Goal: Obtain resource: Obtain resource

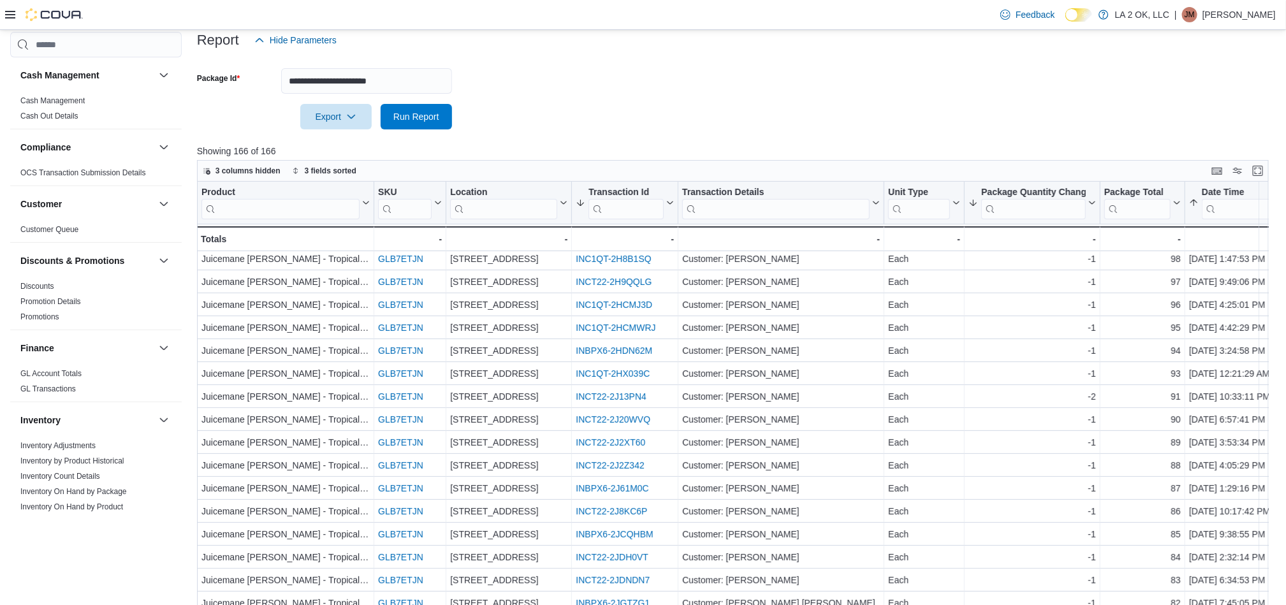
scroll to position [208, 0]
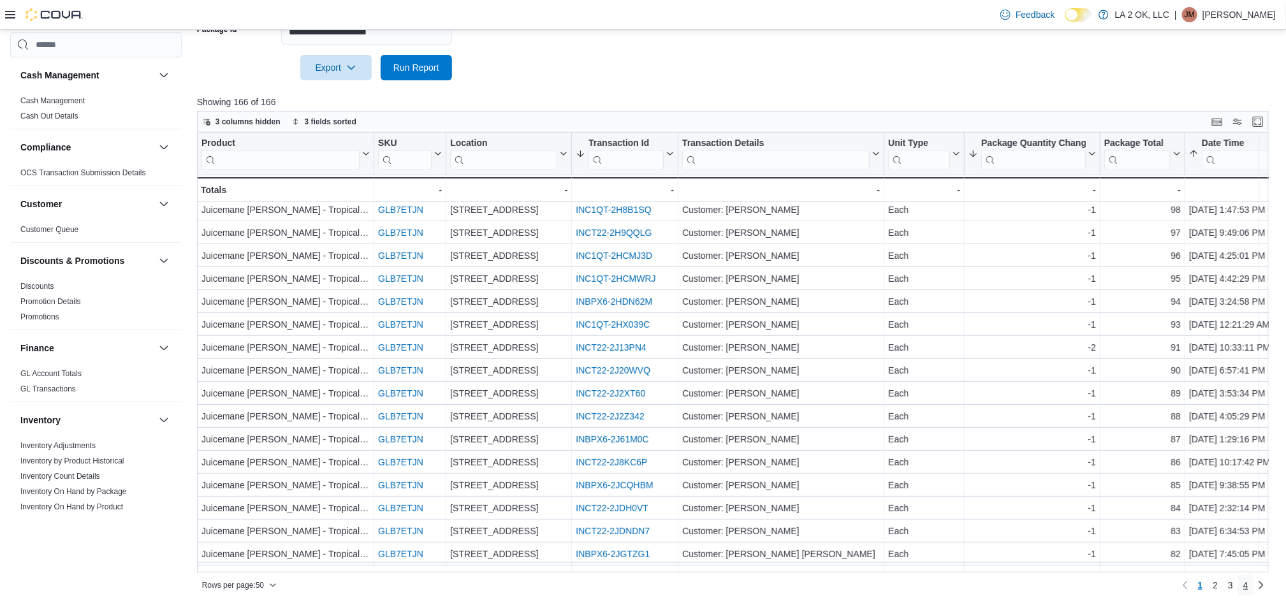
click at [838, 581] on link "4" at bounding box center [1245, 585] width 15 height 20
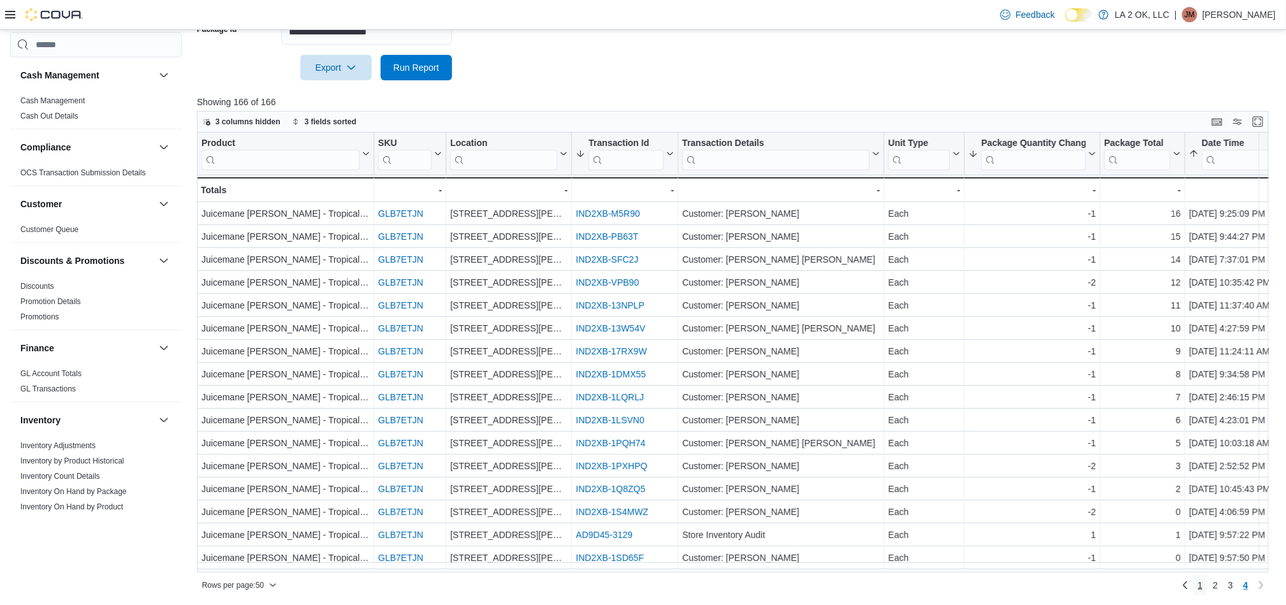
click at [838, 583] on link "1" at bounding box center [1200, 585] width 15 height 20
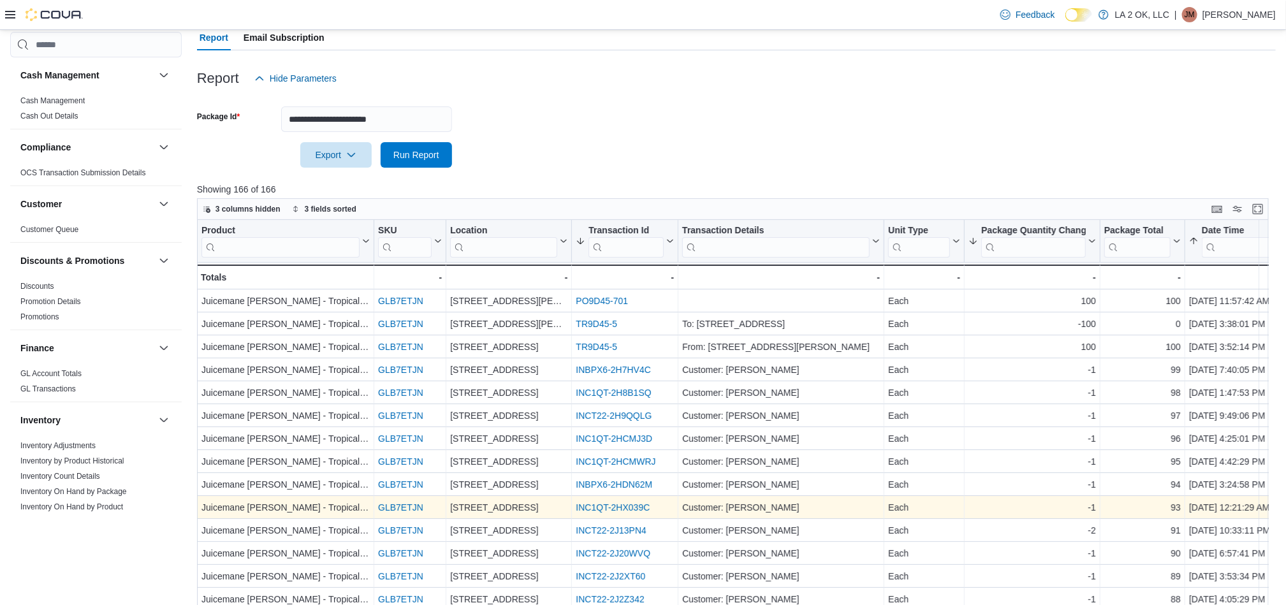
scroll to position [113, 0]
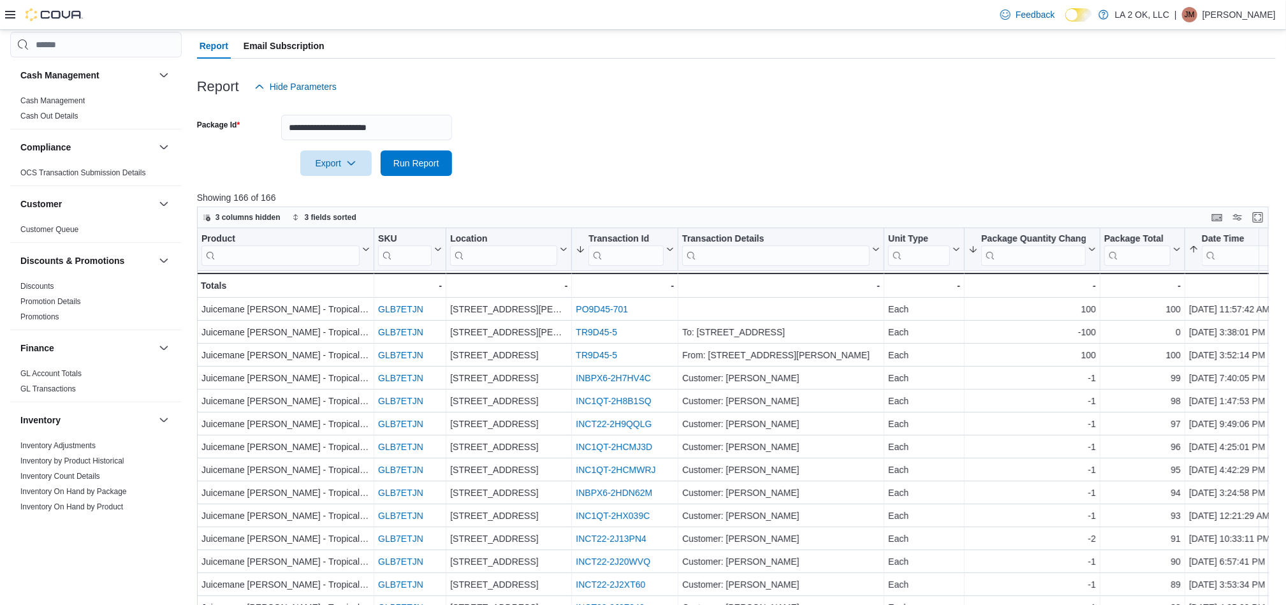
click at [10, 21] on div at bounding box center [44, 14] width 78 height 29
click at [8, 14] on icon at bounding box center [10, 15] width 10 height 8
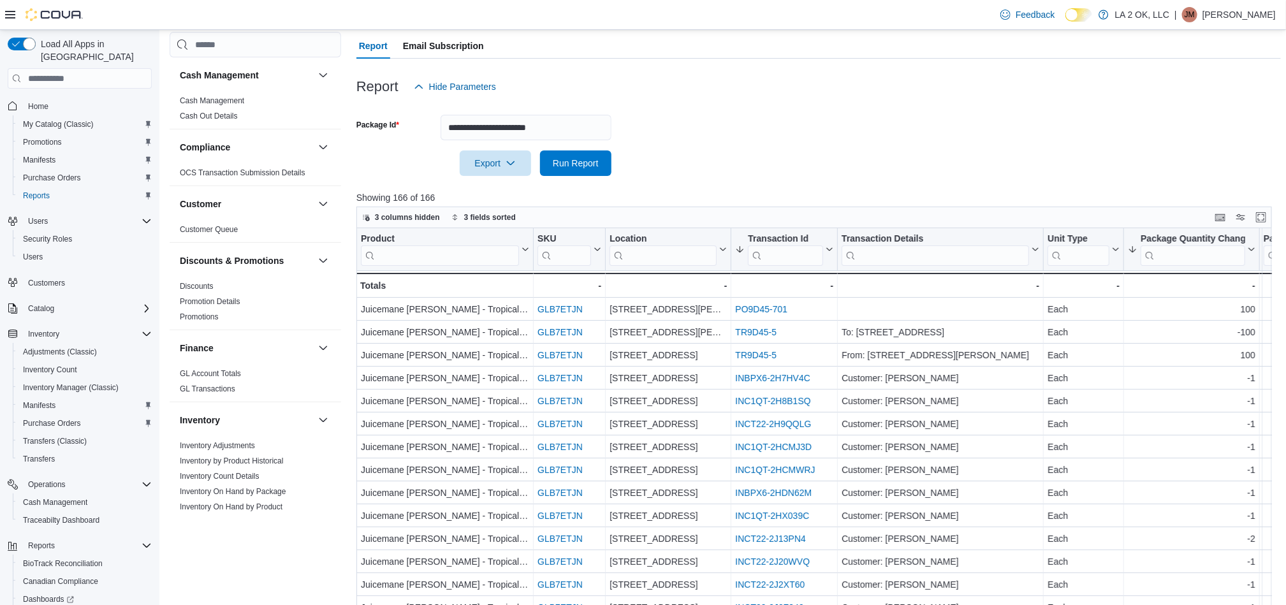
click at [13, 11] on icon at bounding box center [10, 15] width 10 height 8
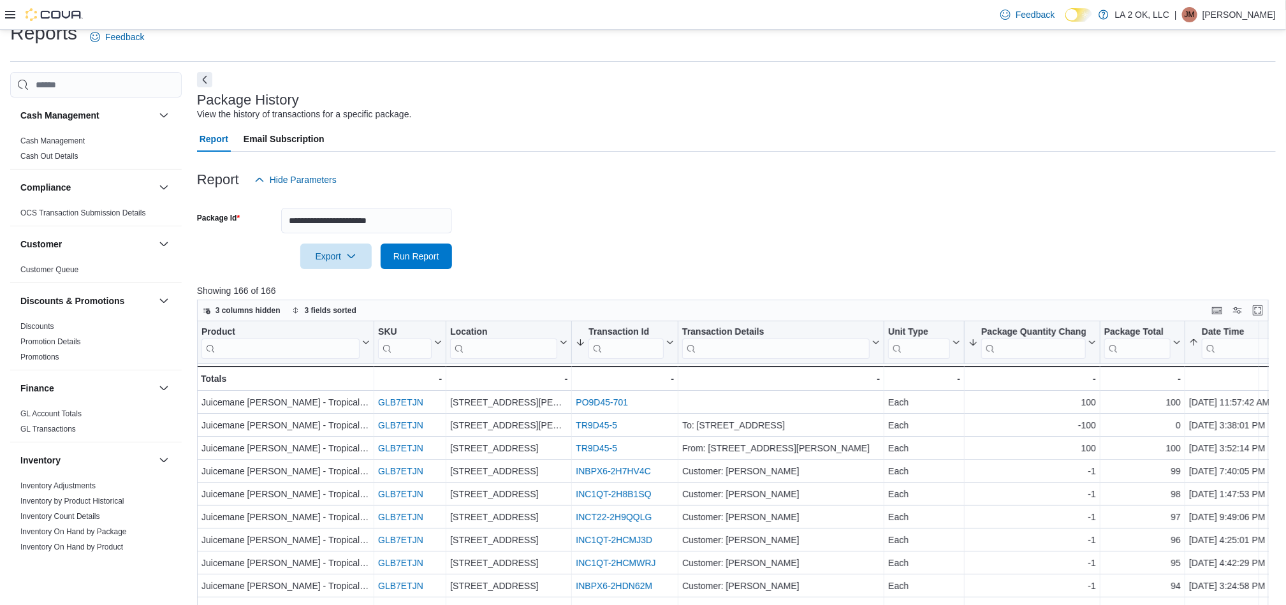
scroll to position [0, 0]
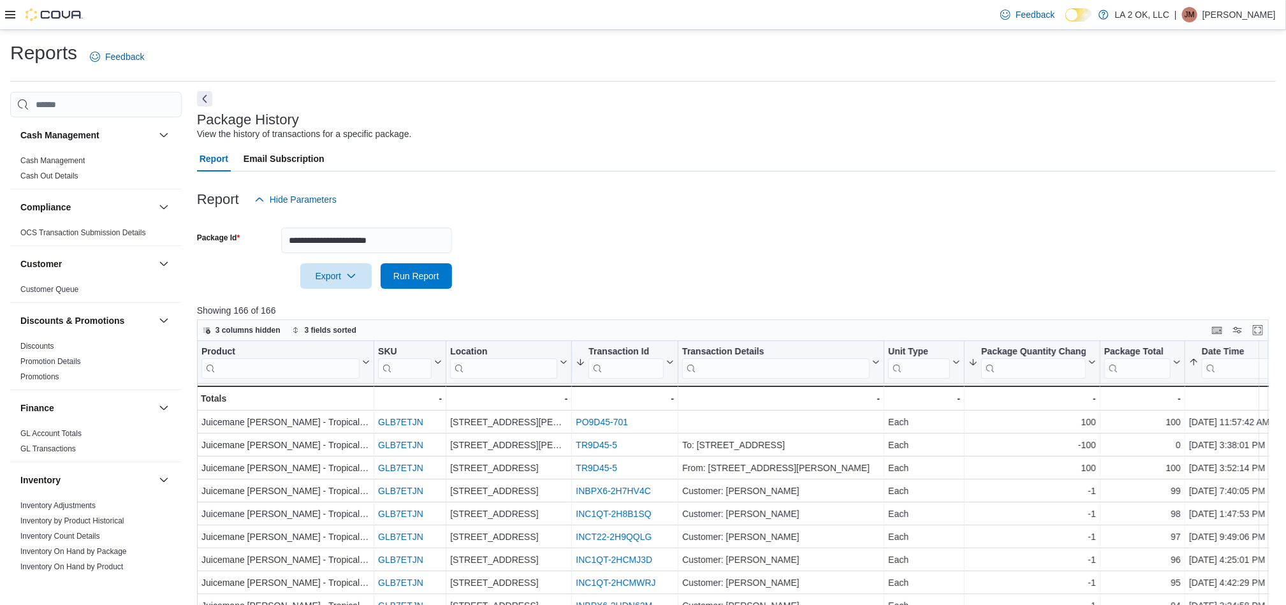
click at [205, 99] on button "Next" at bounding box center [204, 98] width 15 height 15
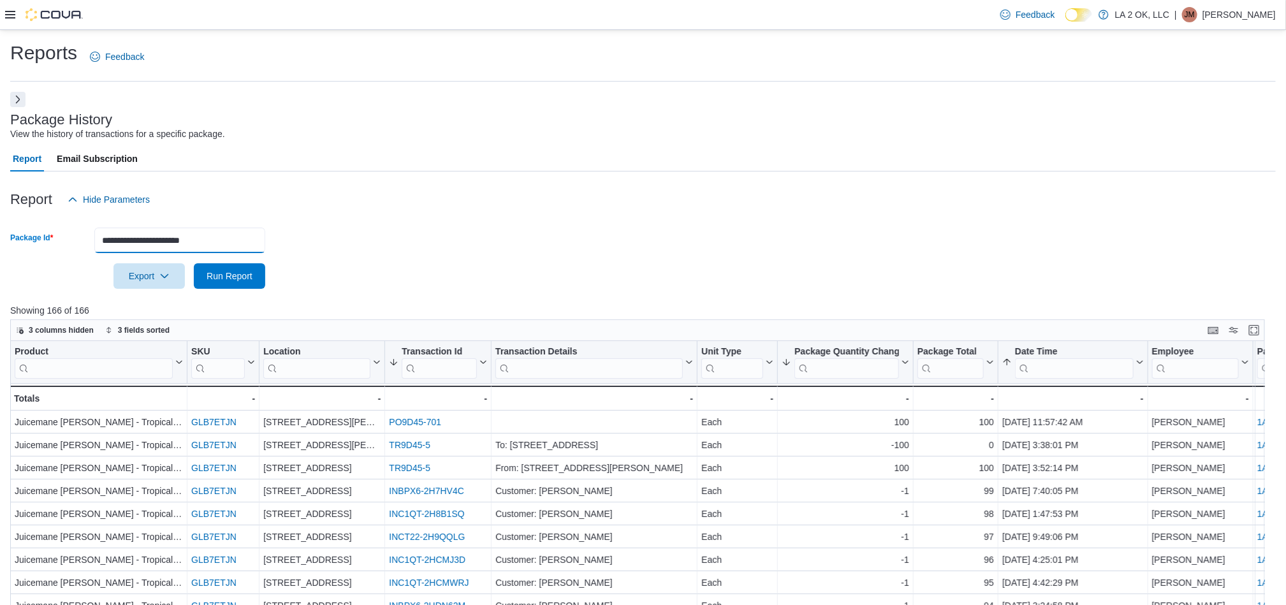
click at [222, 243] on input "**********" at bounding box center [179, 240] width 171 height 25
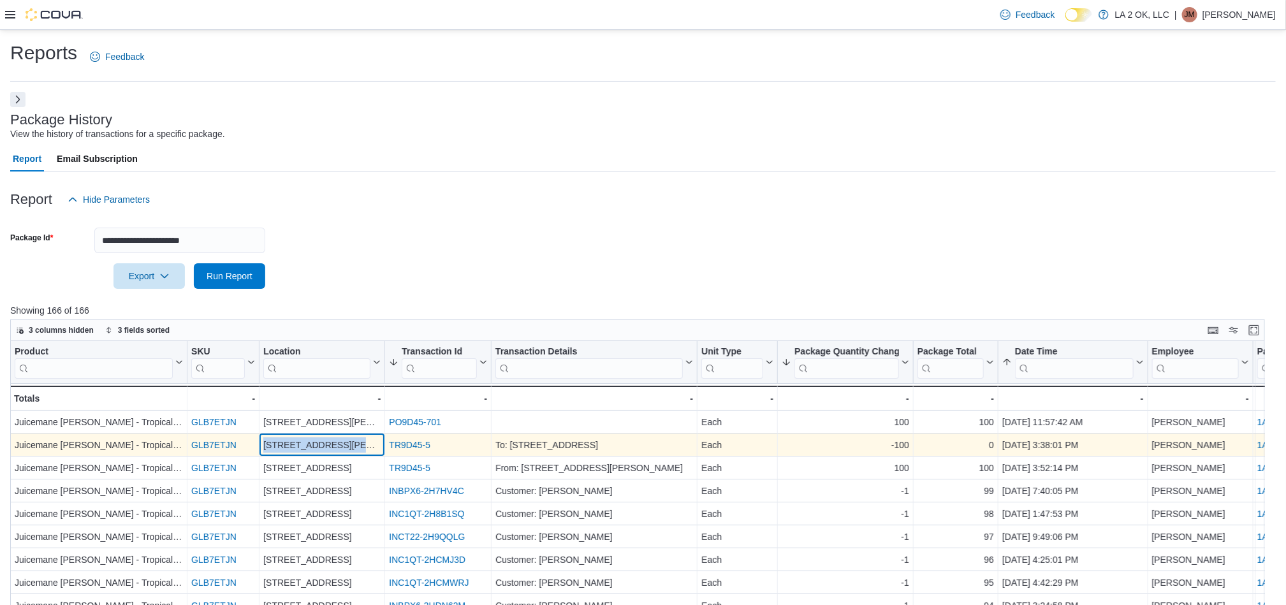
copy div "[STREET_ADDRESS][PERSON_NAME]"
drag, startPoint x: 370, startPoint y: 446, endPoint x: 265, endPoint y: 447, distance: 105.2
click at [265, 447] on div "[STREET_ADDRESS][PERSON_NAME]" at bounding box center [321, 445] width 117 height 15
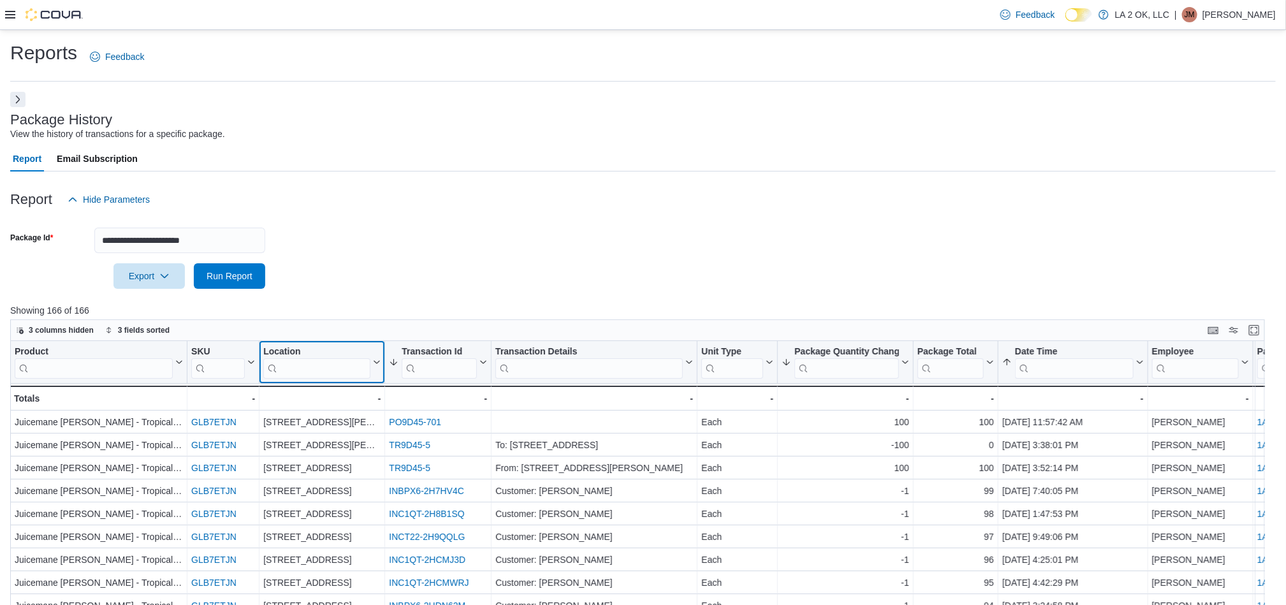
click at [316, 375] on input "search" at bounding box center [316, 368] width 107 height 20
paste input "**********"
type input "**********"
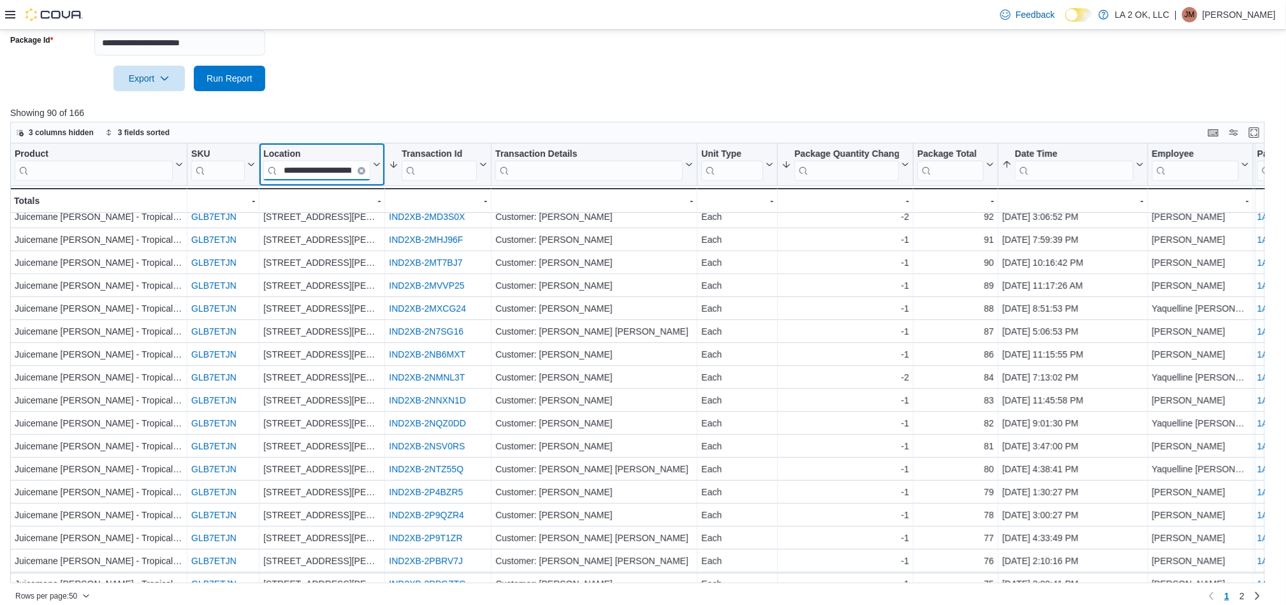
scroll to position [208, 0]
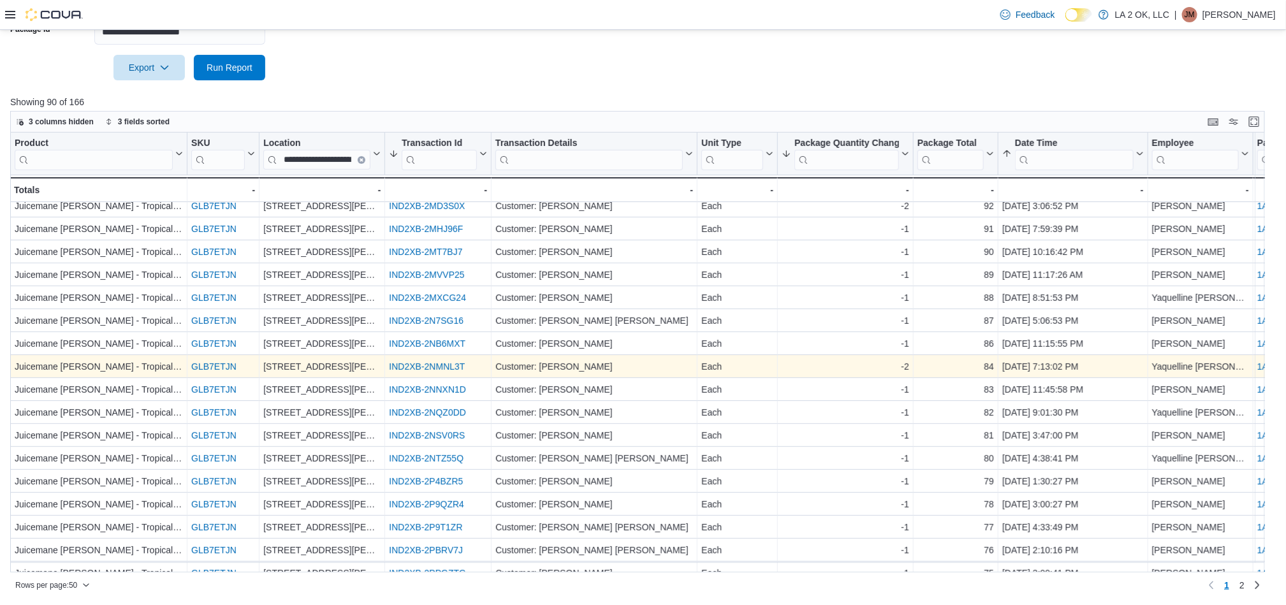
click at [431, 365] on link "IND2XB-2NMNL3T" at bounding box center [427, 367] width 76 height 10
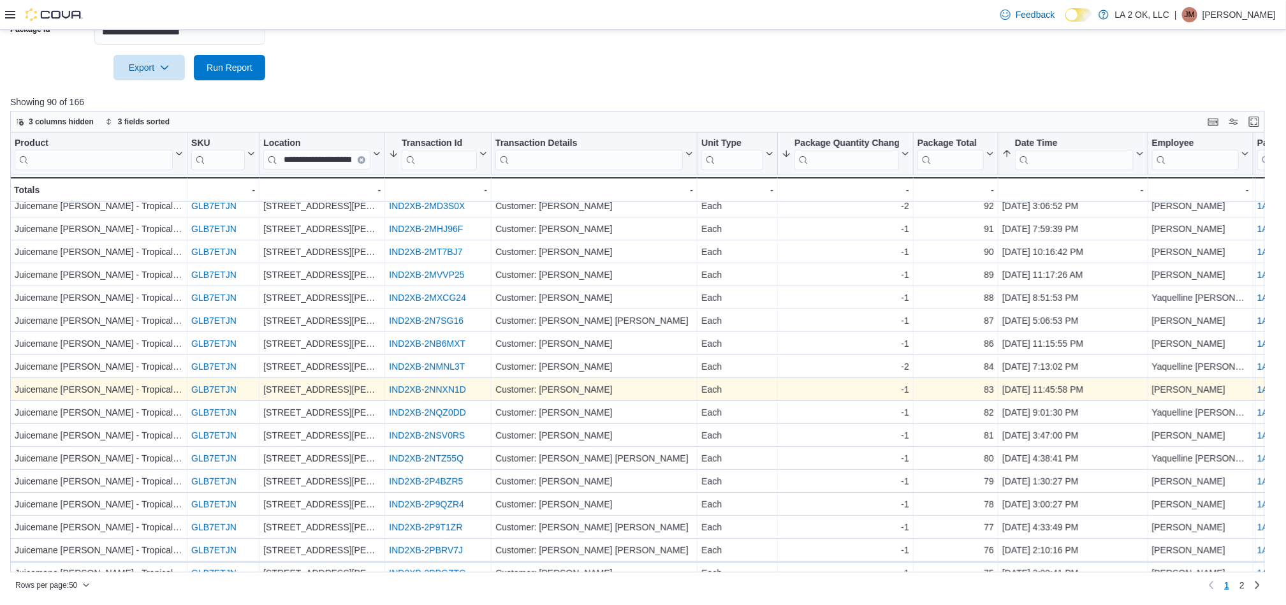
click at [436, 392] on link "IND2XB-2NNXN1D" at bounding box center [427, 390] width 77 height 10
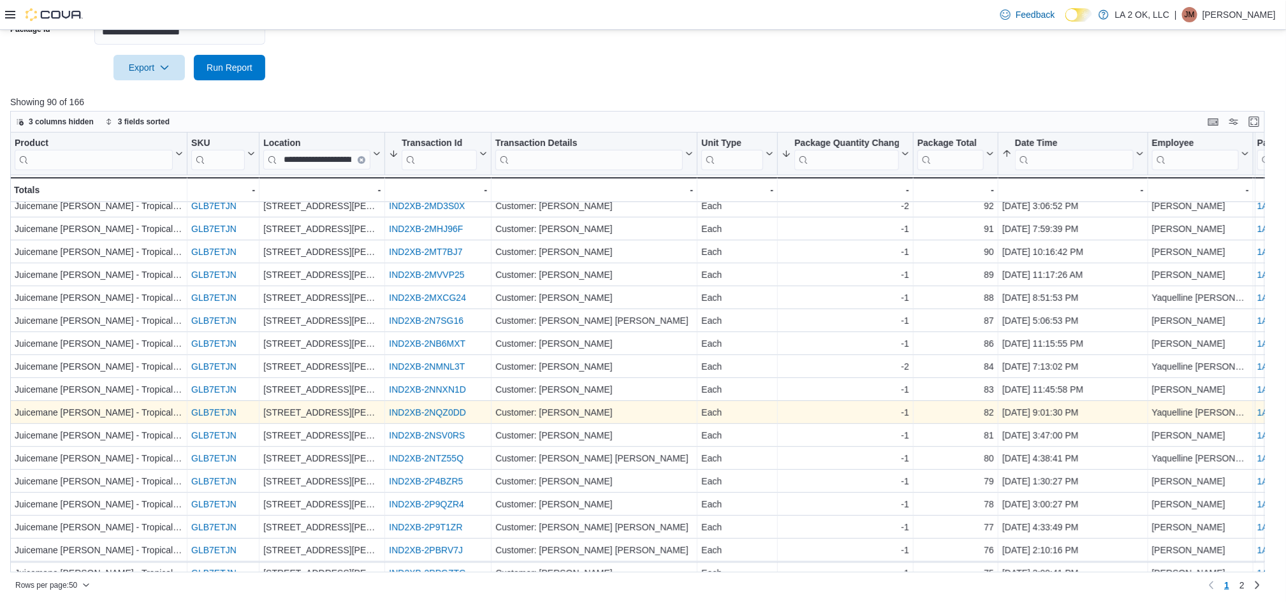
drag, startPoint x: 461, startPoint y: 407, endPoint x: 454, endPoint y: 412, distance: 8.3
click at [461, 407] on div "IND2XB-2NQZ0DD" at bounding box center [438, 412] width 98 height 15
click at [453, 412] on link "IND2XB-2NQZ0DD" at bounding box center [427, 413] width 77 height 10
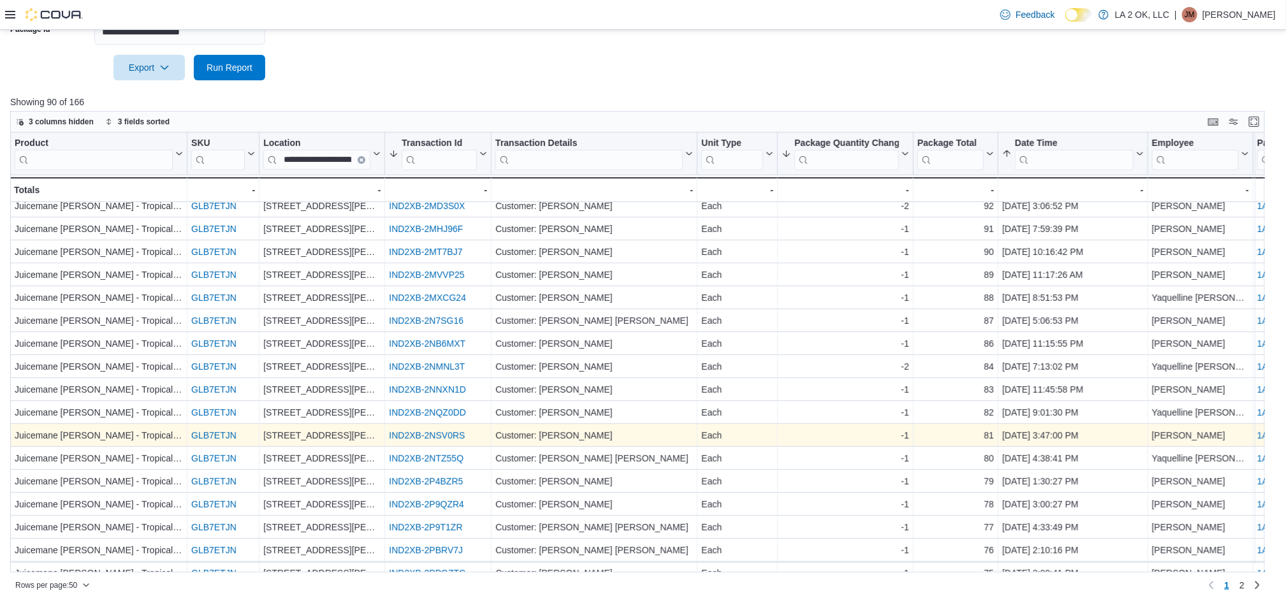
click at [442, 438] on link "IND2XB-2NSV0RS" at bounding box center [427, 436] width 76 height 10
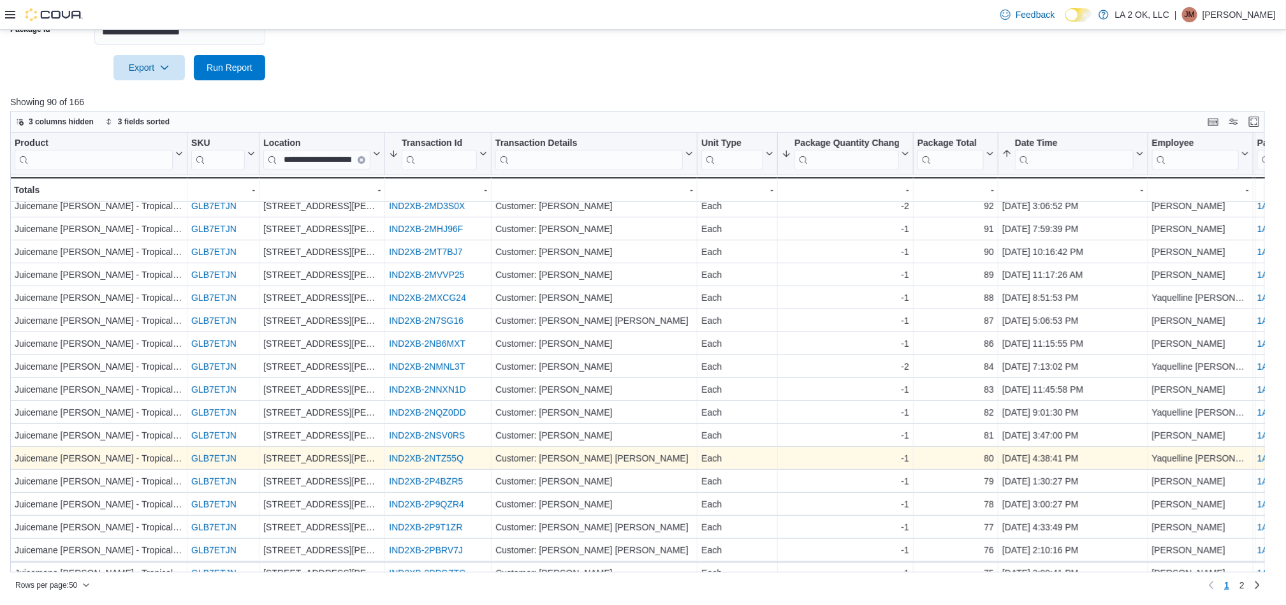
click at [438, 459] on link "IND2XB-2NTZ55Q" at bounding box center [426, 459] width 75 height 10
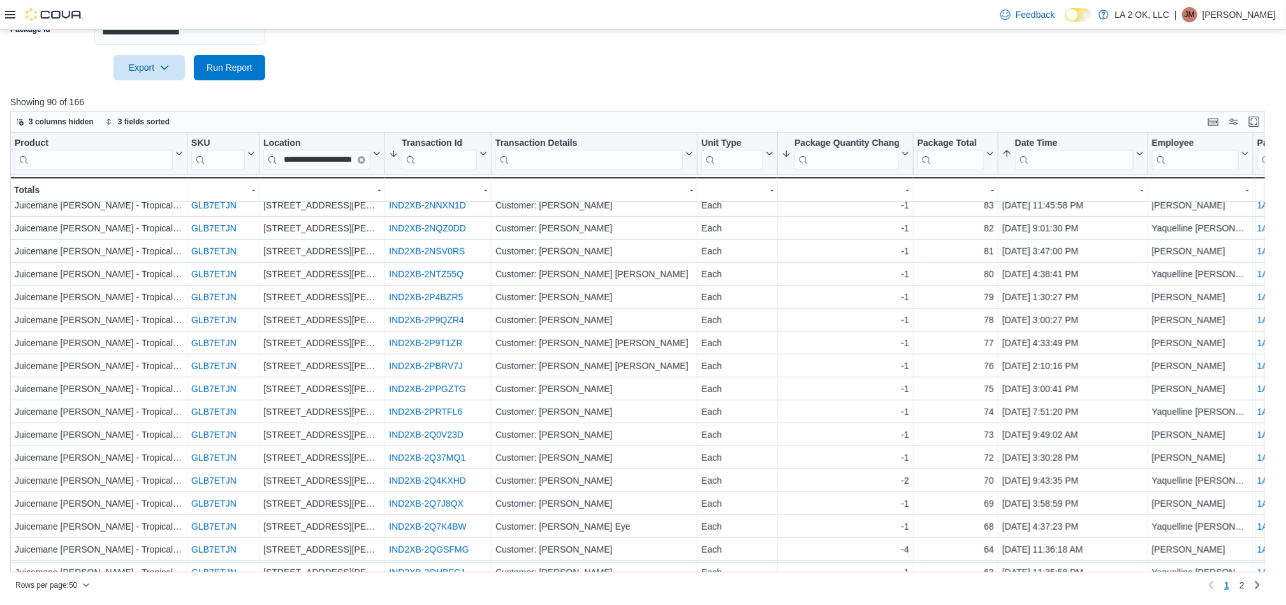
scroll to position [382, 0]
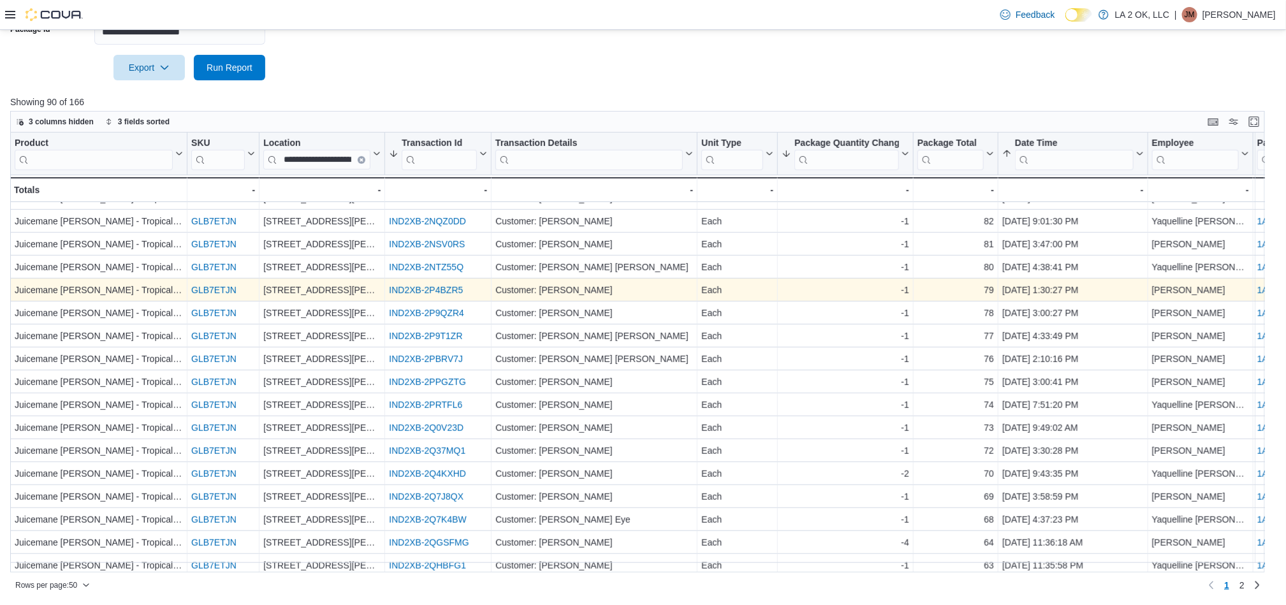
click at [440, 293] on link "IND2XB-2P4BZR5" at bounding box center [426, 291] width 74 height 10
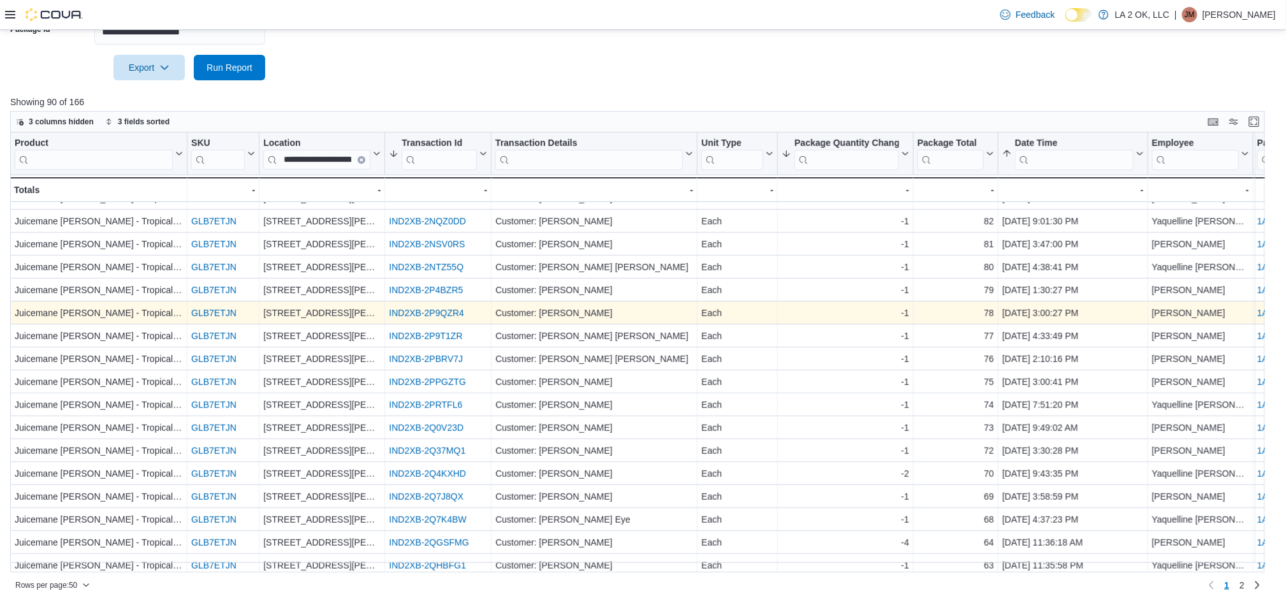
click at [444, 314] on link "IND2XB-2P9QZR4" at bounding box center [426, 314] width 75 height 10
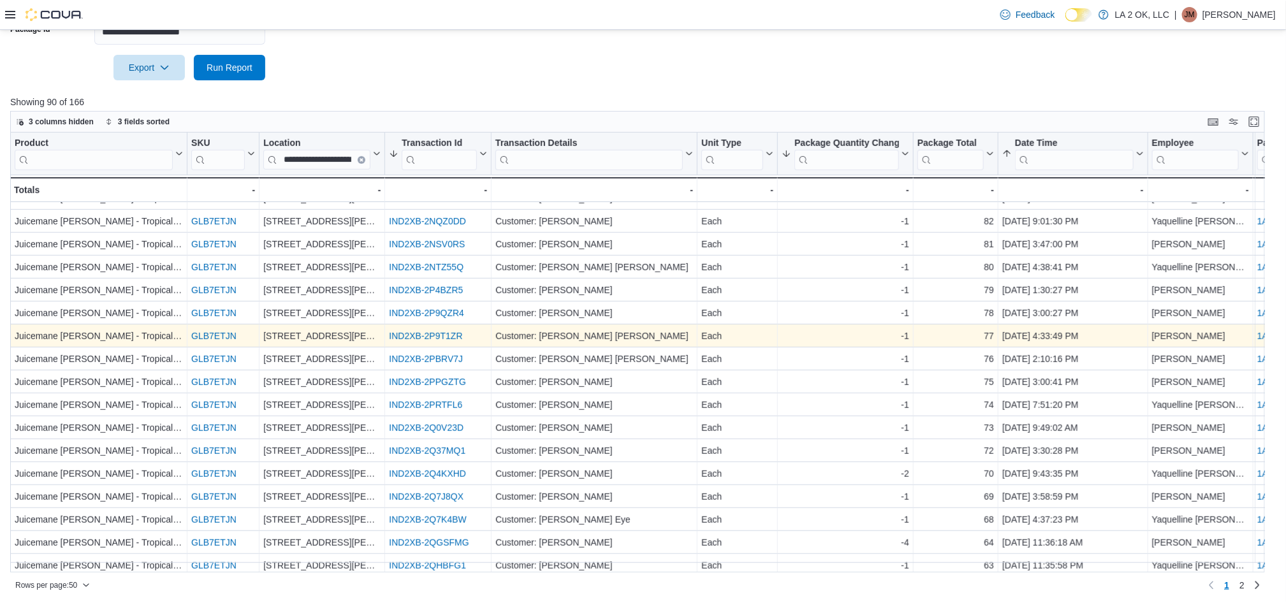
click at [439, 331] on link "IND2XB-2P9T1ZR" at bounding box center [425, 336] width 73 height 10
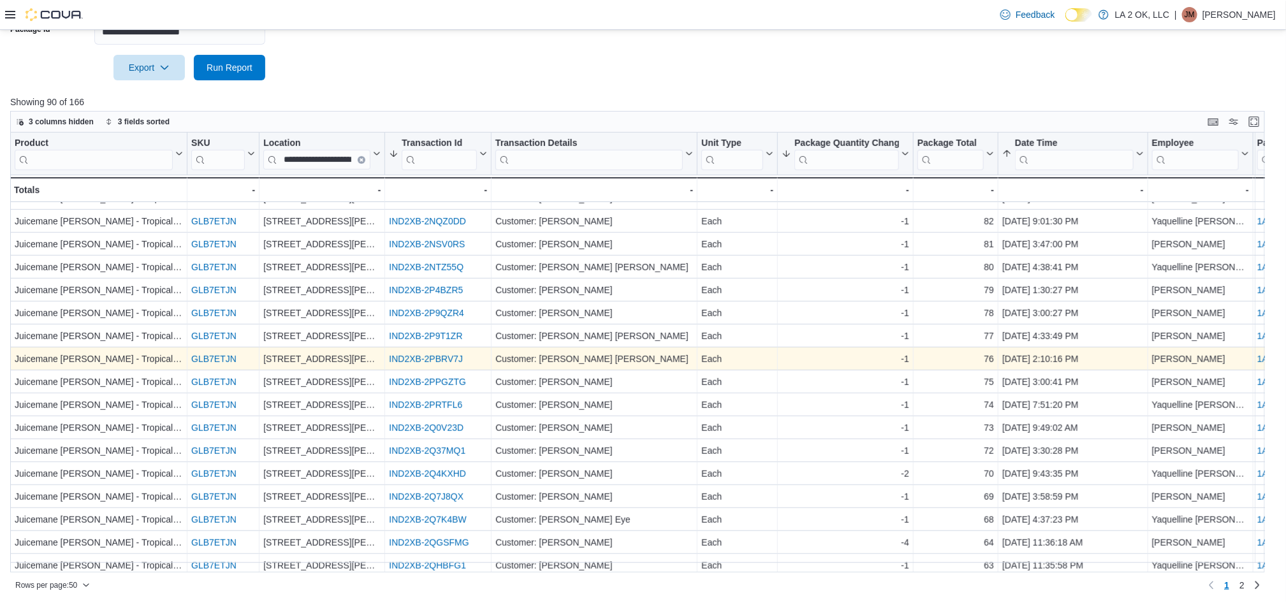
click at [444, 363] on link "IND2XB-2PBRV7J" at bounding box center [426, 359] width 74 height 10
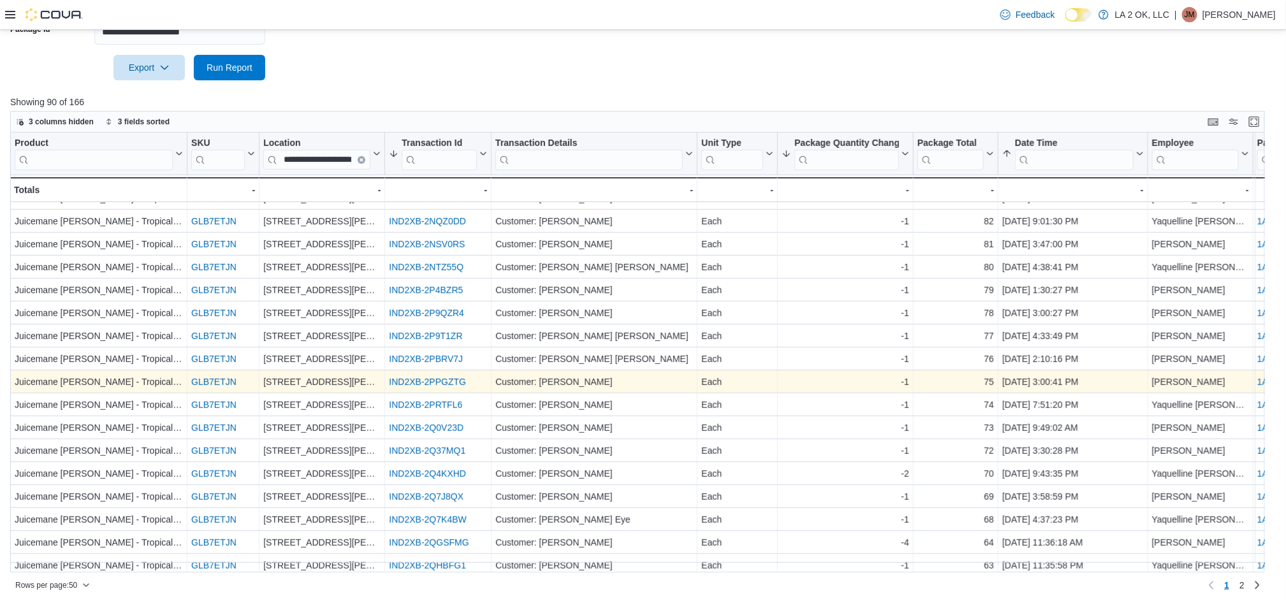
click at [437, 381] on link "IND2XB-2PPGZTG" at bounding box center [427, 382] width 77 height 10
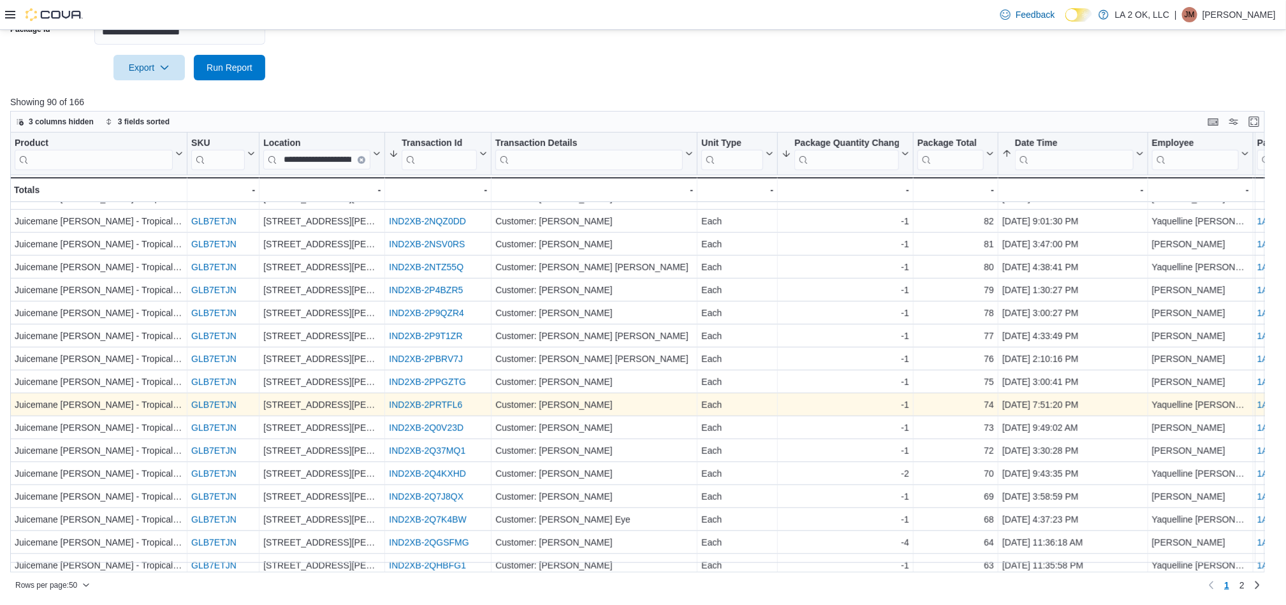
click at [440, 404] on link "IND2XB-2PRTFL6" at bounding box center [425, 405] width 73 height 10
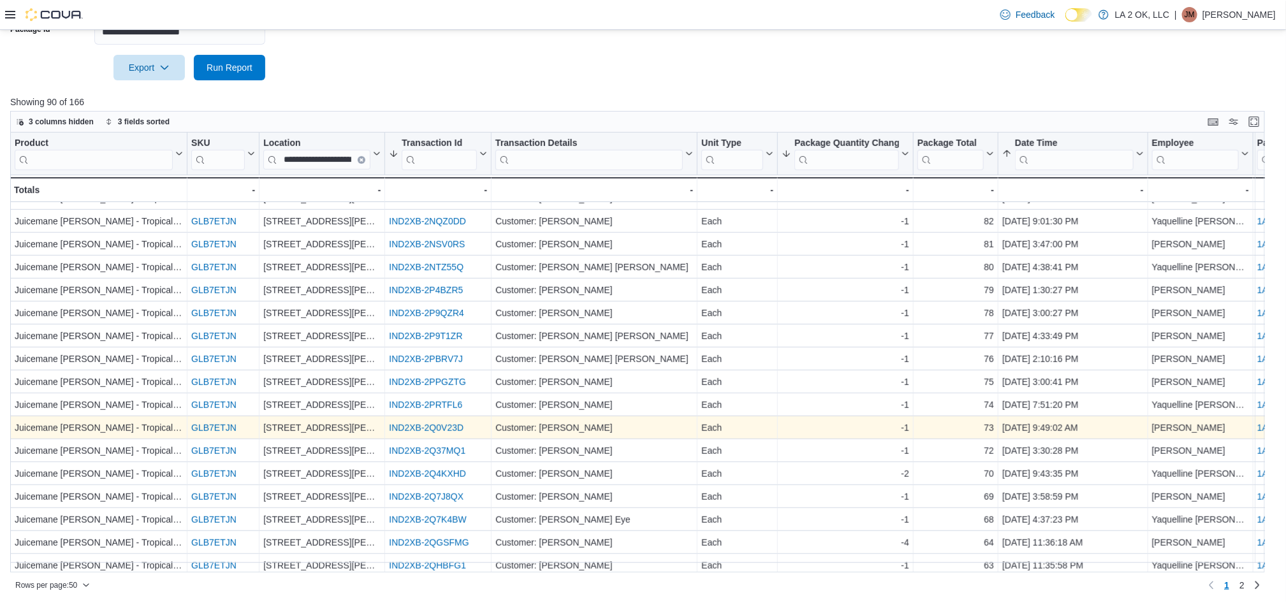
click at [428, 431] on link "IND2XB-2Q0V23D" at bounding box center [426, 428] width 75 height 10
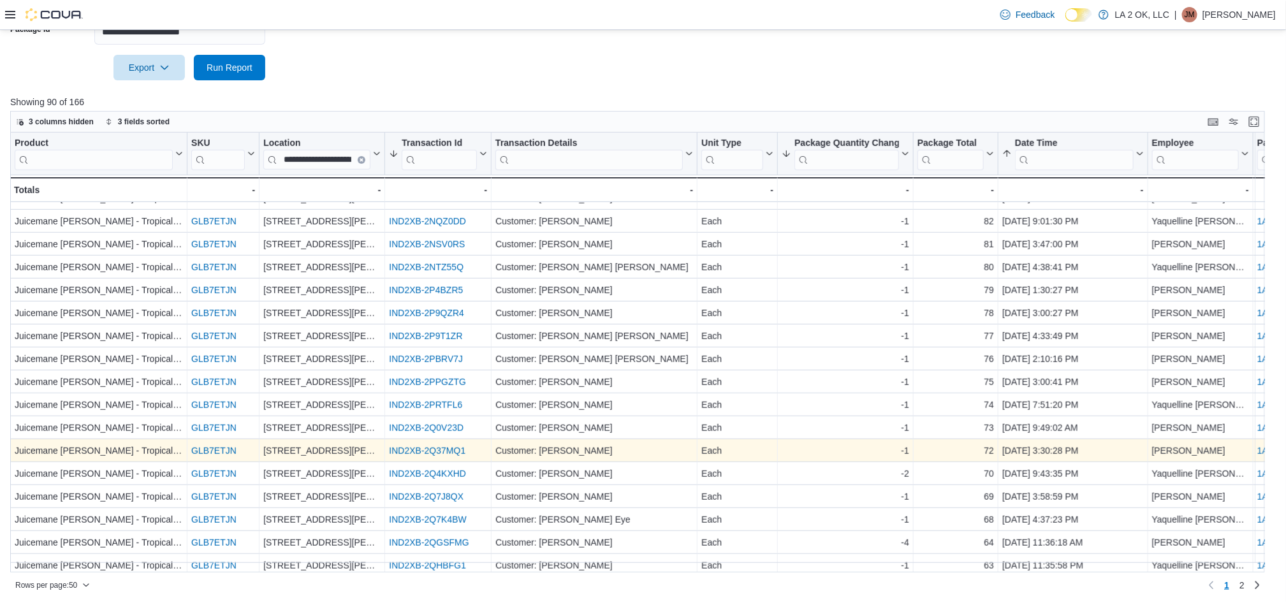
click at [428, 455] on link "IND2XB-2Q37MQ1" at bounding box center [427, 451] width 76 height 10
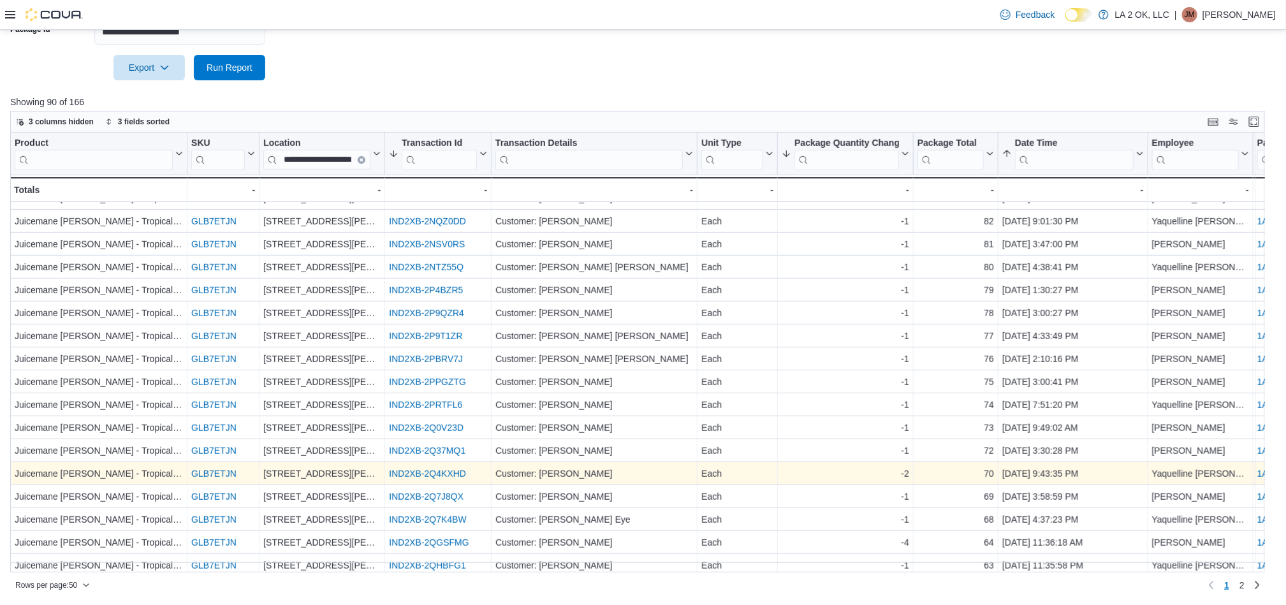
click at [440, 470] on link "IND2XB-2Q4KXHD" at bounding box center [427, 474] width 77 height 10
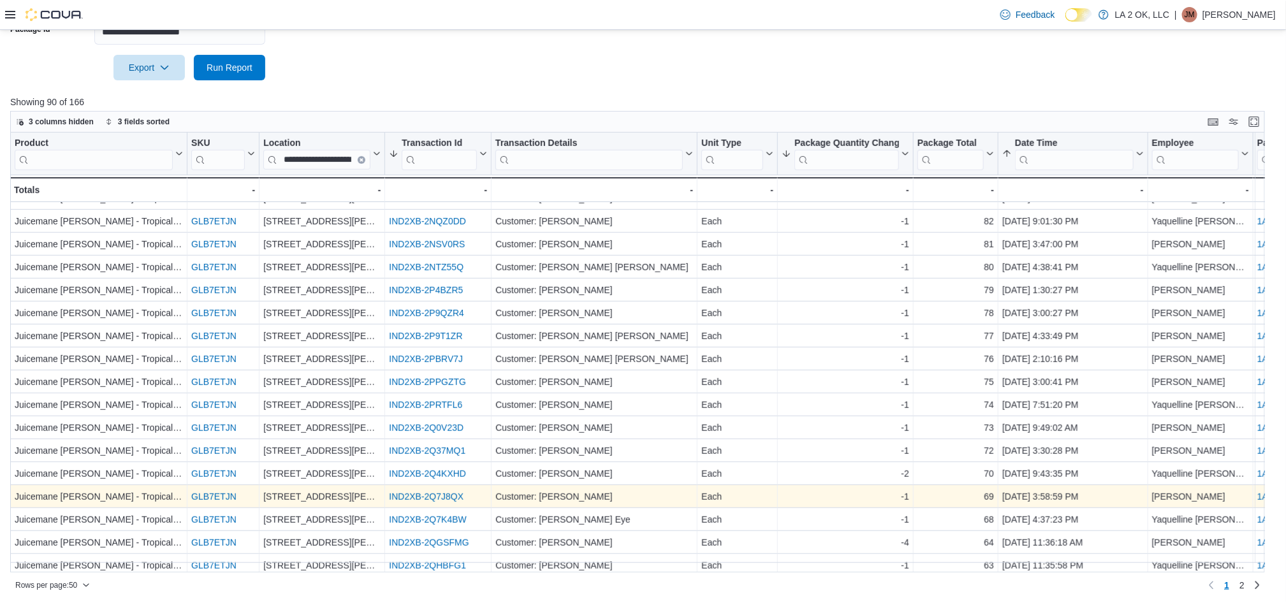
click at [439, 499] on link "IND2XB-2Q7J8QX" at bounding box center [426, 497] width 75 height 10
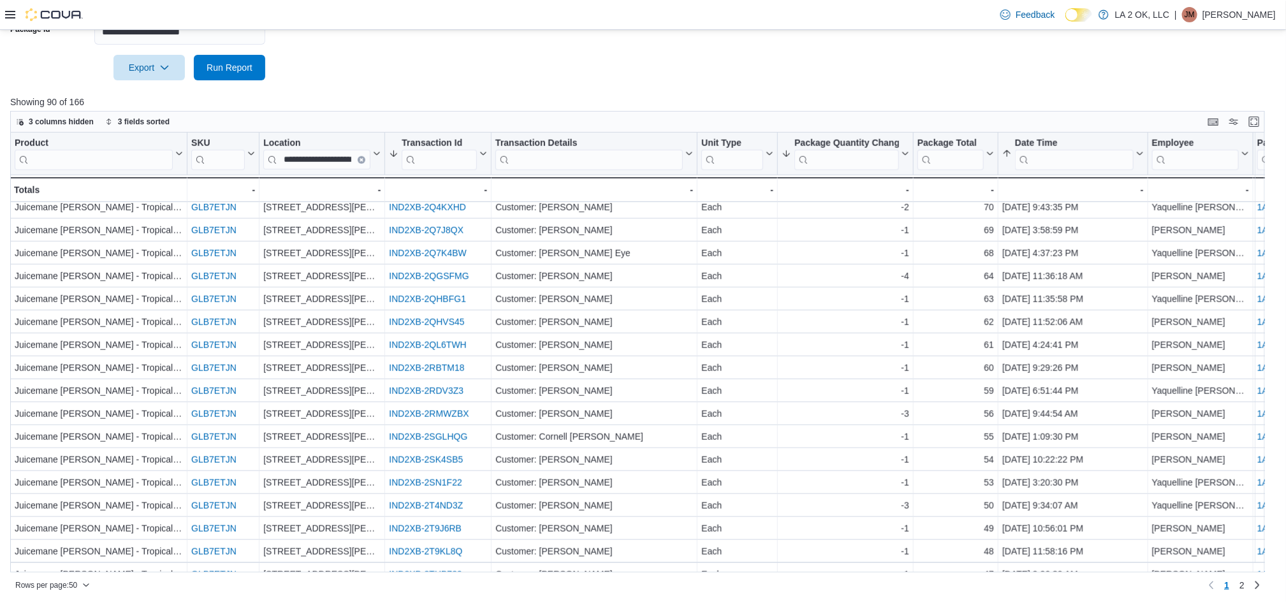
scroll to position [669, 0]
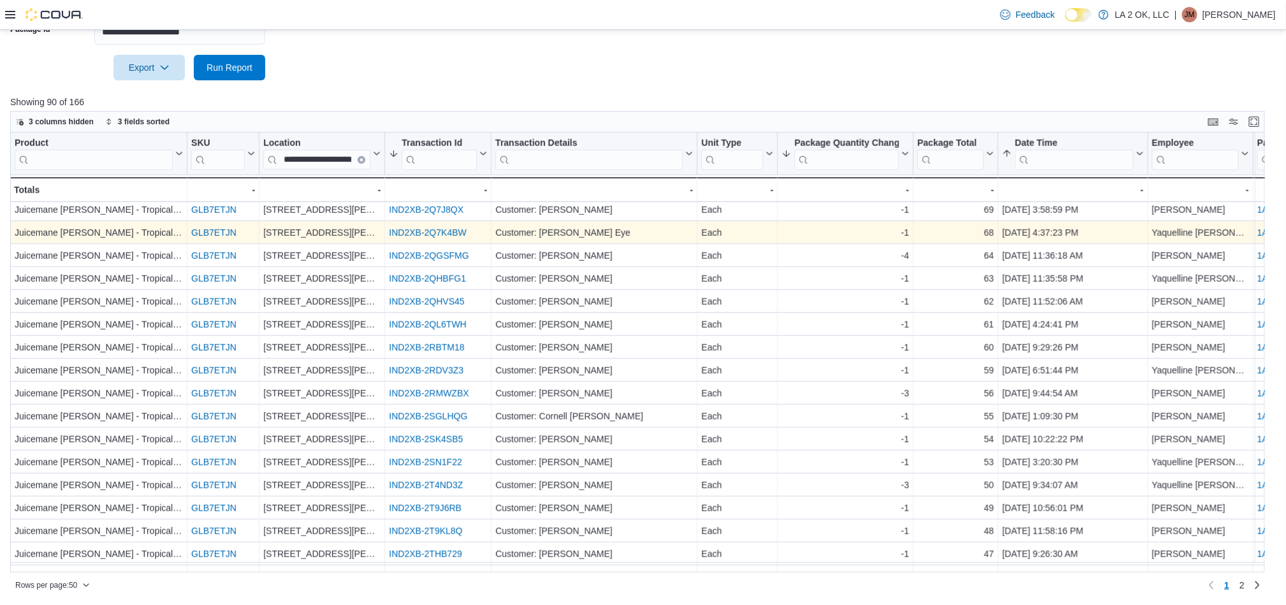
click at [421, 224] on div "IND2XB-2Q7K4BW - Transaction Id URL, column 4, row 31" at bounding box center [438, 233] width 106 height 23
click at [426, 230] on link "IND2XB-2Q7K4BW" at bounding box center [427, 233] width 77 height 10
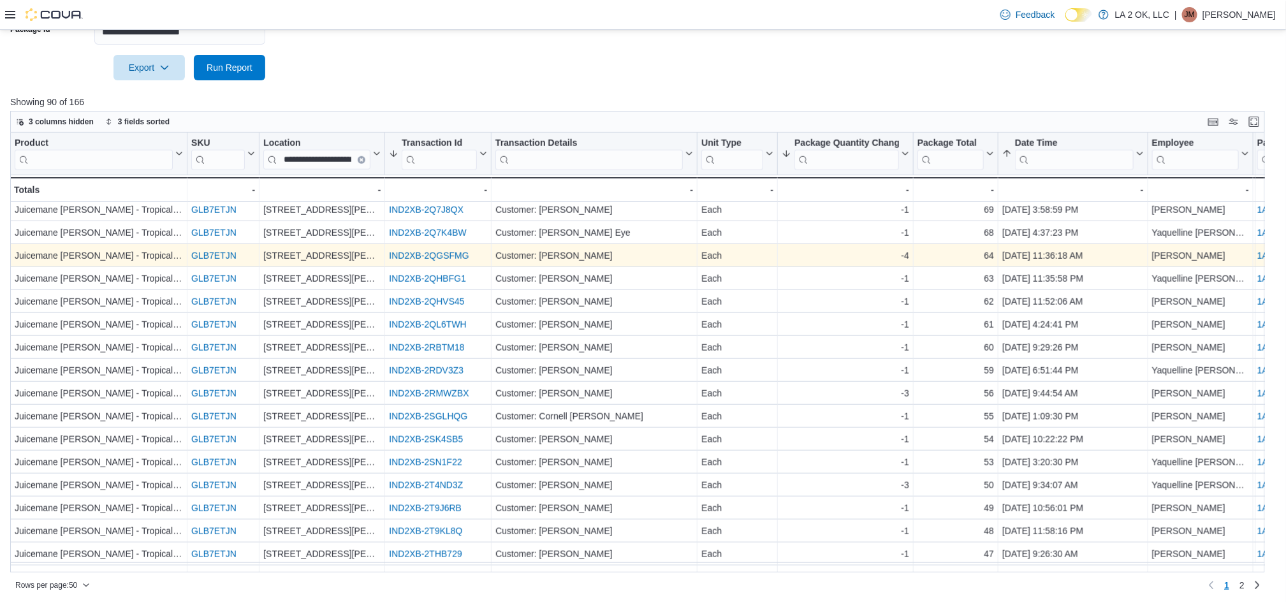
click at [432, 257] on link "IND2XB-2QGSFMG" at bounding box center [429, 256] width 80 height 10
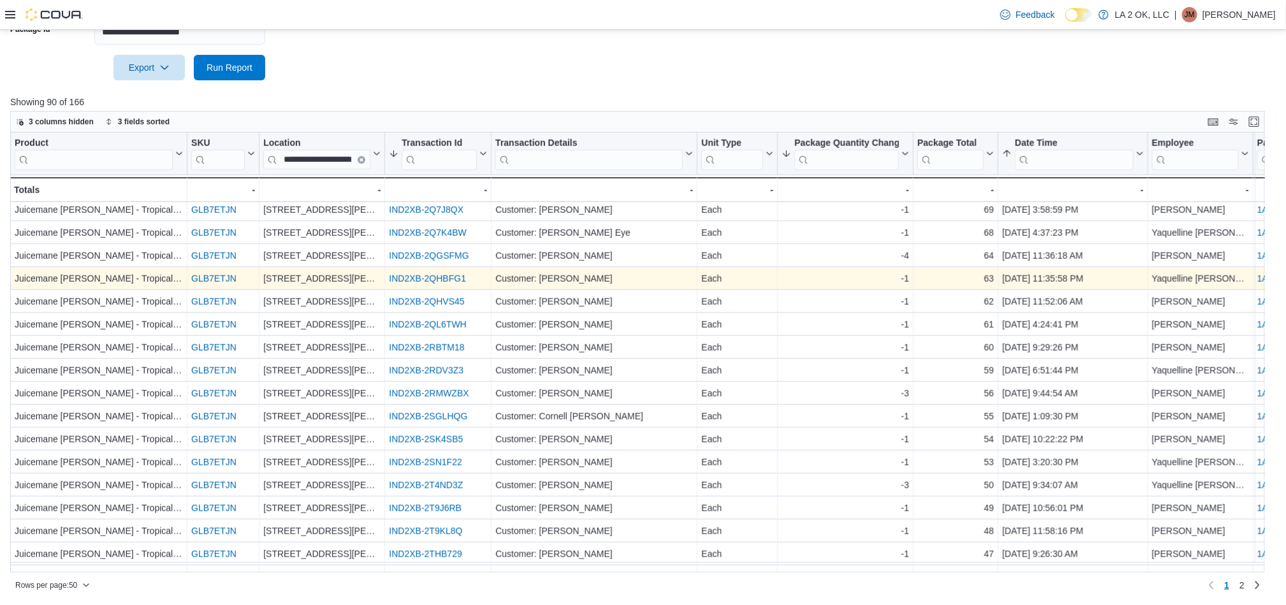
click at [431, 278] on link "IND2XB-2QHBFG1" at bounding box center [427, 279] width 77 height 10
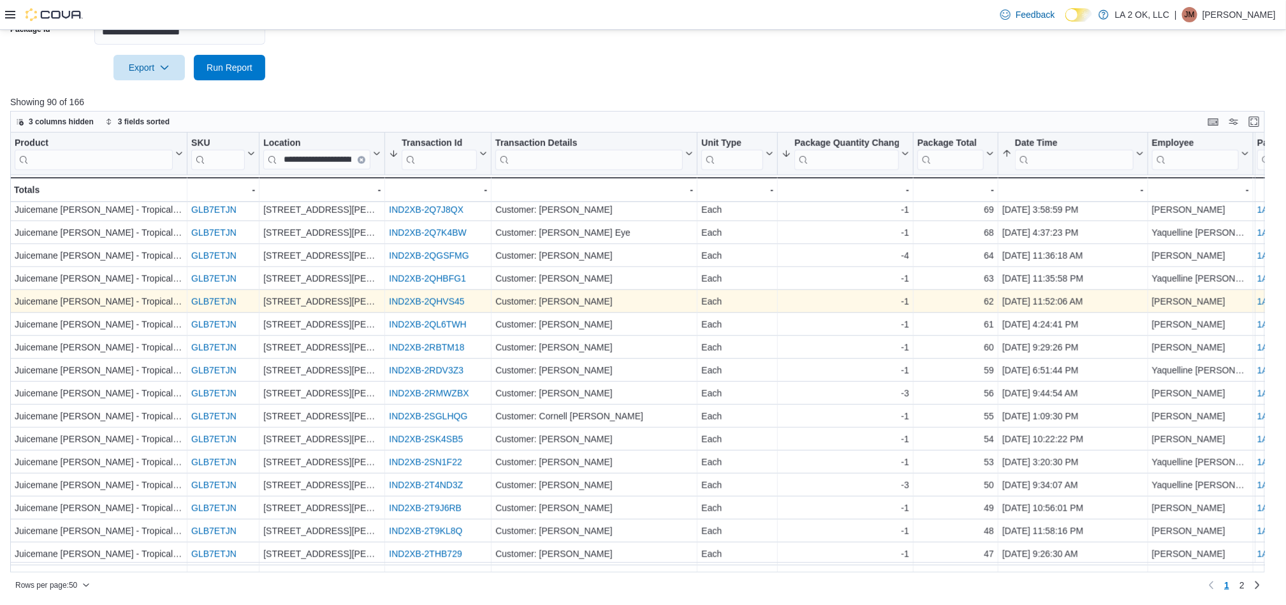
click at [442, 300] on link "IND2XB-2QHVS45" at bounding box center [426, 302] width 75 height 10
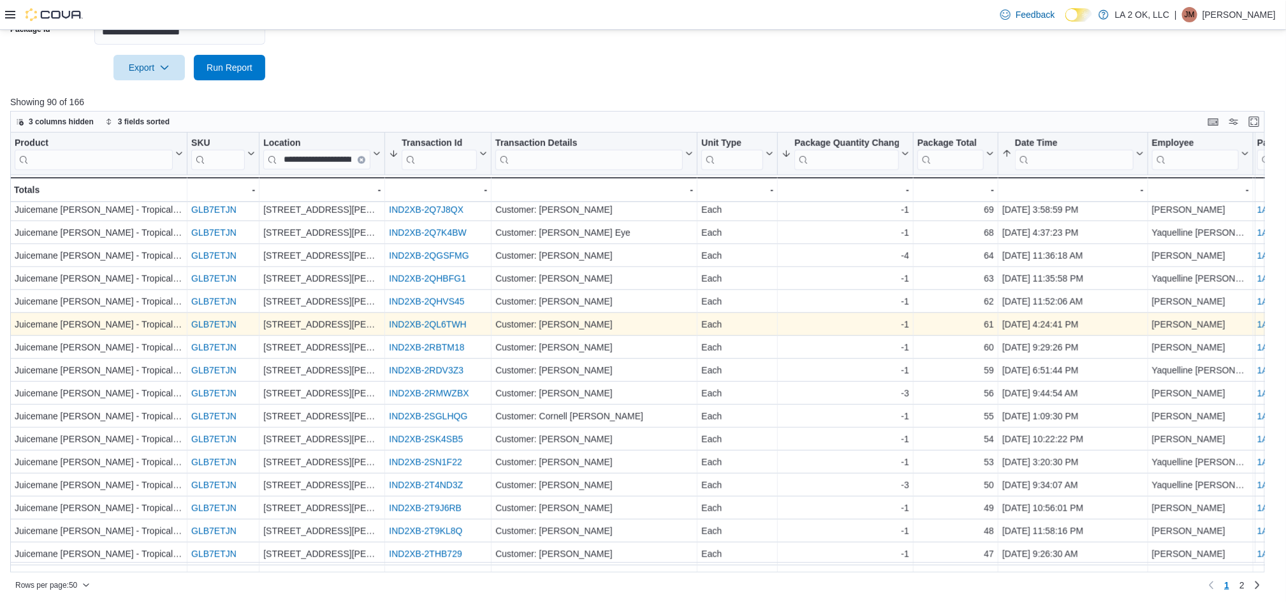
click at [427, 322] on link "IND2XB-2QL6TWH" at bounding box center [427, 325] width 77 height 10
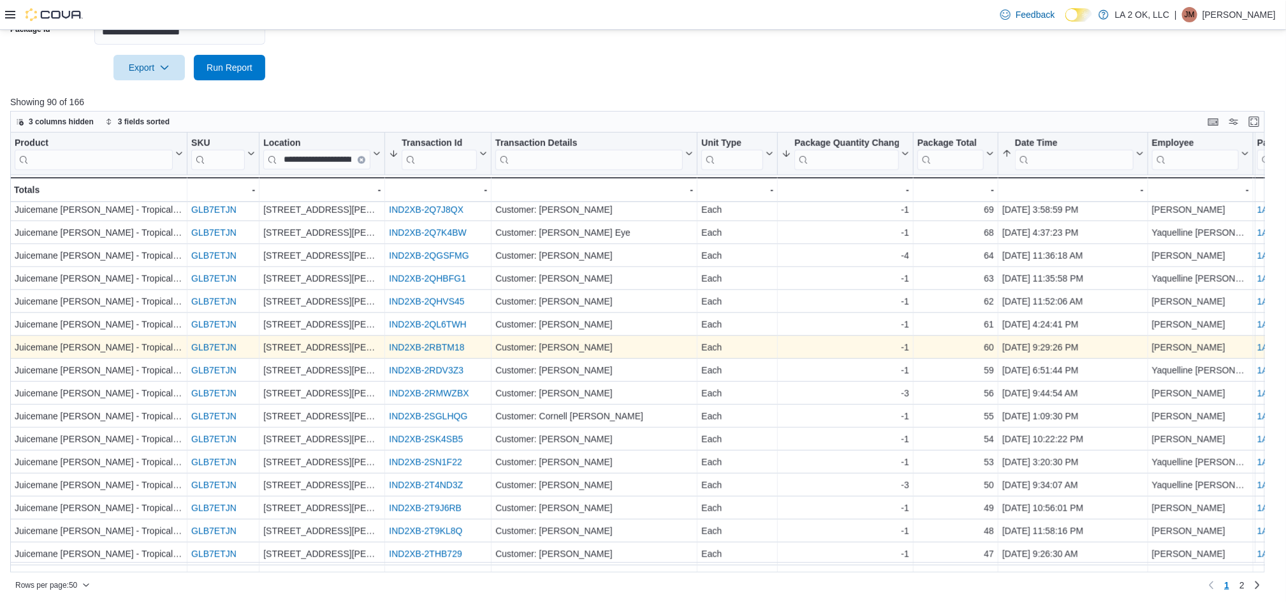
click at [406, 352] on link "IND2XB-2RBTM18" at bounding box center [426, 348] width 75 height 10
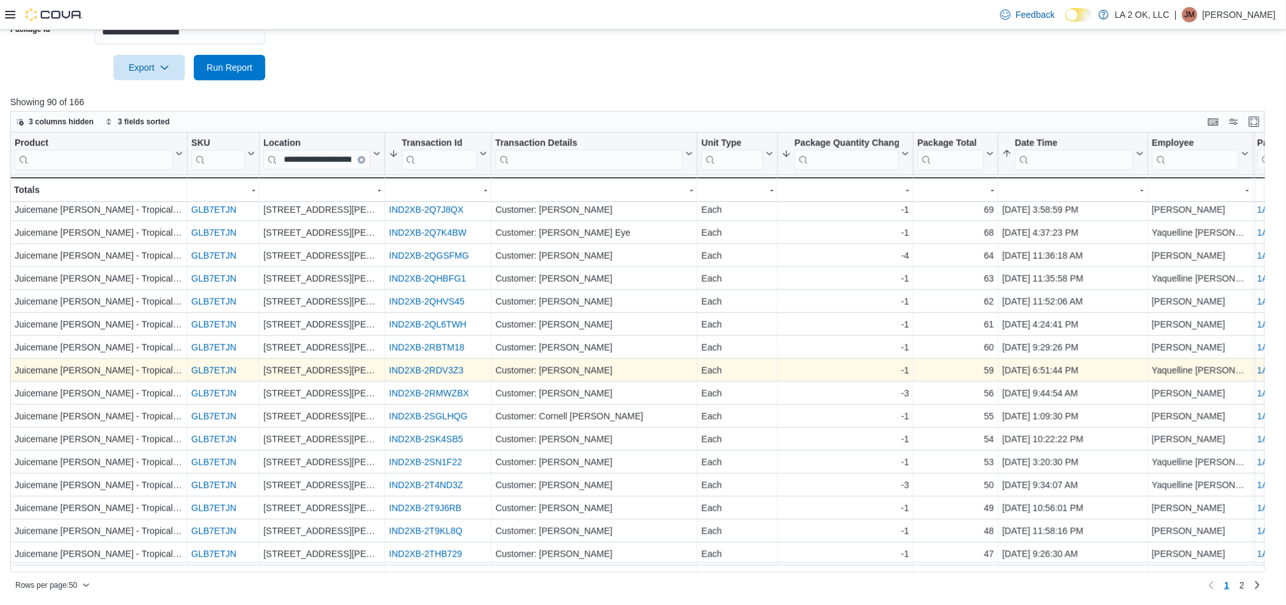
click at [414, 372] on link "IND2XB-2RDV3Z3" at bounding box center [426, 371] width 75 height 10
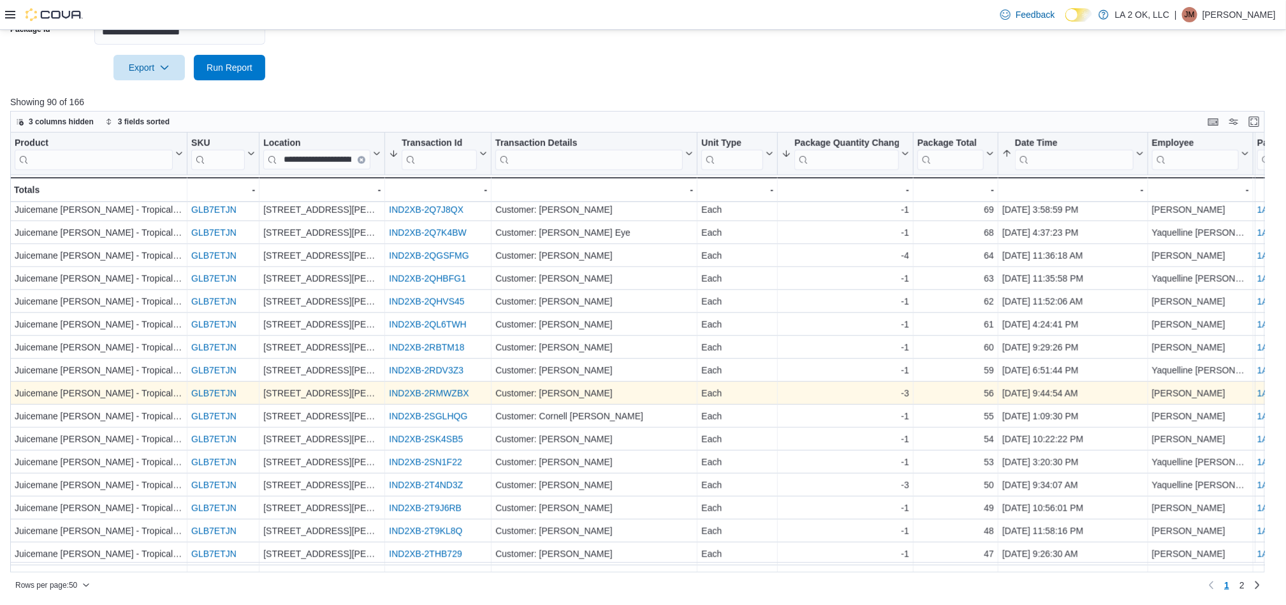
click at [434, 391] on link "IND2XB-2RMWZBX" at bounding box center [429, 394] width 80 height 10
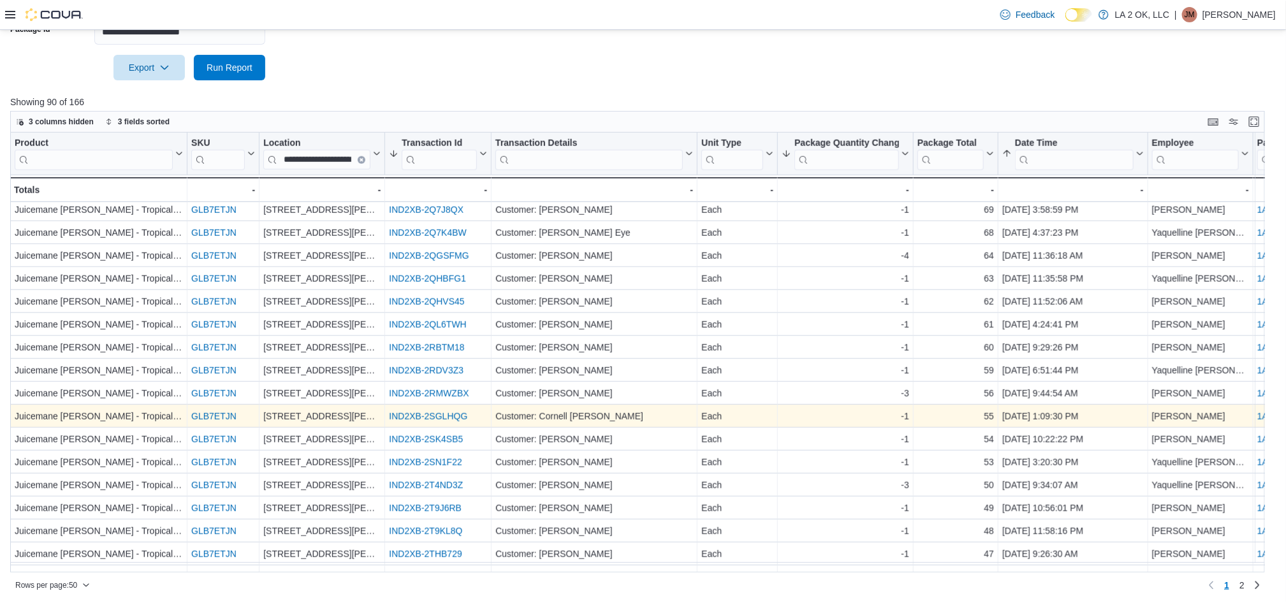
click at [440, 419] on link "IND2XB-2SGLHQG" at bounding box center [428, 417] width 78 height 10
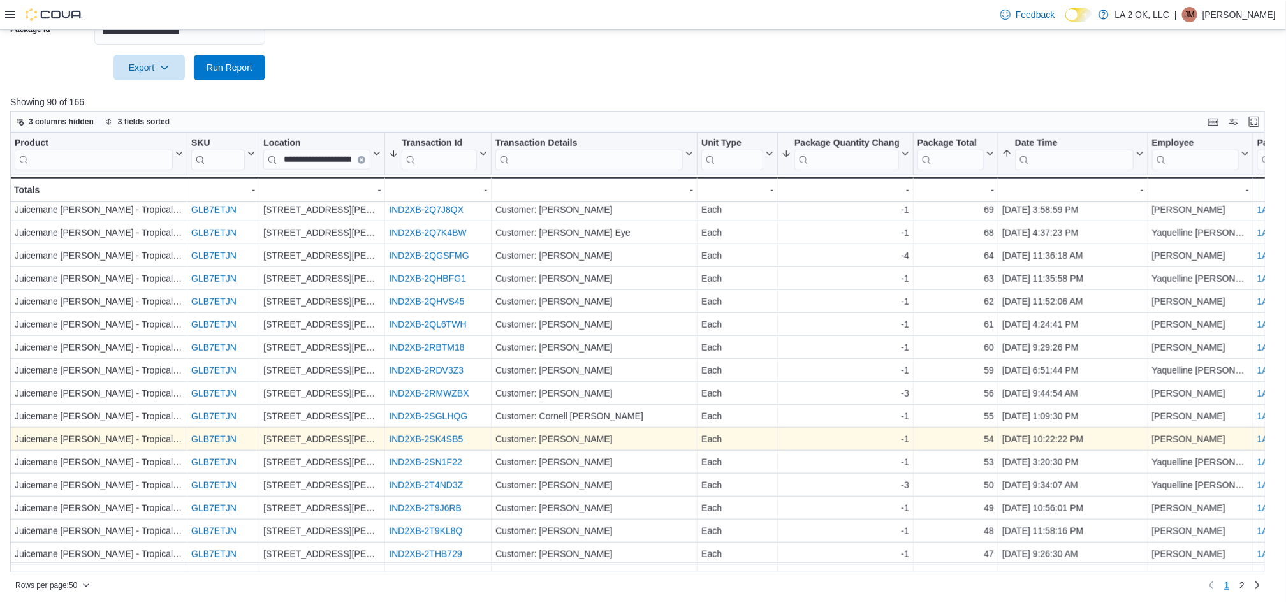
click at [439, 440] on link "IND2XB-2SK4SB5" at bounding box center [426, 440] width 74 height 10
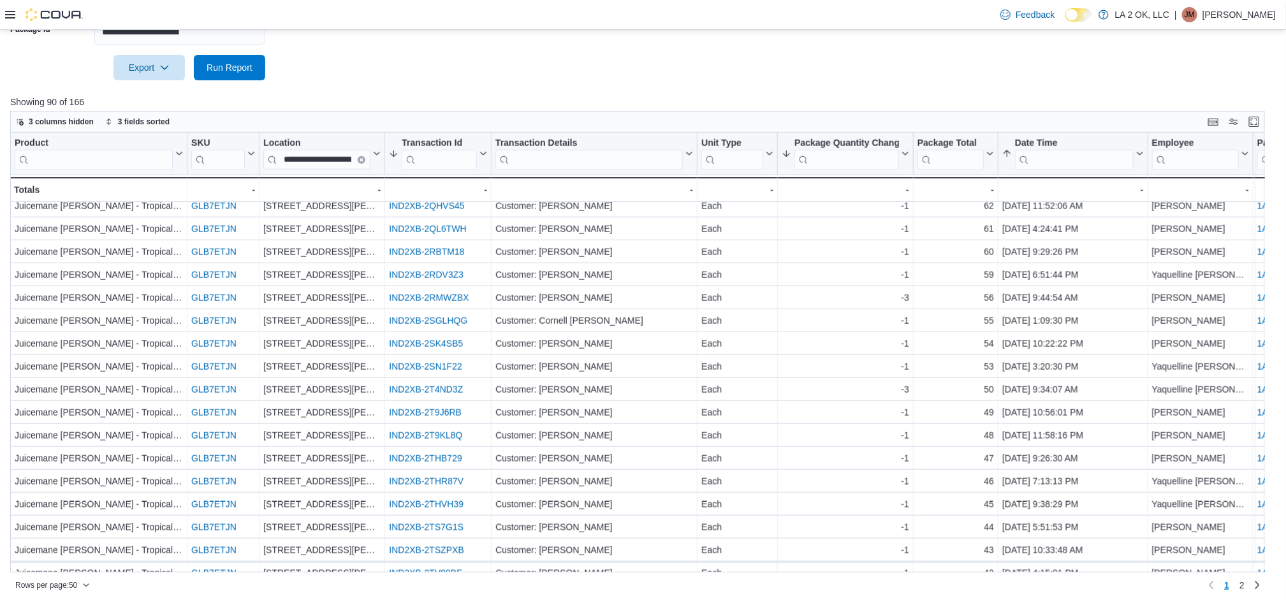
scroll to position [788, 0]
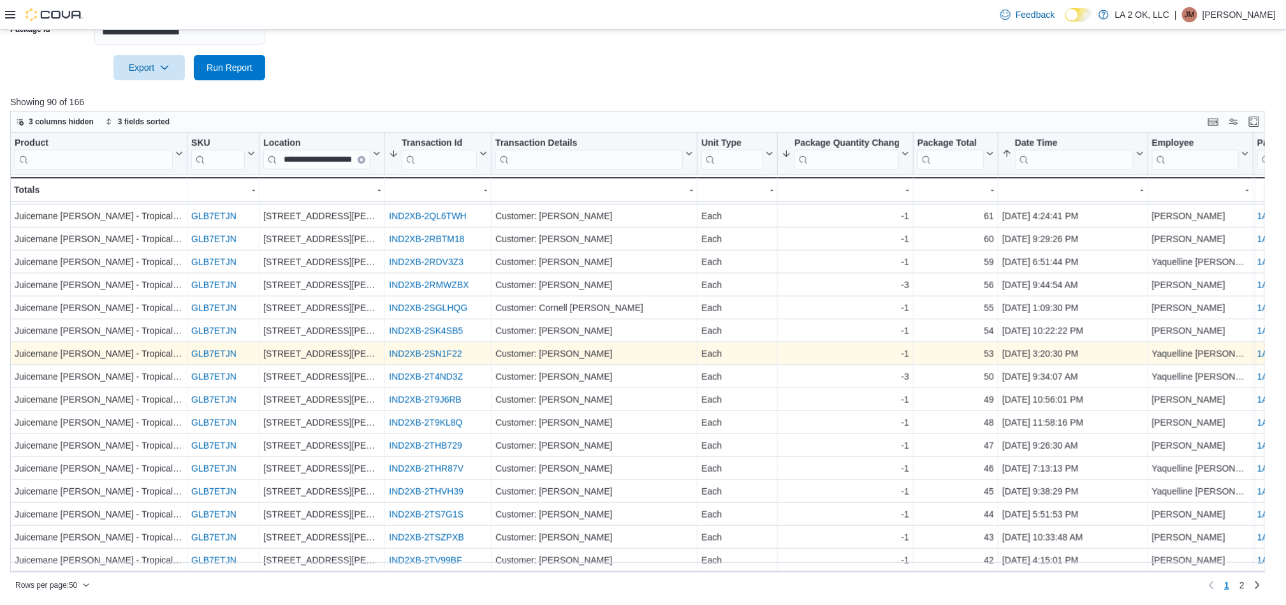
click at [423, 349] on link "IND2XB-2SN1F22" at bounding box center [425, 354] width 73 height 10
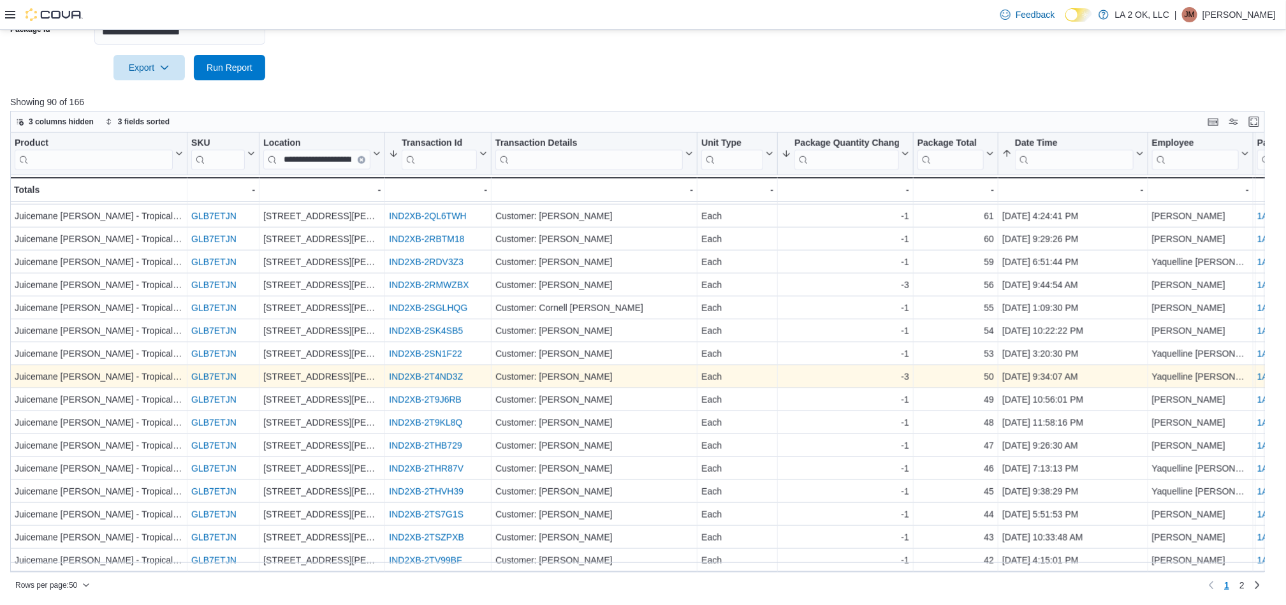
click at [444, 372] on link "IND2XB-2T4ND3Z" at bounding box center [426, 377] width 74 height 10
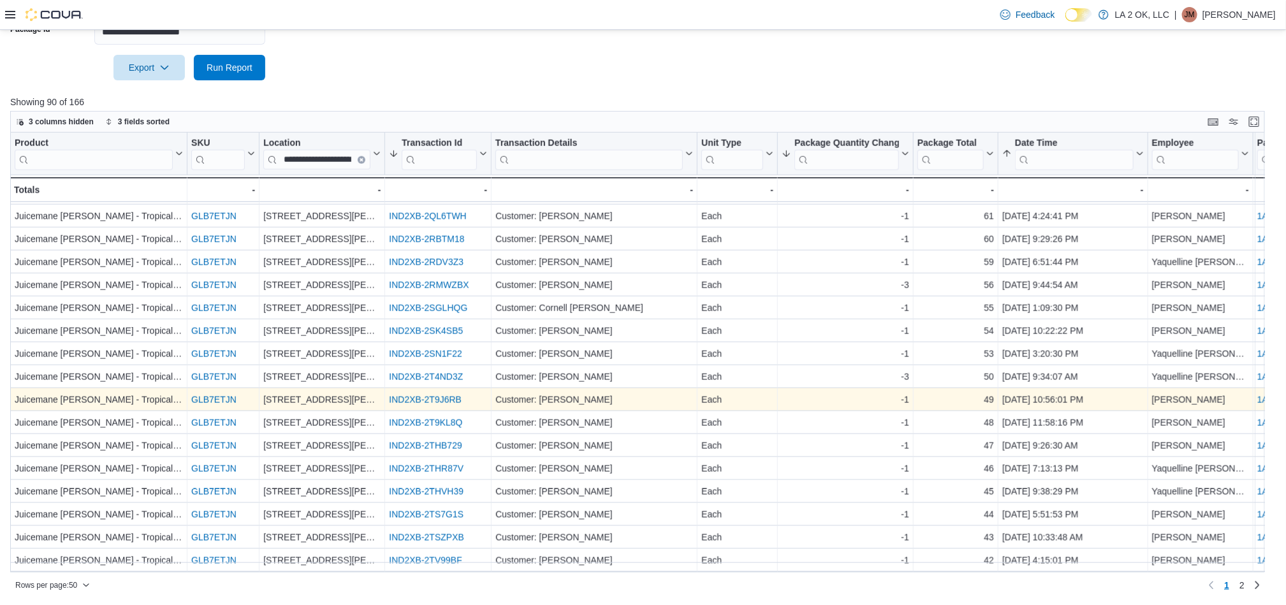
click at [442, 395] on link "IND2XB-2T9J6RB" at bounding box center [425, 400] width 73 height 10
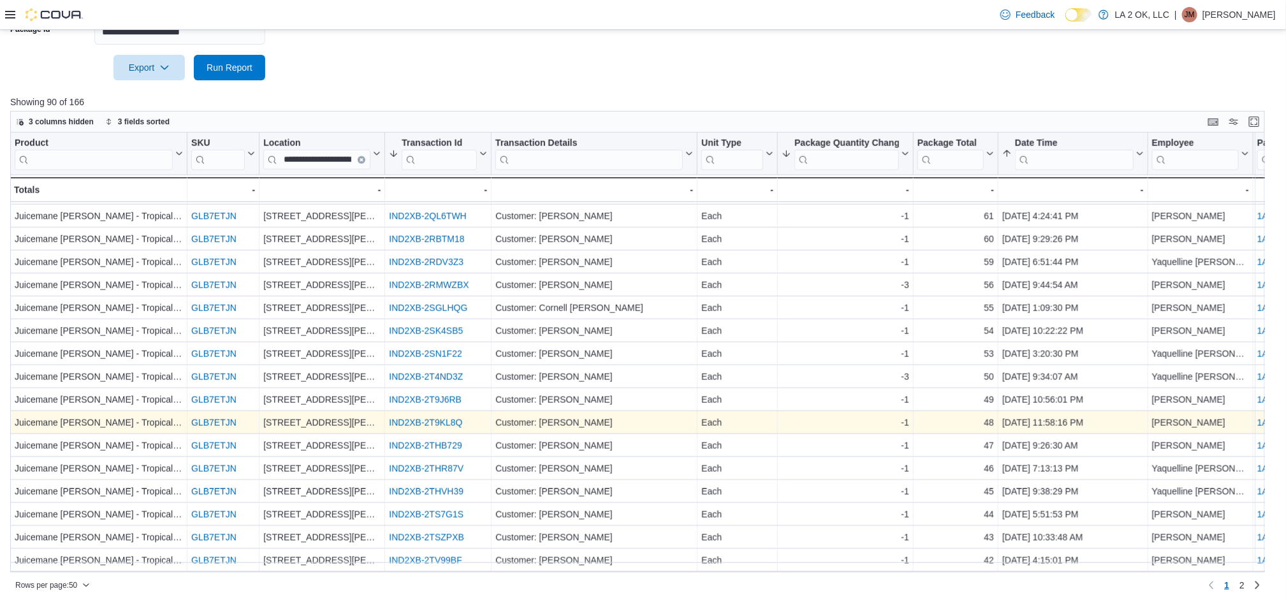
click at [444, 418] on link "IND2XB-2T9KL8Q" at bounding box center [425, 423] width 73 height 10
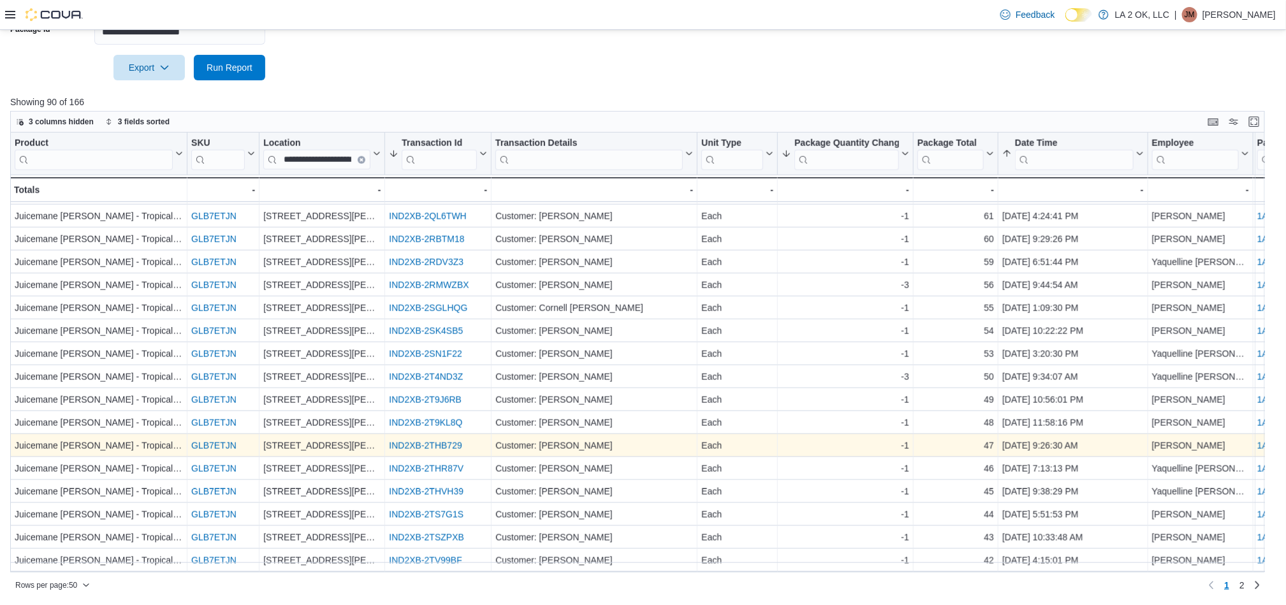
click at [430, 441] on link "IND2XB-2THB729" at bounding box center [425, 446] width 73 height 10
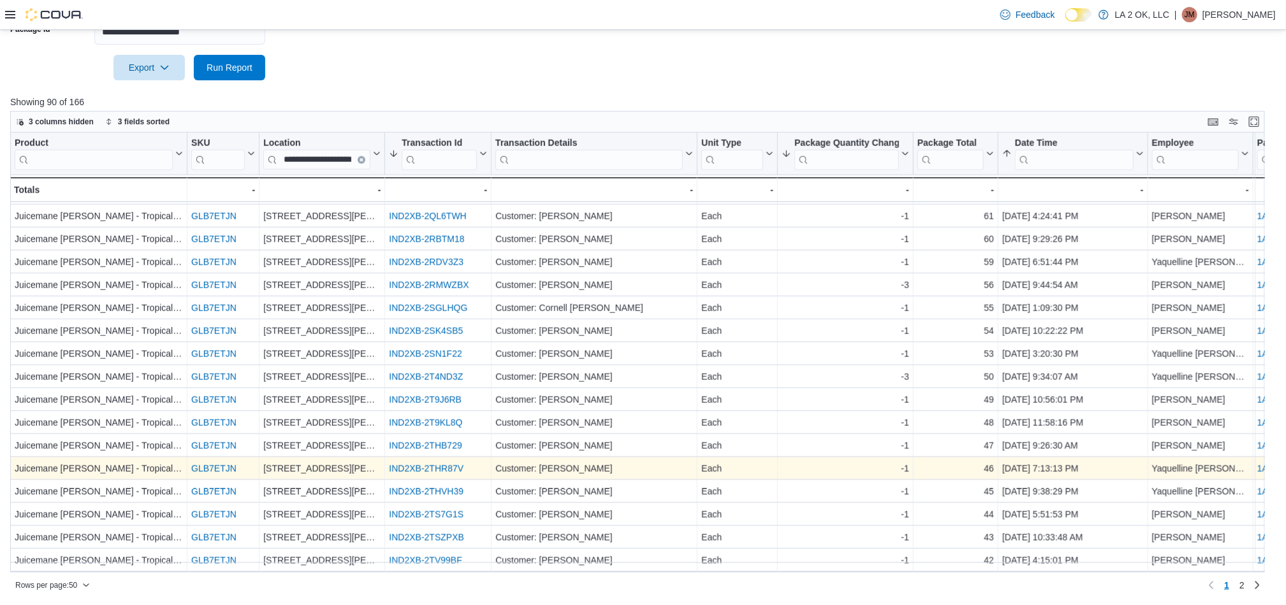
click at [430, 464] on link "IND2XB-2THR87V" at bounding box center [426, 469] width 75 height 10
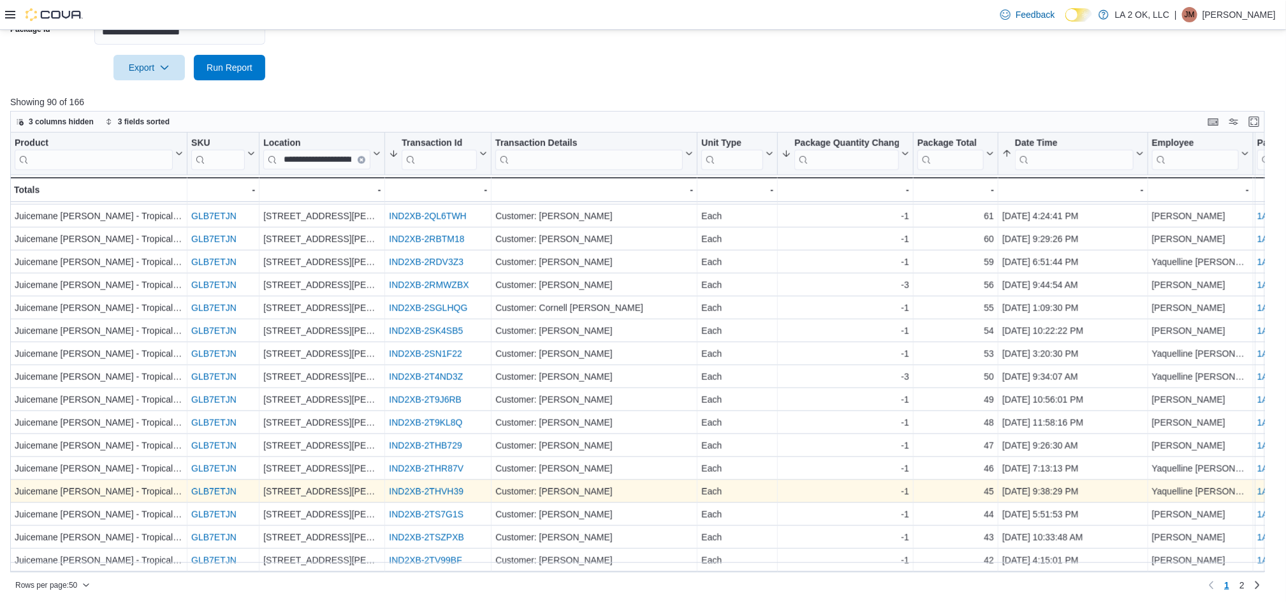
click at [440, 487] on link "IND2XB-2THVH39" at bounding box center [426, 492] width 75 height 10
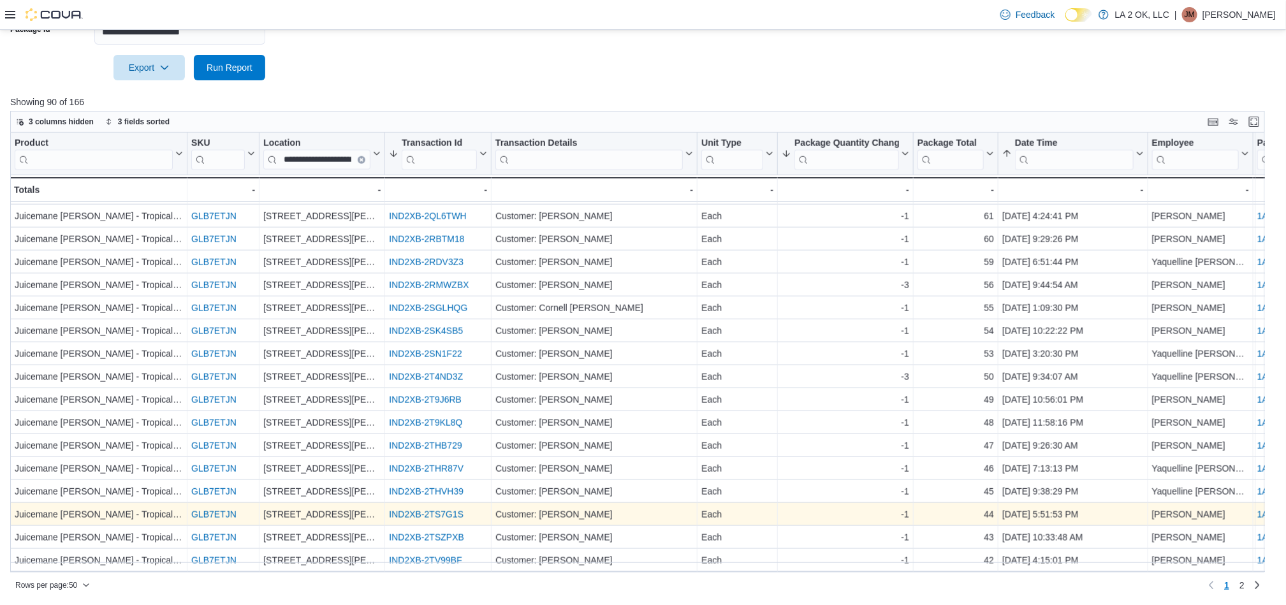
click at [432, 510] on link "IND2XB-2TS7G1S" at bounding box center [426, 515] width 75 height 10
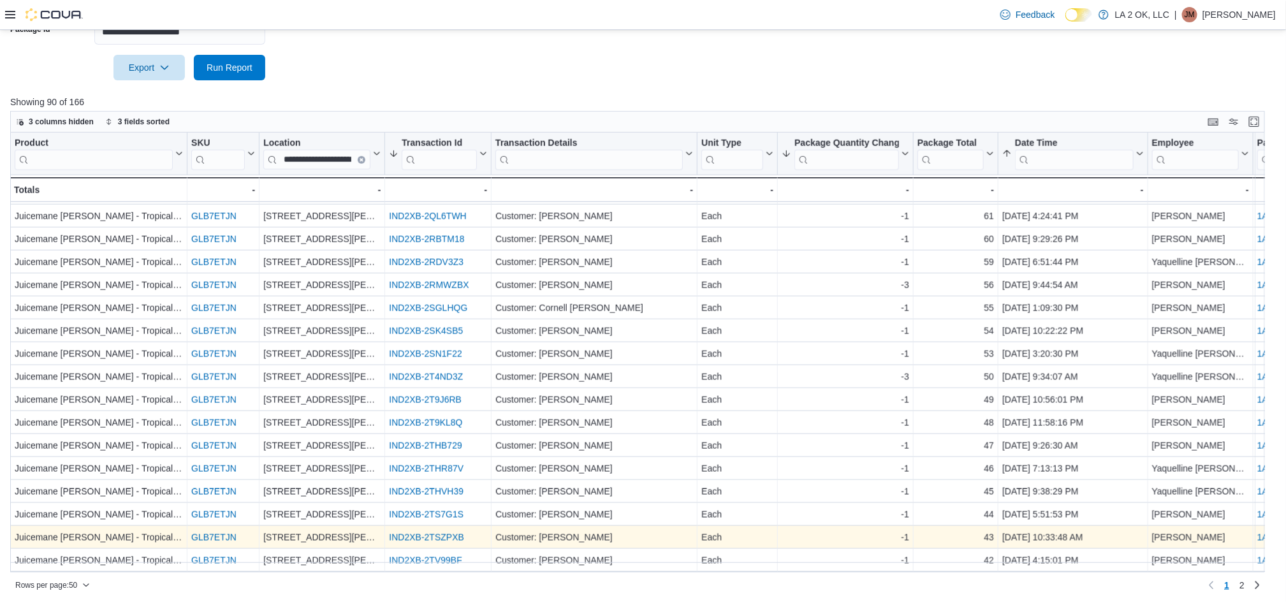
click at [438, 533] on link "IND2XB-2TSZPXB" at bounding box center [426, 538] width 75 height 10
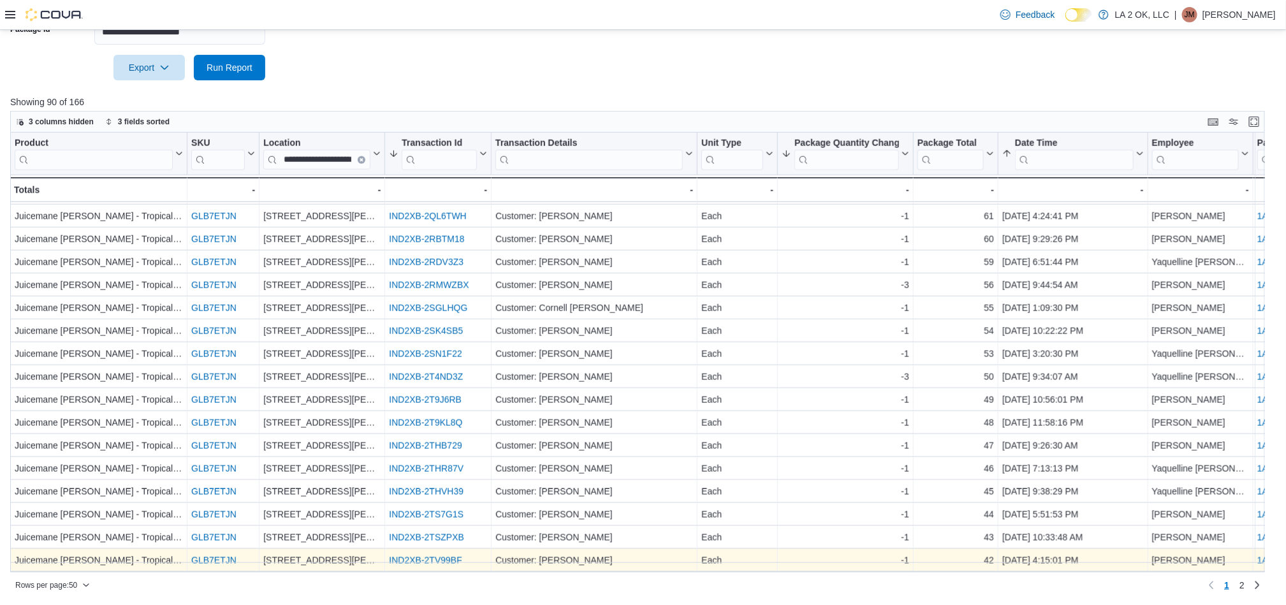
click at [435, 556] on link "IND2XB-2TV99BF" at bounding box center [425, 561] width 73 height 10
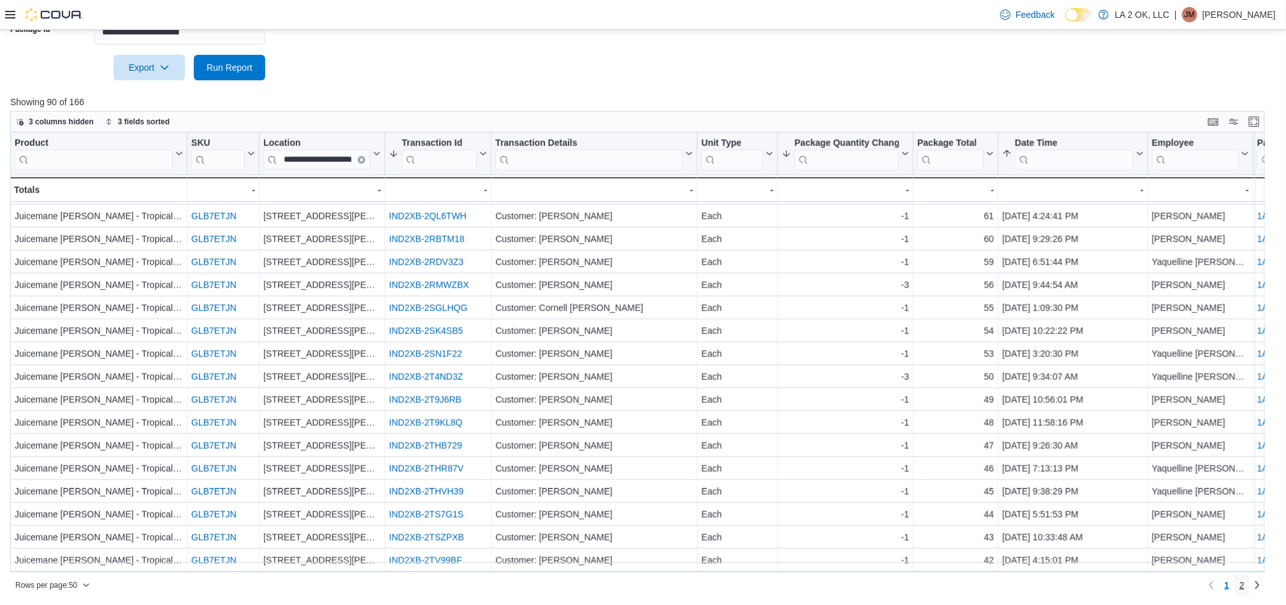
click at [838, 582] on span "2" at bounding box center [1241, 585] width 5 height 13
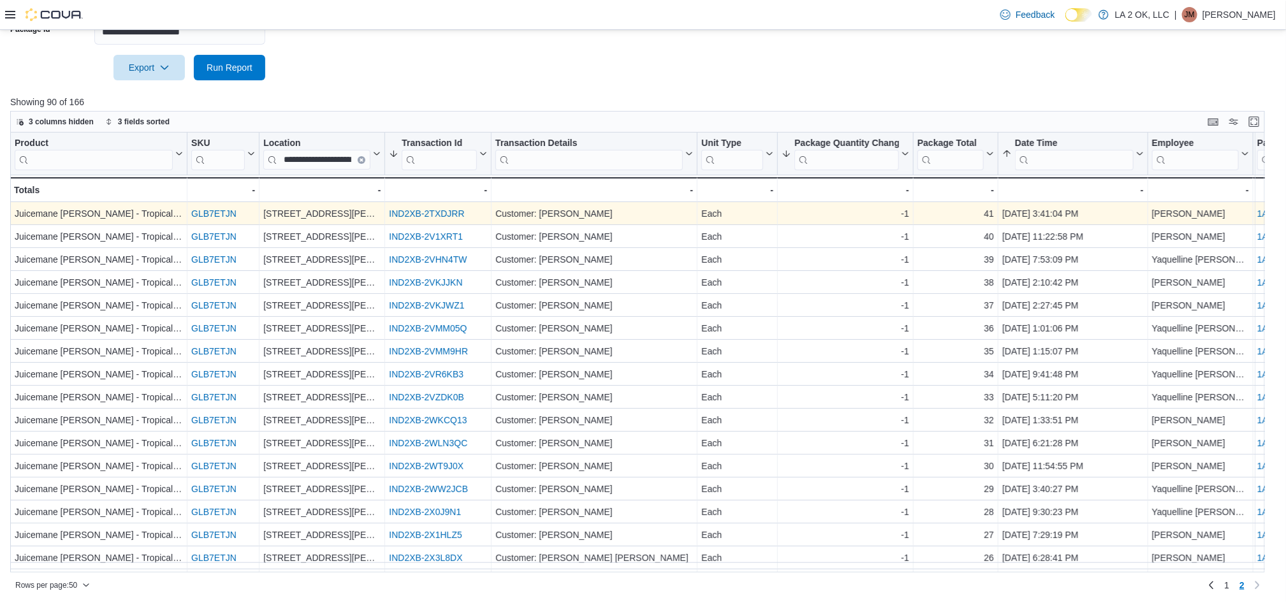
click at [446, 216] on link "IND2XB-2TXDJRR" at bounding box center [426, 214] width 75 height 10
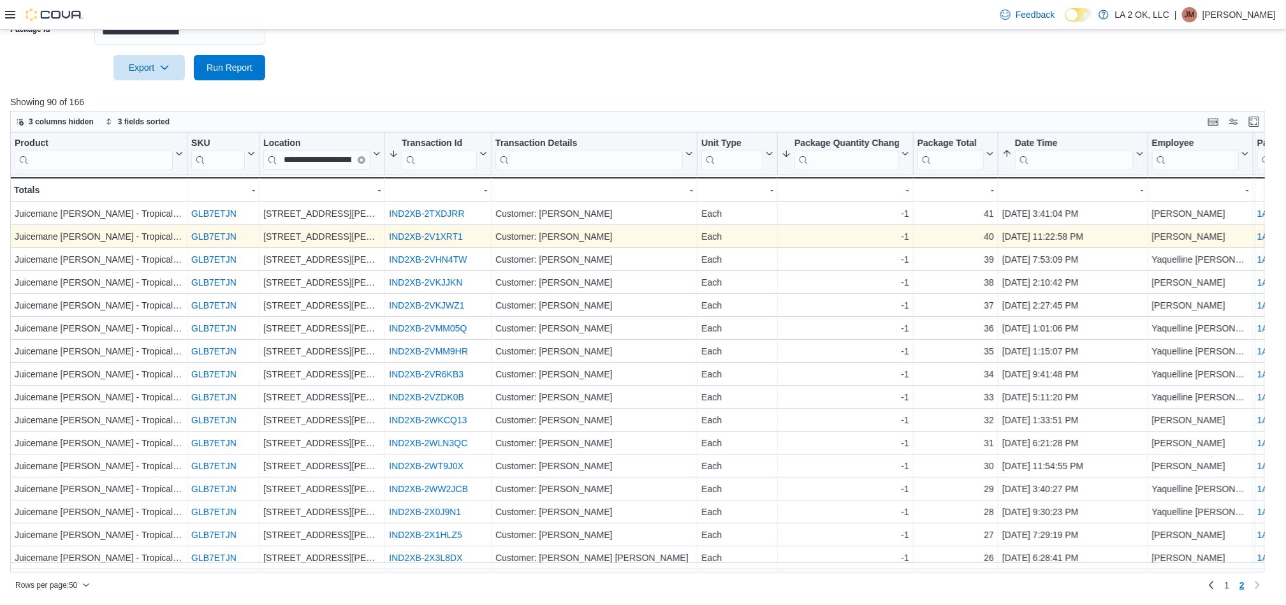
click at [435, 235] on link "IND2XB-2V1XRT1" at bounding box center [426, 237] width 74 height 10
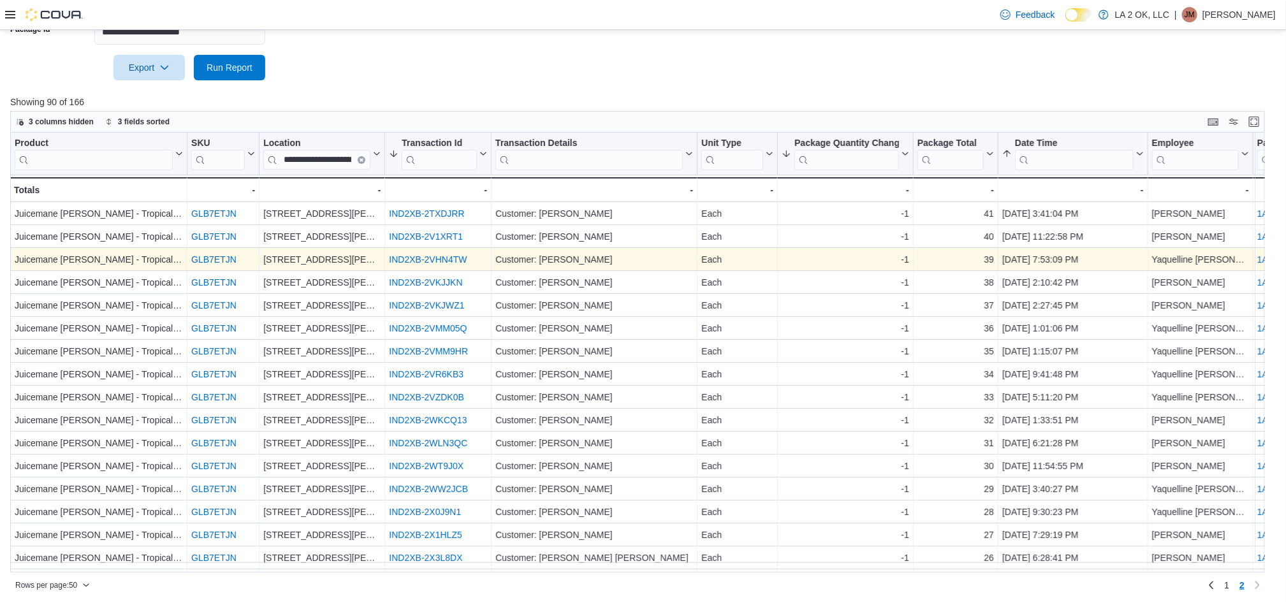
click at [439, 263] on link "IND2XB-2VHN4TW" at bounding box center [428, 260] width 78 height 10
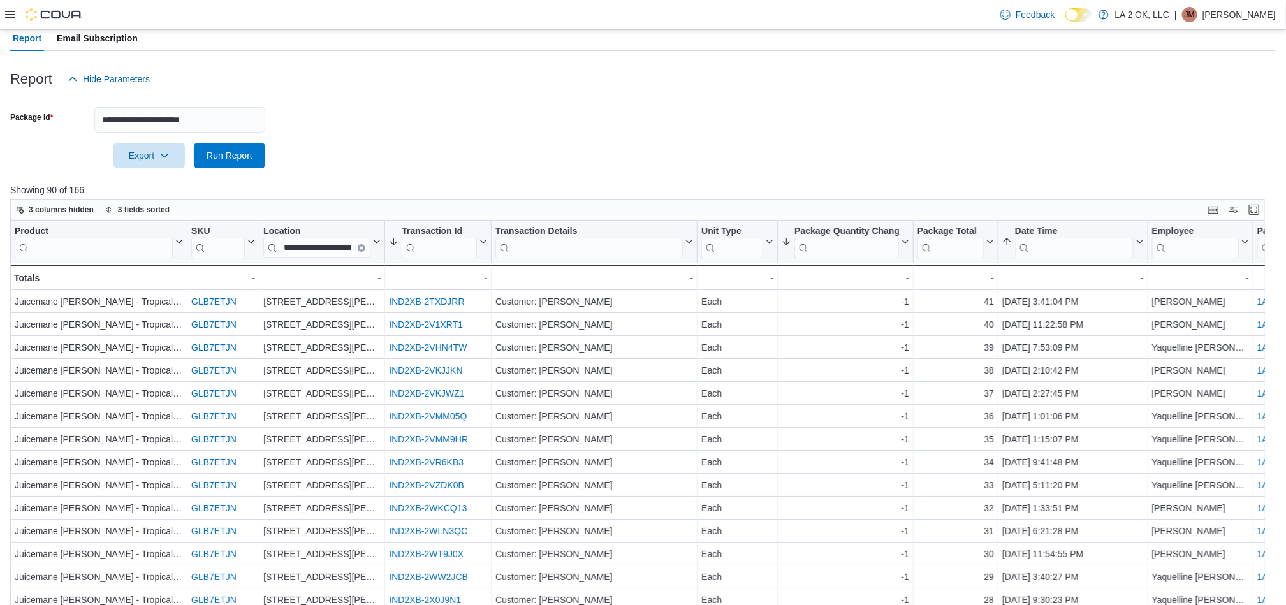
scroll to position [113, 0]
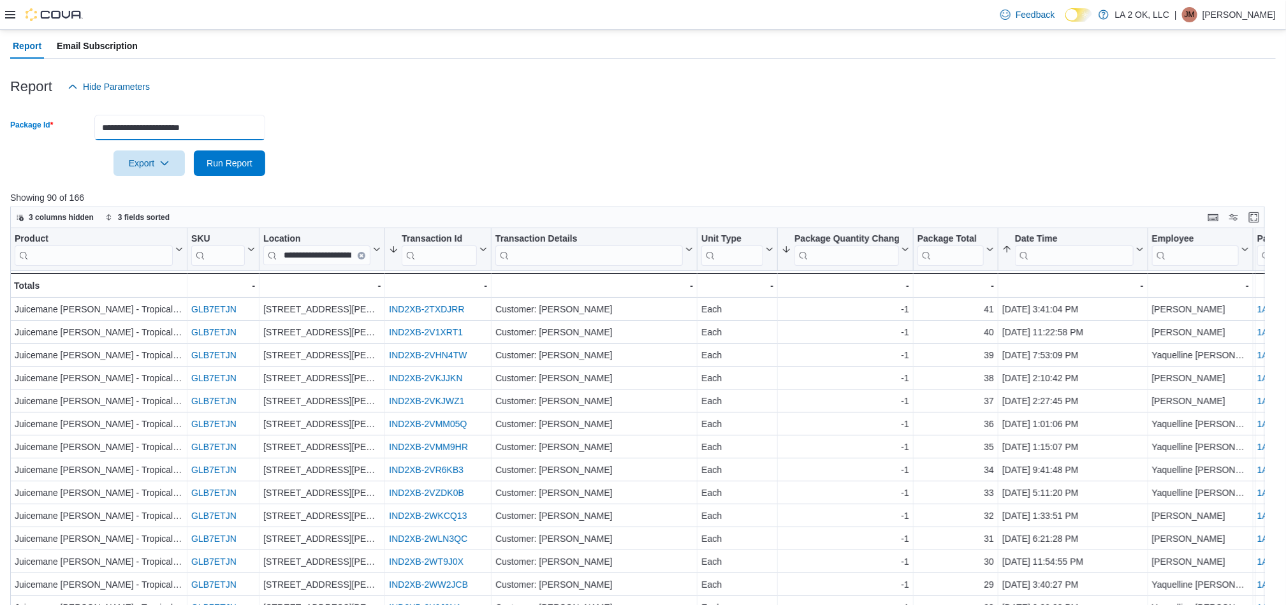
drag, startPoint x: 233, startPoint y: 119, endPoint x: 90, endPoint y: 122, distance: 143.5
click at [90, 122] on div "**********" at bounding box center [137, 127] width 255 height 25
click at [609, 134] on form "**********" at bounding box center [642, 137] width 1265 height 76
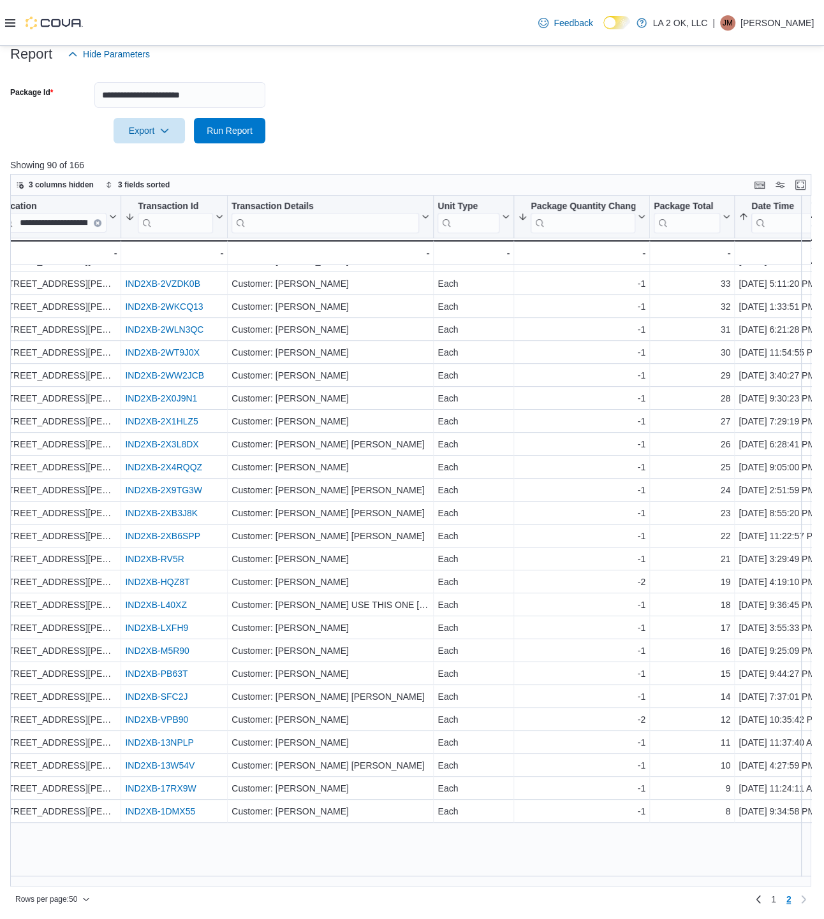
scroll to position [0, 264]
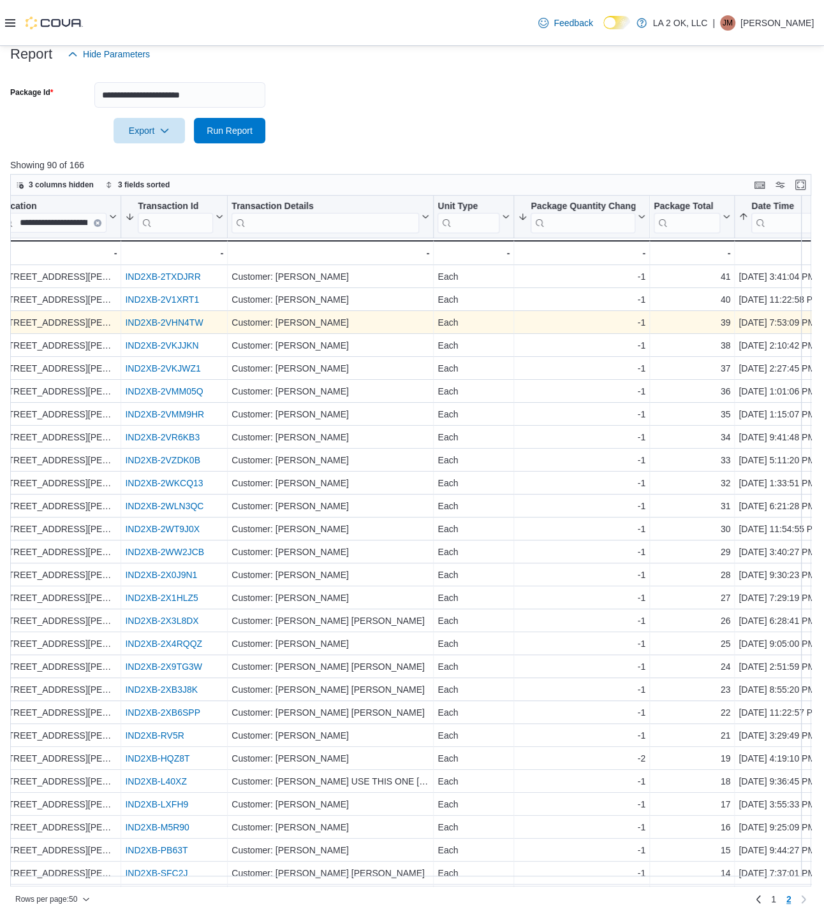
click at [182, 321] on link "IND2XB-2VHN4TW" at bounding box center [164, 322] width 78 height 10
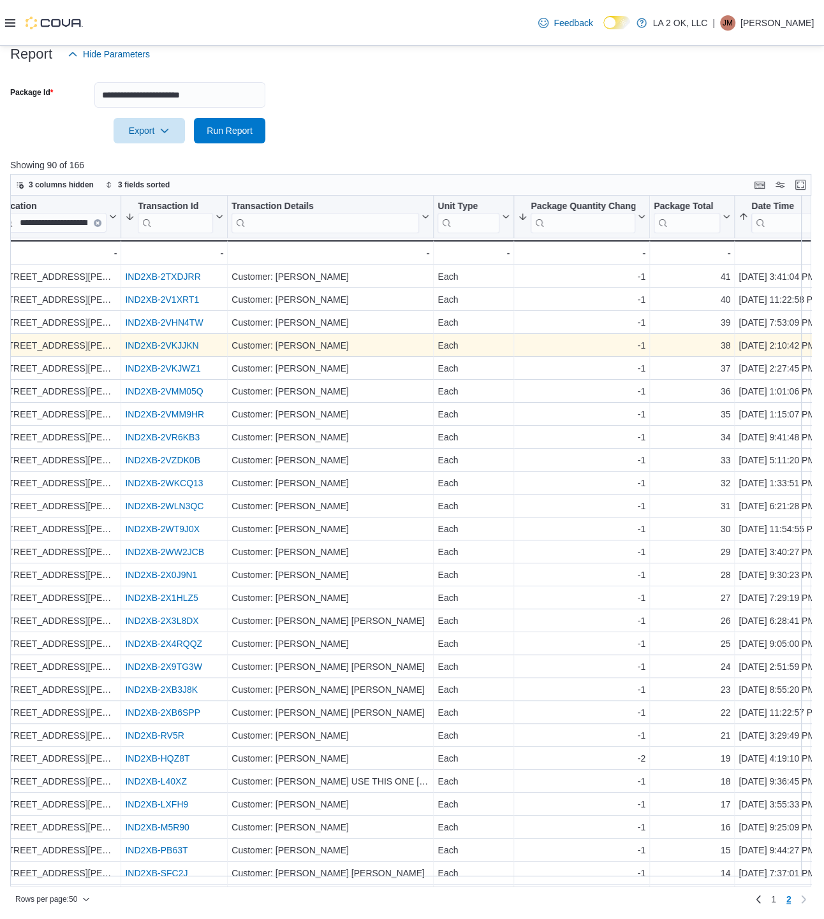
click at [184, 344] on link "IND2XB-2VKJJKN" at bounding box center [161, 345] width 73 height 10
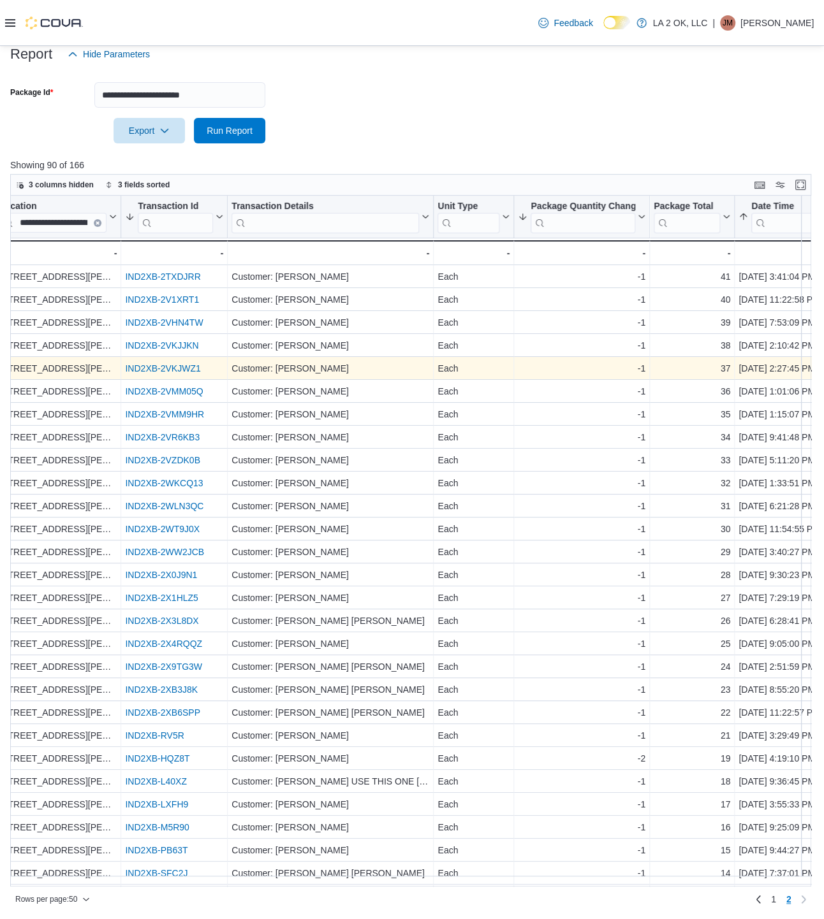
click at [188, 370] on link "IND2XB-2VKJWZ1" at bounding box center [162, 368] width 75 height 10
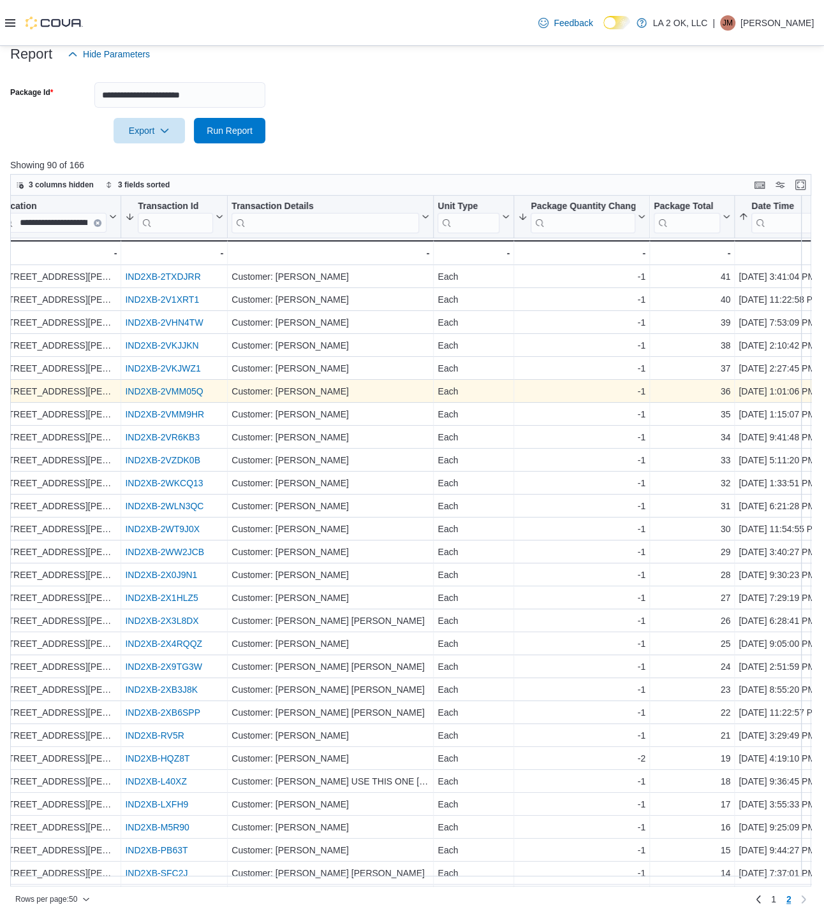
click at [175, 389] on link "IND2XB-2VMM05Q" at bounding box center [164, 391] width 78 height 10
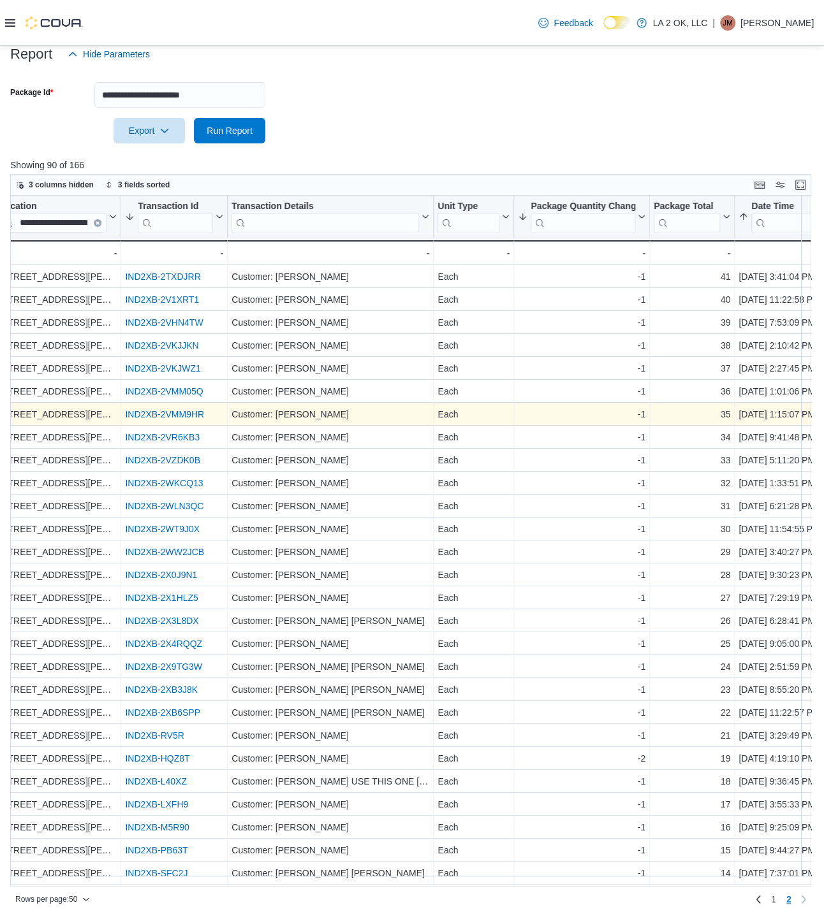
click at [174, 409] on link "IND2XB-2VMM9HR" at bounding box center [164, 414] width 79 height 10
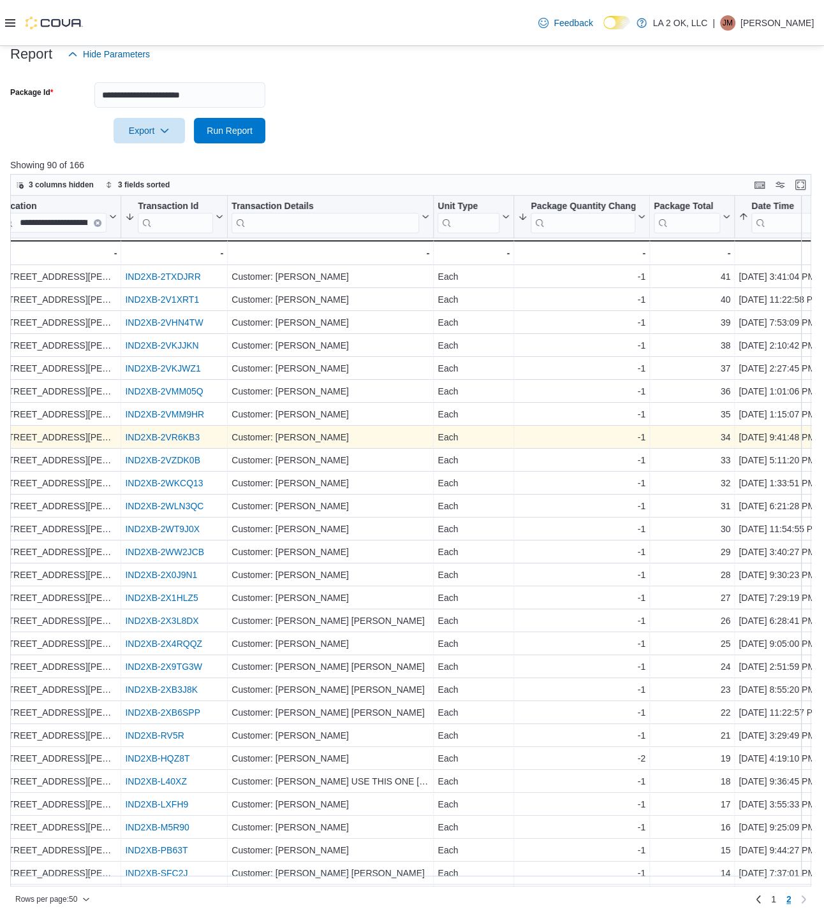
click at [172, 439] on link "IND2XB-2VR6KB3" at bounding box center [162, 437] width 75 height 10
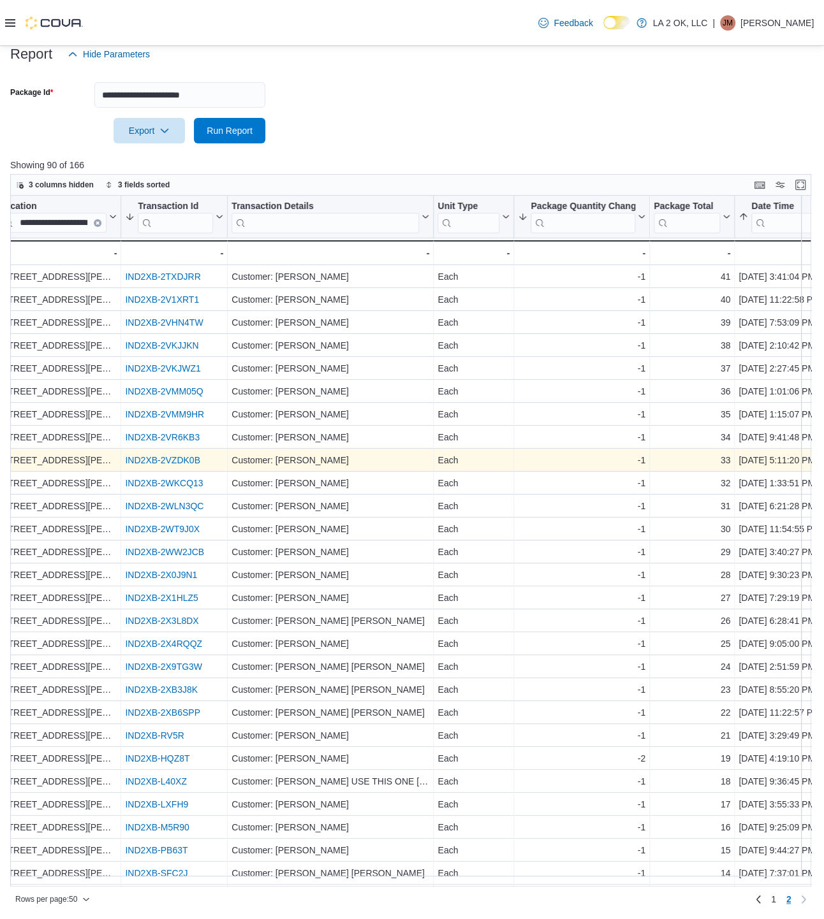
click at [169, 460] on link "IND2XB-2VZDK0B" at bounding box center [162, 460] width 75 height 10
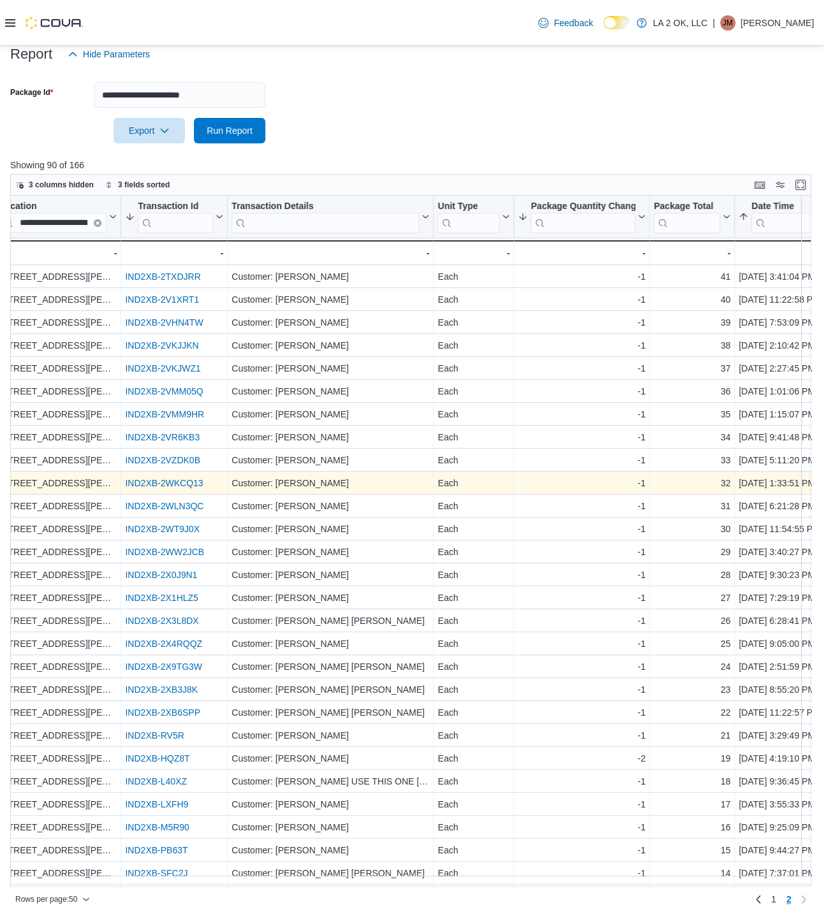
click at [168, 479] on link "IND2XB-2WKCQ13" at bounding box center [164, 483] width 78 height 10
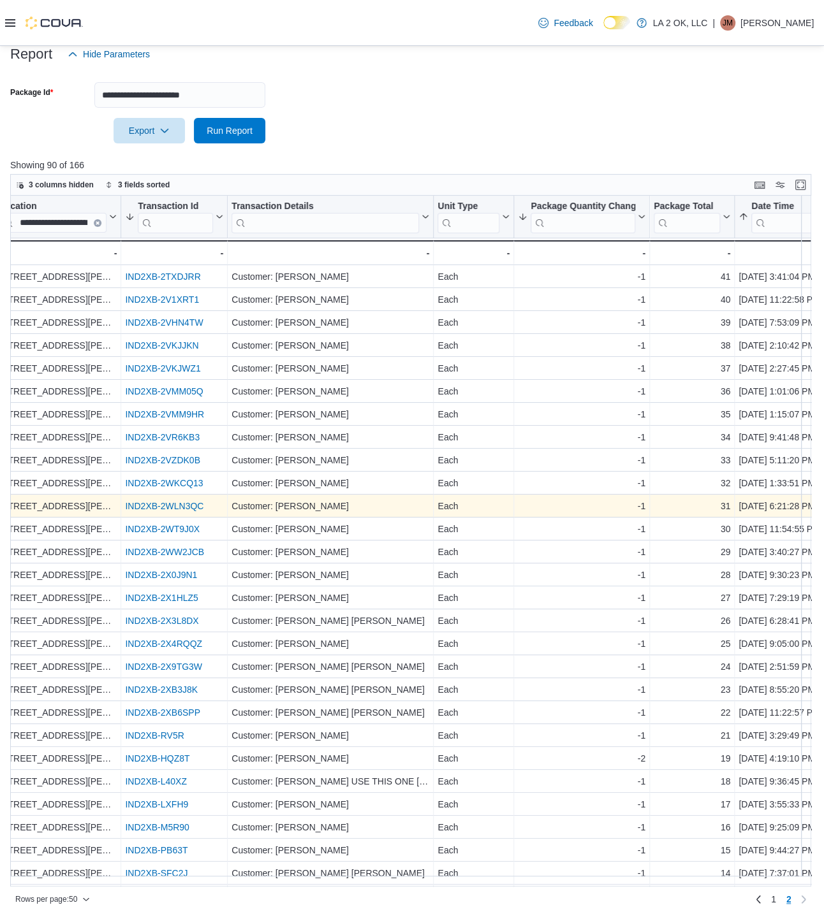
click at [173, 504] on link "IND2XB-2WLN3QC" at bounding box center [164, 506] width 78 height 10
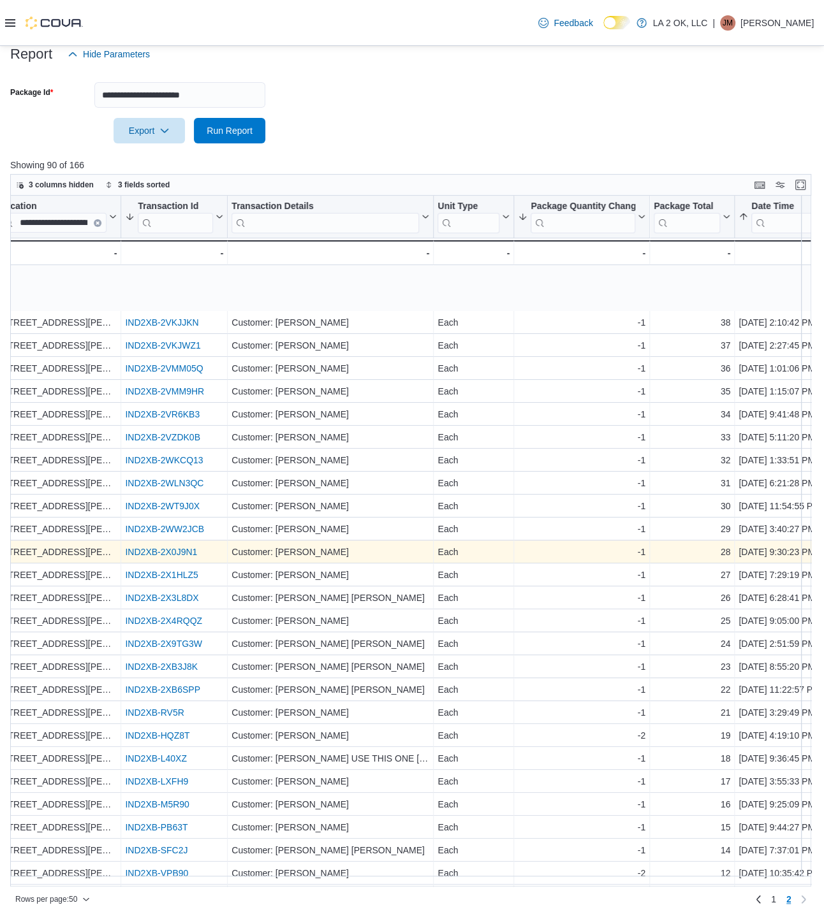
scroll to position [95, 264]
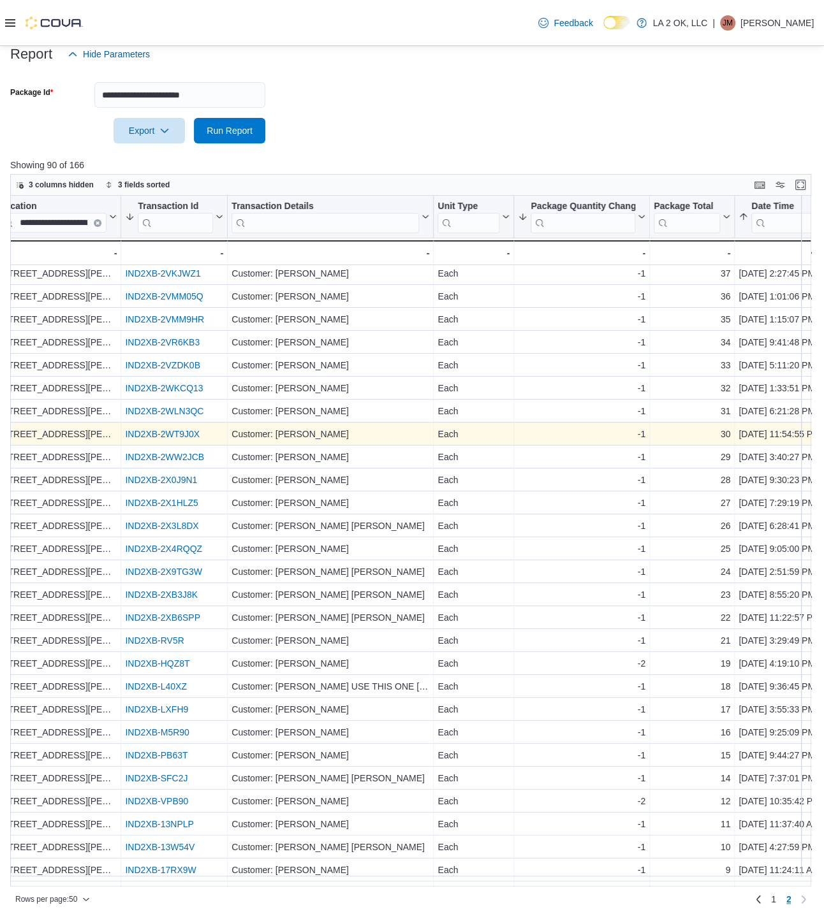
click at [189, 429] on link "IND2XB-2WT9J0X" at bounding box center [162, 434] width 75 height 10
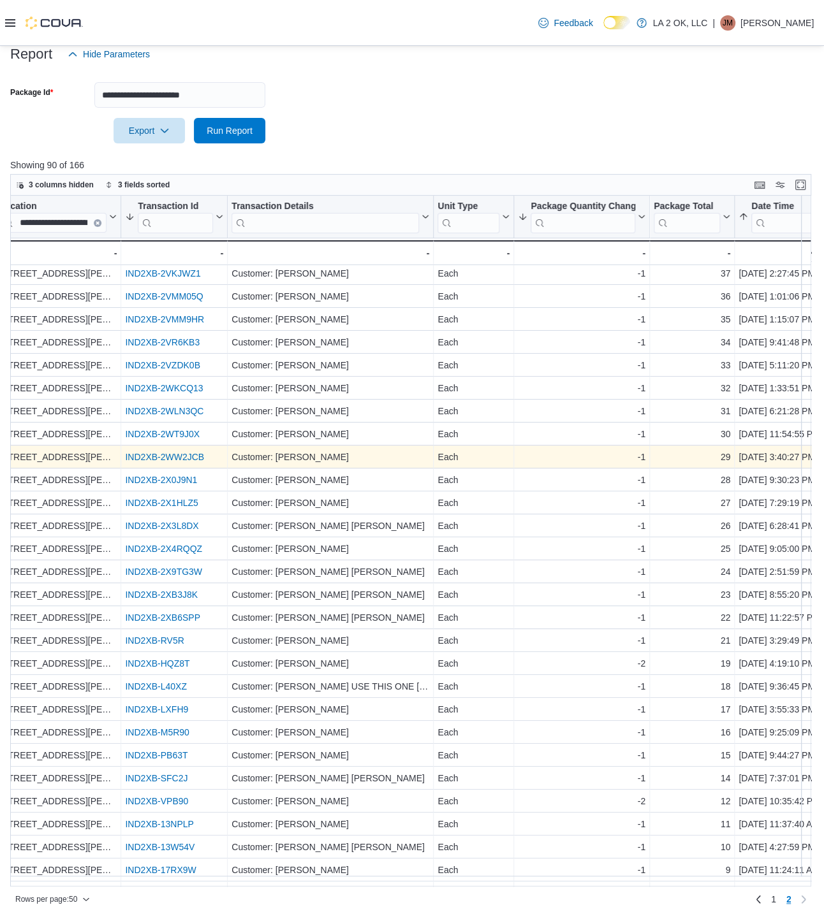
click at [177, 450] on div "IND2XB-2WW2JCB" at bounding box center [174, 456] width 98 height 15
click at [177, 452] on link "IND2XB-2WW2JCB" at bounding box center [164, 457] width 79 height 10
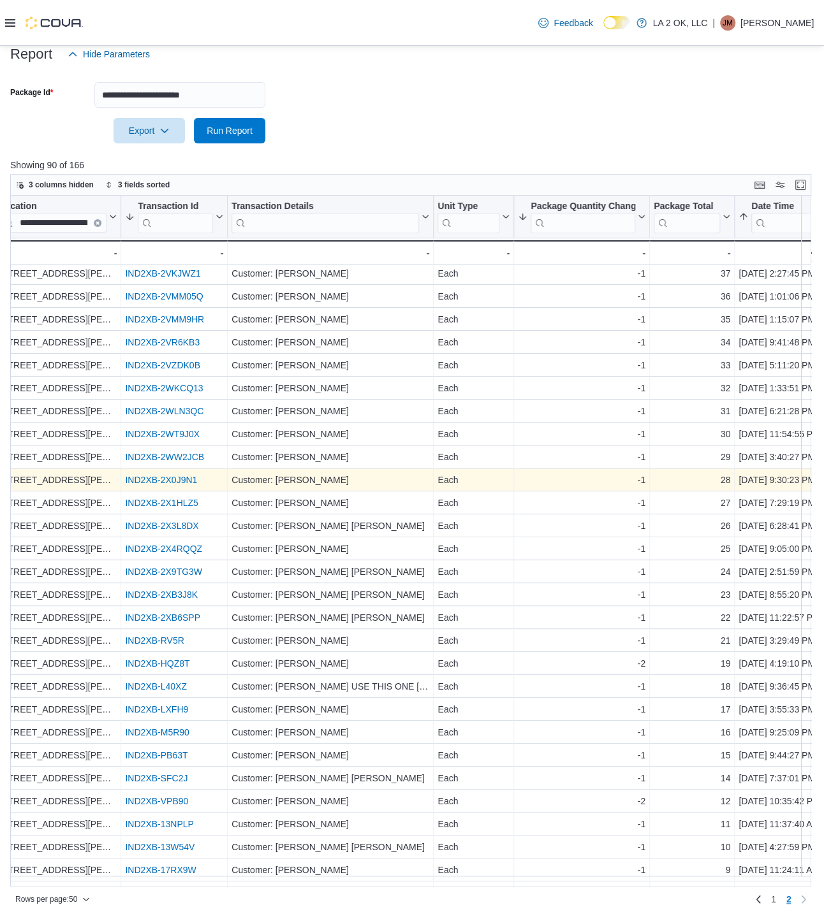
click at [179, 478] on link "IND2XB-2X0J9N1" at bounding box center [161, 480] width 72 height 10
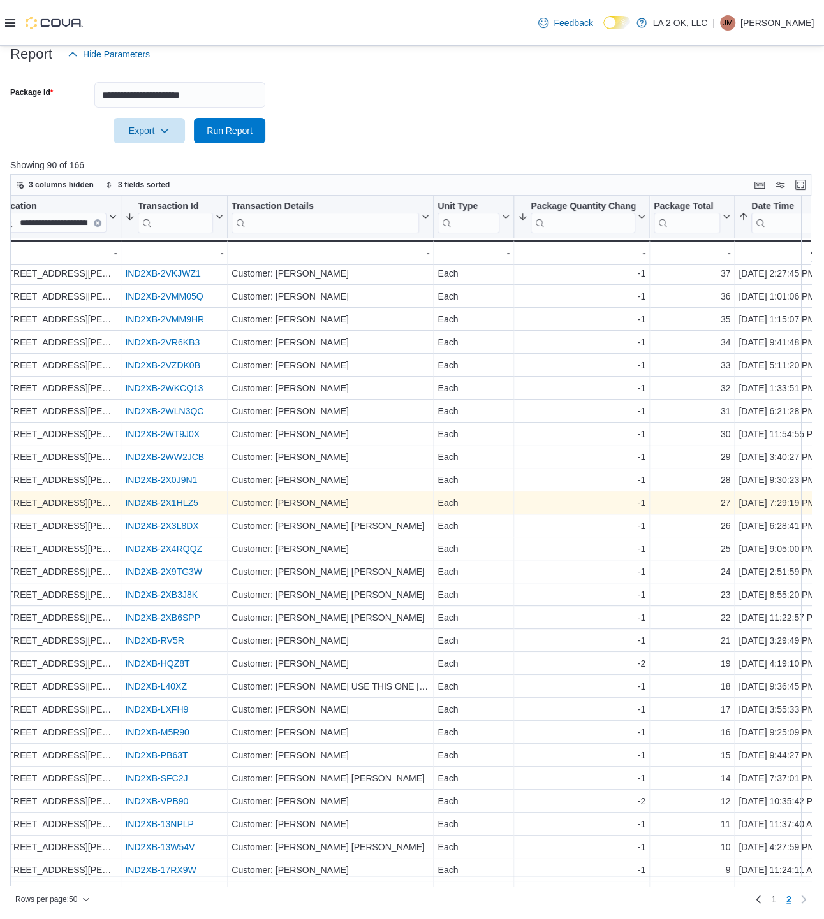
click at [184, 503] on link "IND2XB-2X1HLZ5" at bounding box center [161, 503] width 73 height 10
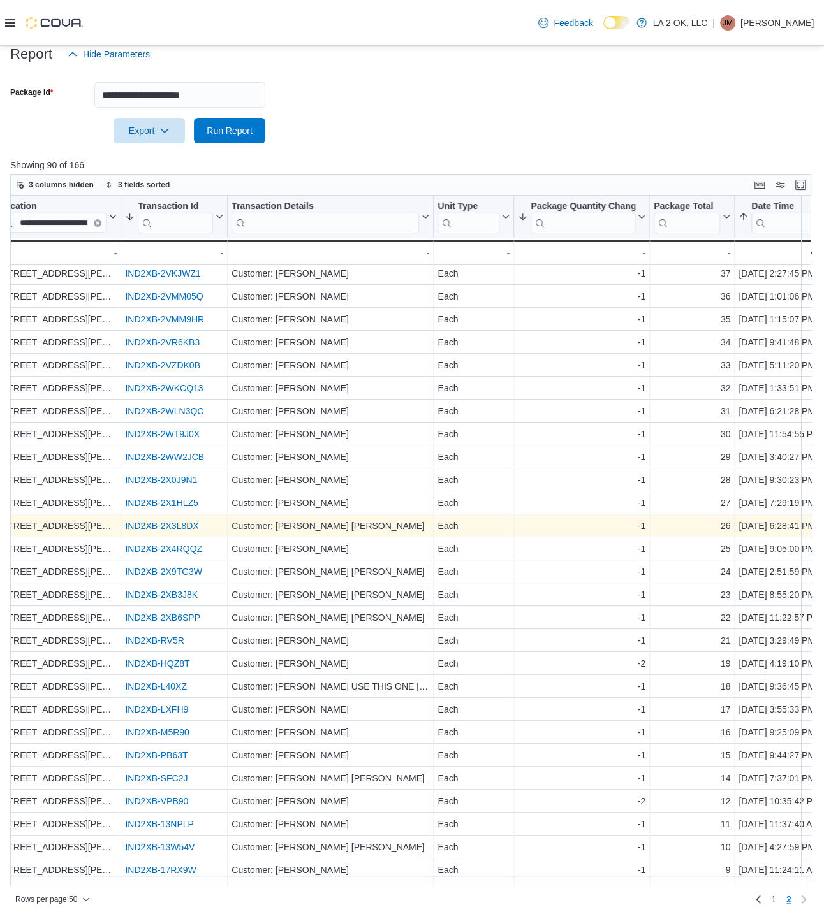
click at [180, 523] on link "IND2XB-2X3L8DX" at bounding box center [161, 526] width 73 height 10
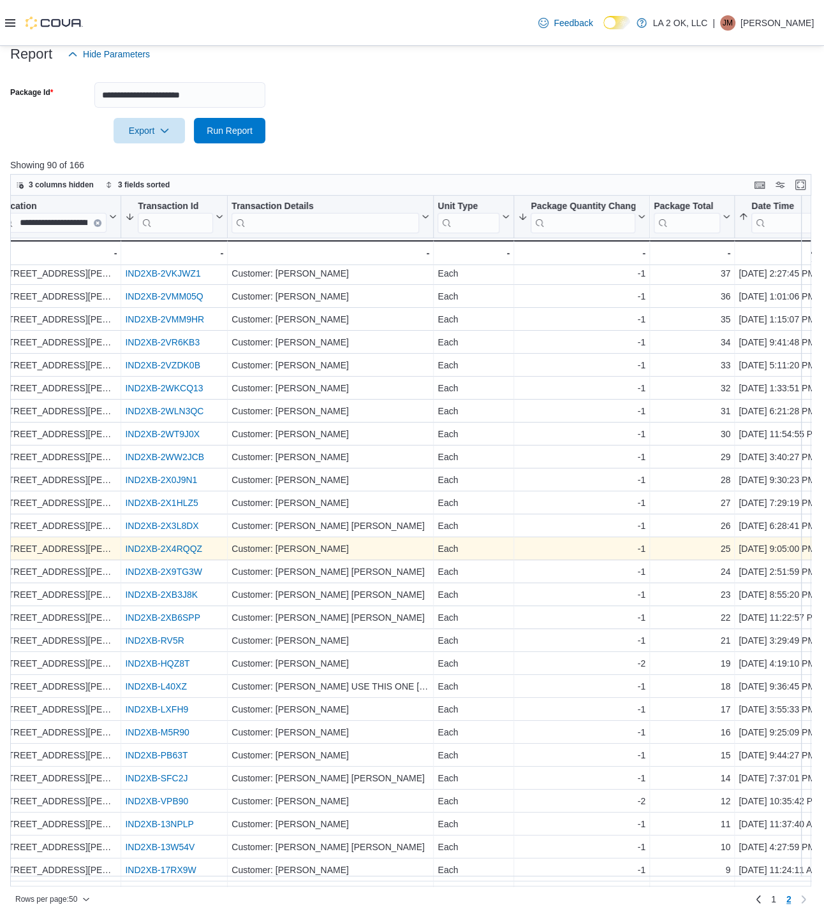
click at [164, 549] on link "IND2XB-2X4RQQZ" at bounding box center [163, 549] width 77 height 10
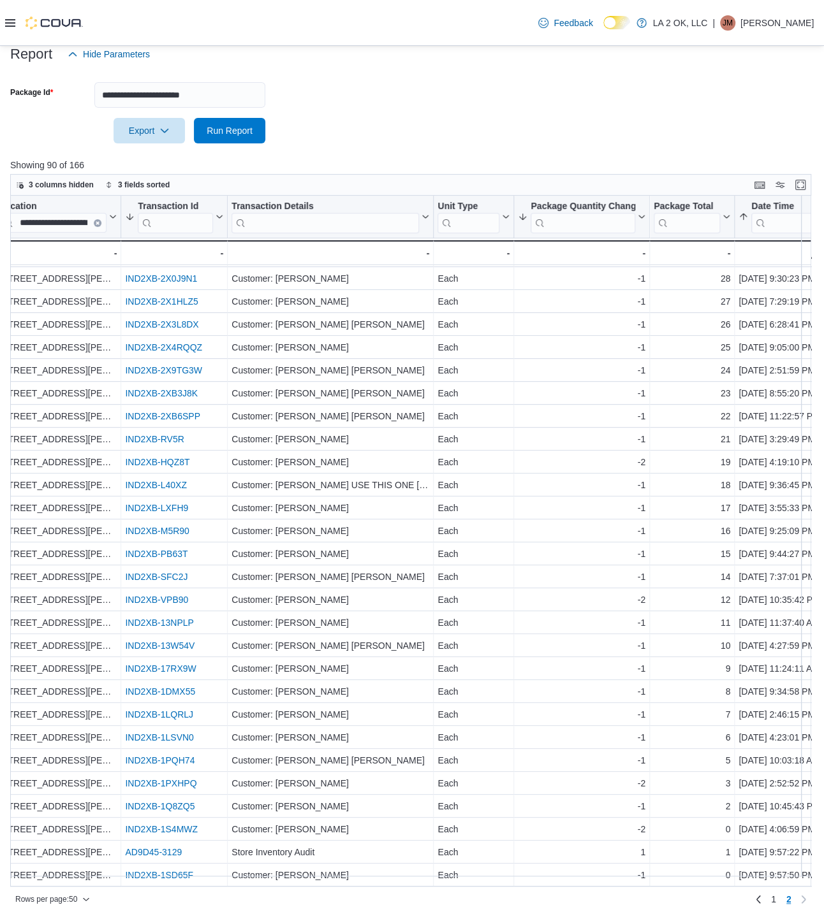
scroll to position [306, 264]
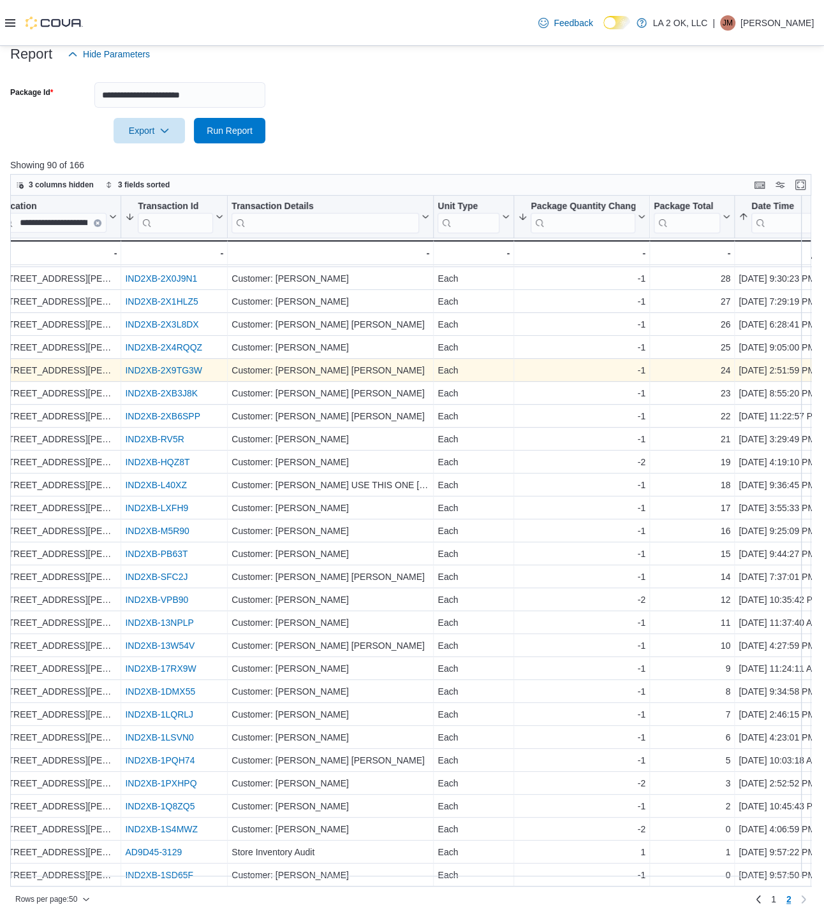
click at [187, 365] on link "IND2XB-2X9TG3W" at bounding box center [163, 370] width 77 height 10
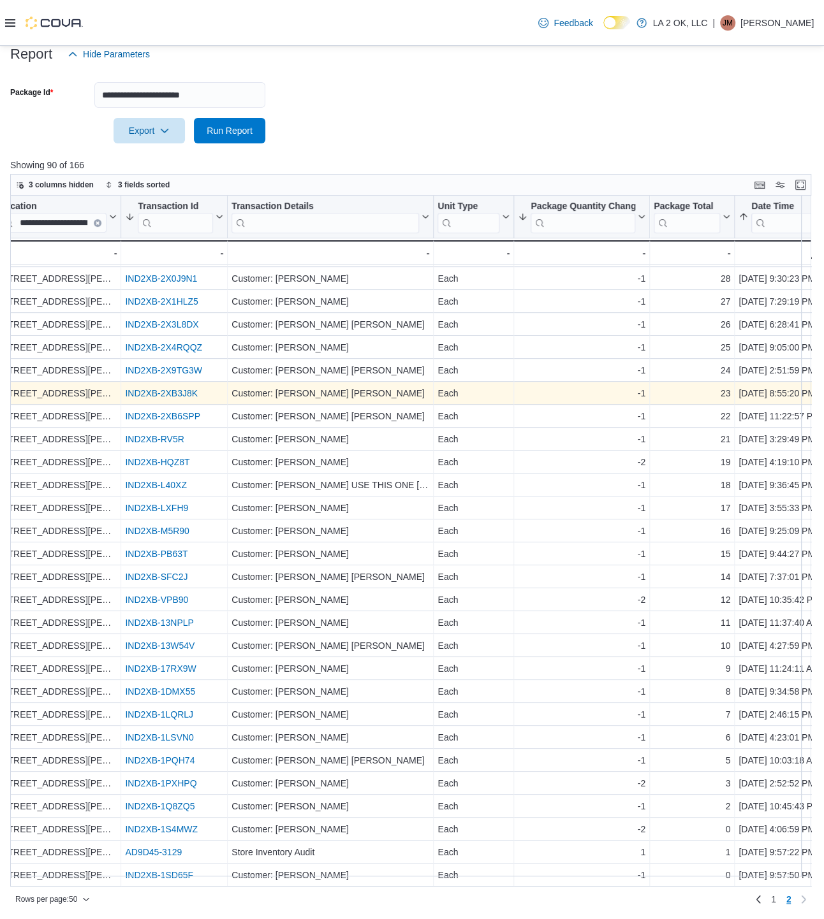
click at [169, 388] on link "IND2XB-2XB3J8K" at bounding box center [161, 393] width 73 height 10
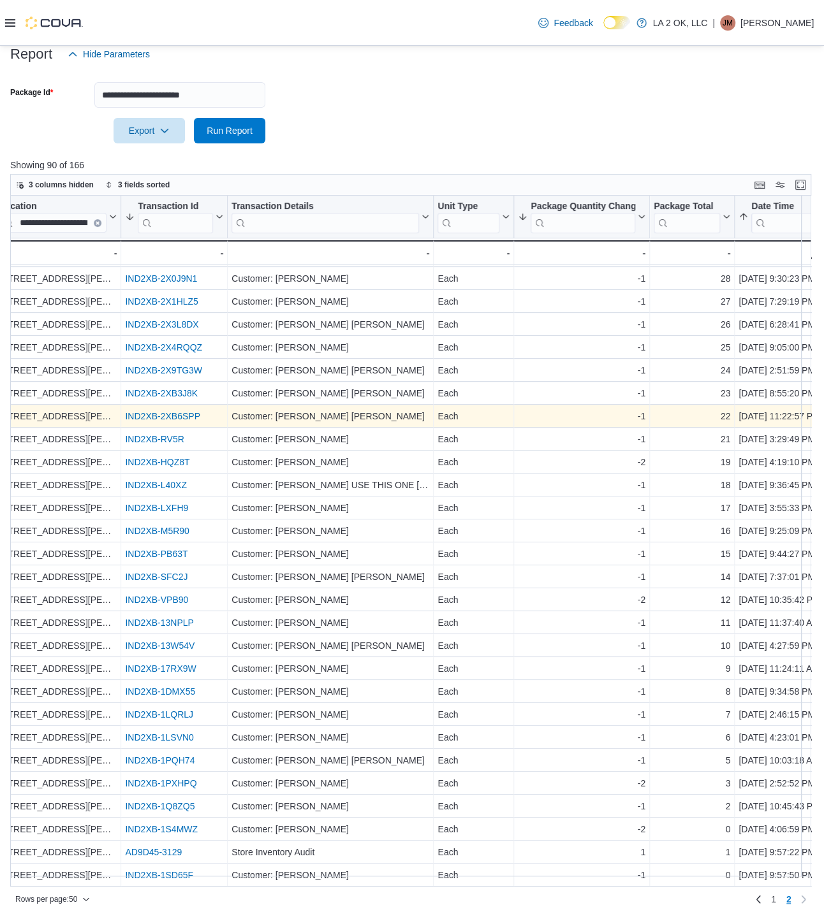
click at [165, 411] on link "IND2XB-2XB6SPP" at bounding box center [162, 416] width 75 height 10
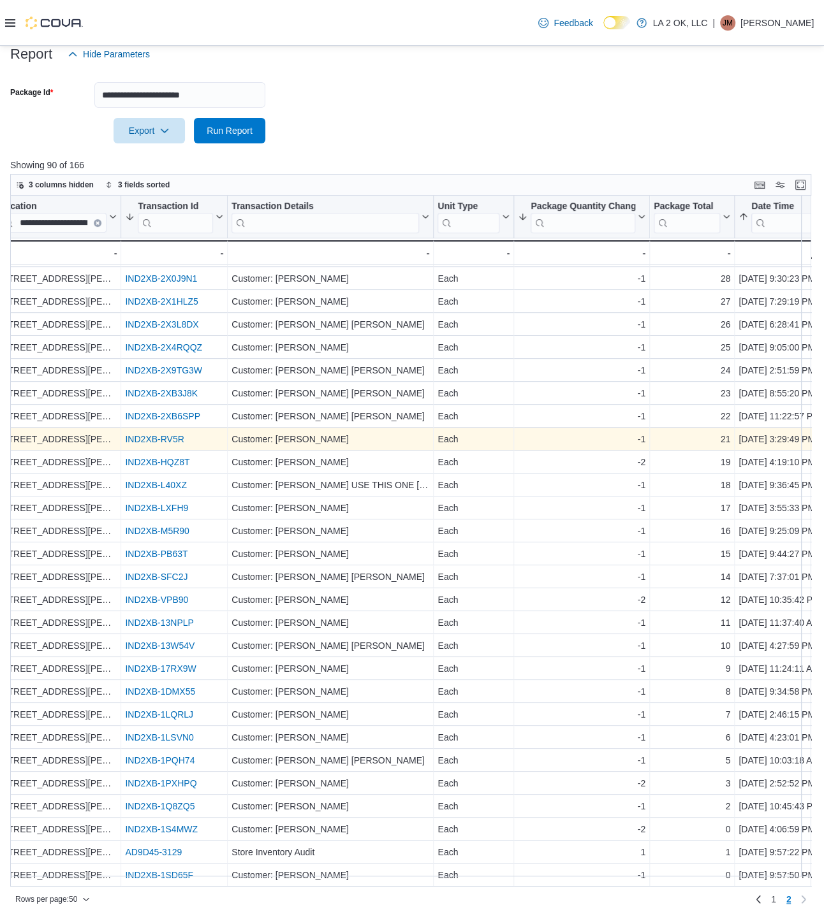
click at [163, 434] on link "IND2XB-RV5R" at bounding box center [154, 439] width 59 height 10
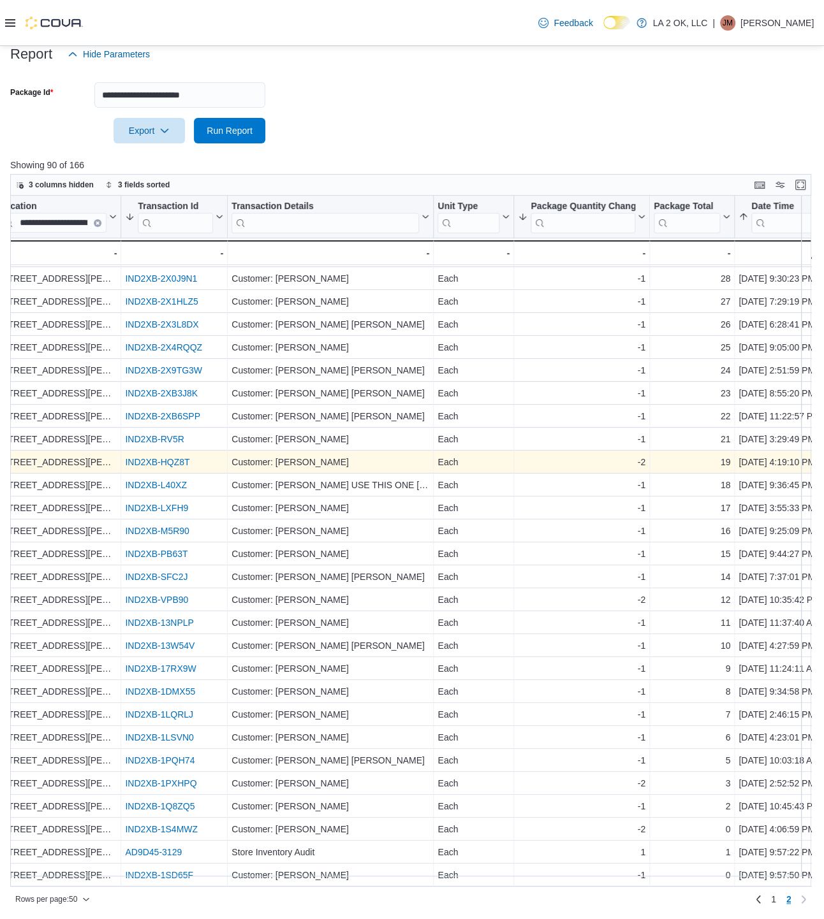
click at [152, 457] on link "IND2XB-HQZ8T" at bounding box center [157, 462] width 64 height 10
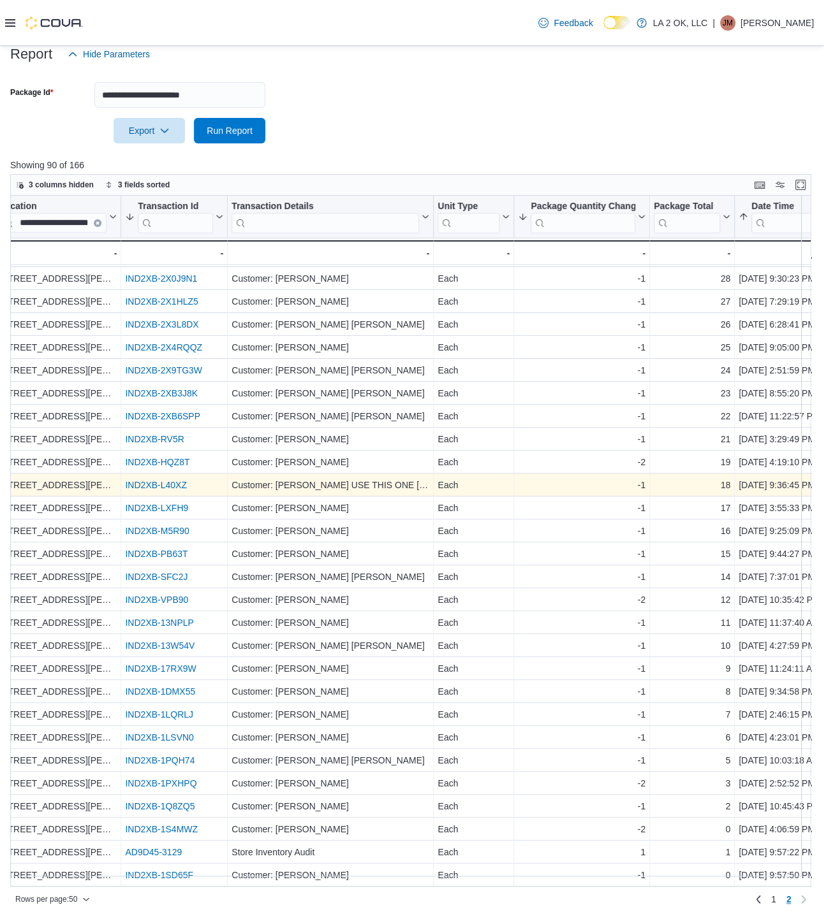
click at [173, 480] on link "IND2XB-L40XZ" at bounding box center [155, 485] width 61 height 10
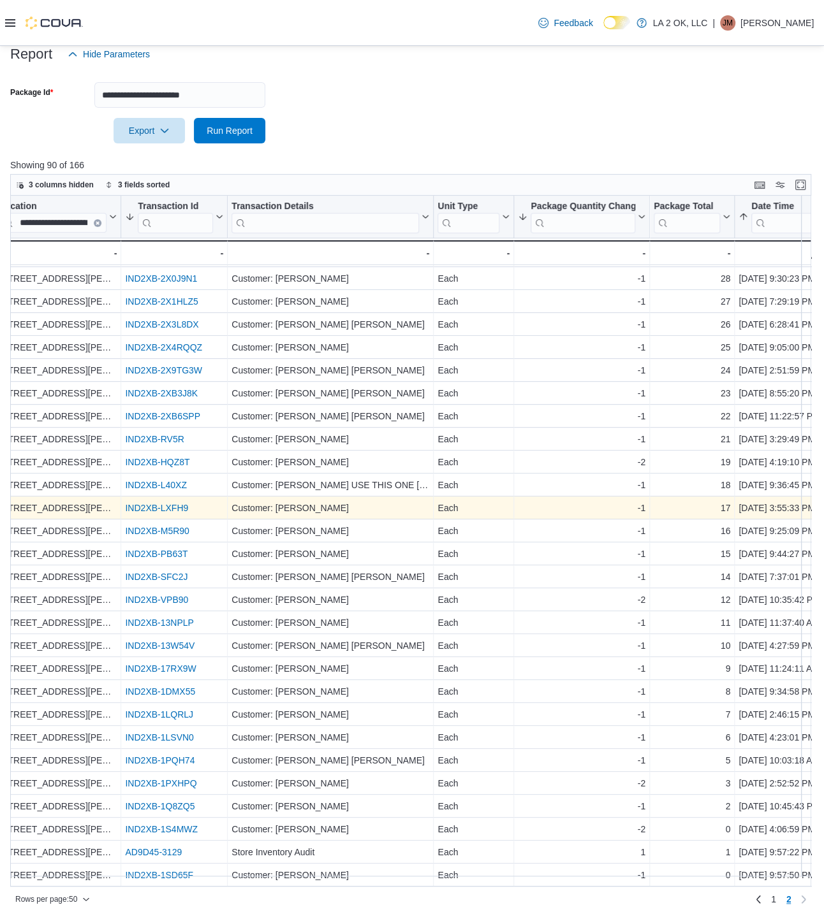
click at [153, 503] on link "IND2XB-LXFH9" at bounding box center [156, 508] width 63 height 10
click at [175, 503] on link "IND2XB-LXFH9" at bounding box center [156, 508] width 63 height 10
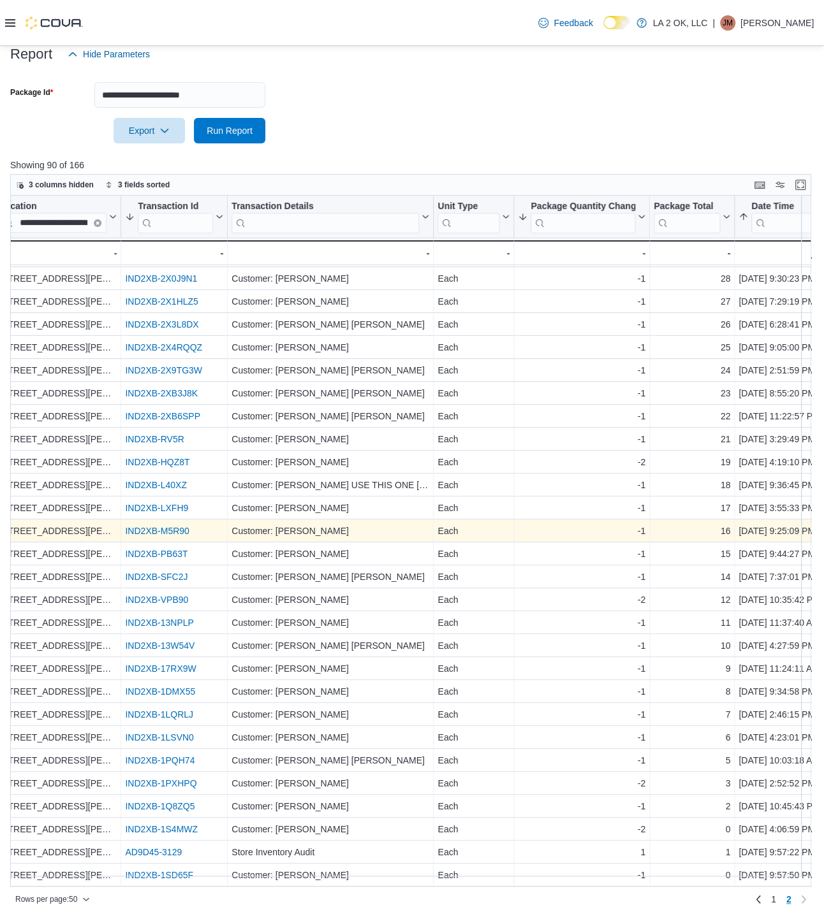
click at [175, 527] on div "IND2XB-M5R90" at bounding box center [174, 530] width 98 height 15
click at [176, 526] on link "IND2XB-M5R90" at bounding box center [157, 531] width 64 height 10
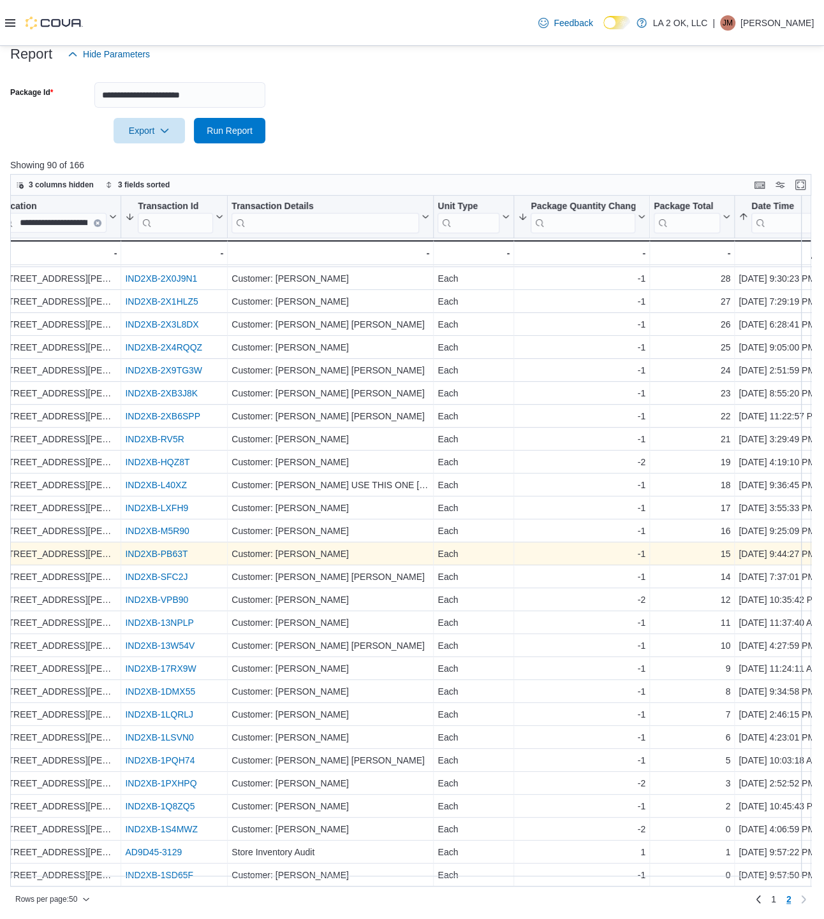
click at [178, 549] on link "IND2XB-PB63T" at bounding box center [156, 554] width 62 height 10
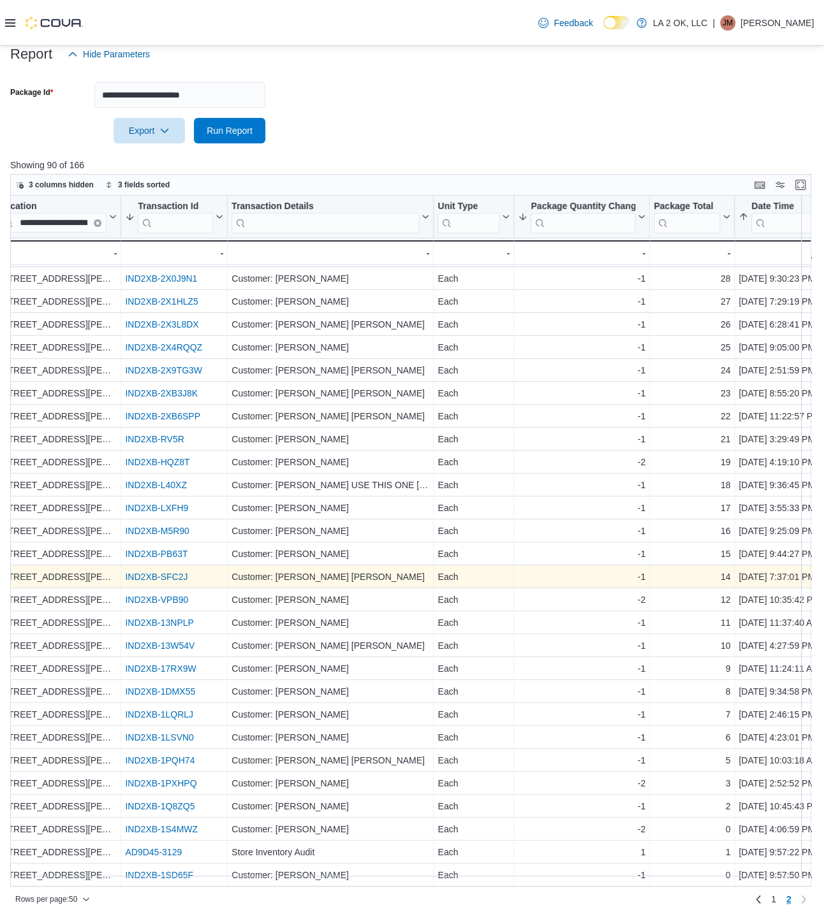
click at [182, 572] on link "IND2XB-SFC2J" at bounding box center [156, 577] width 62 height 10
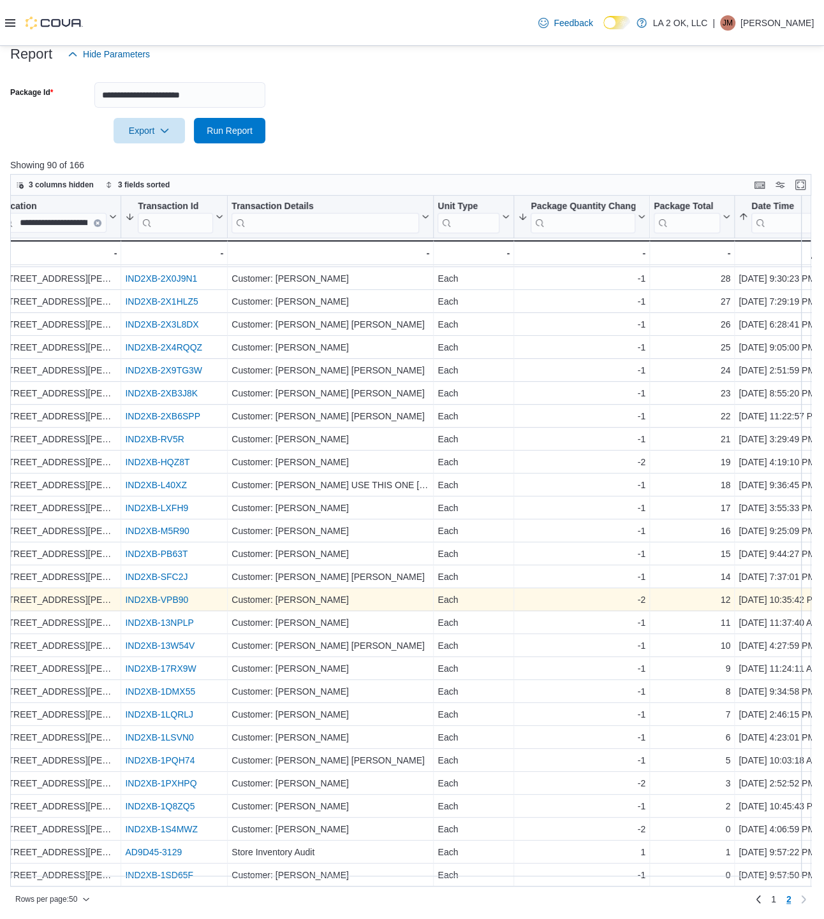
click at [159, 595] on link "IND2XB-VPB90" at bounding box center [156, 600] width 63 height 10
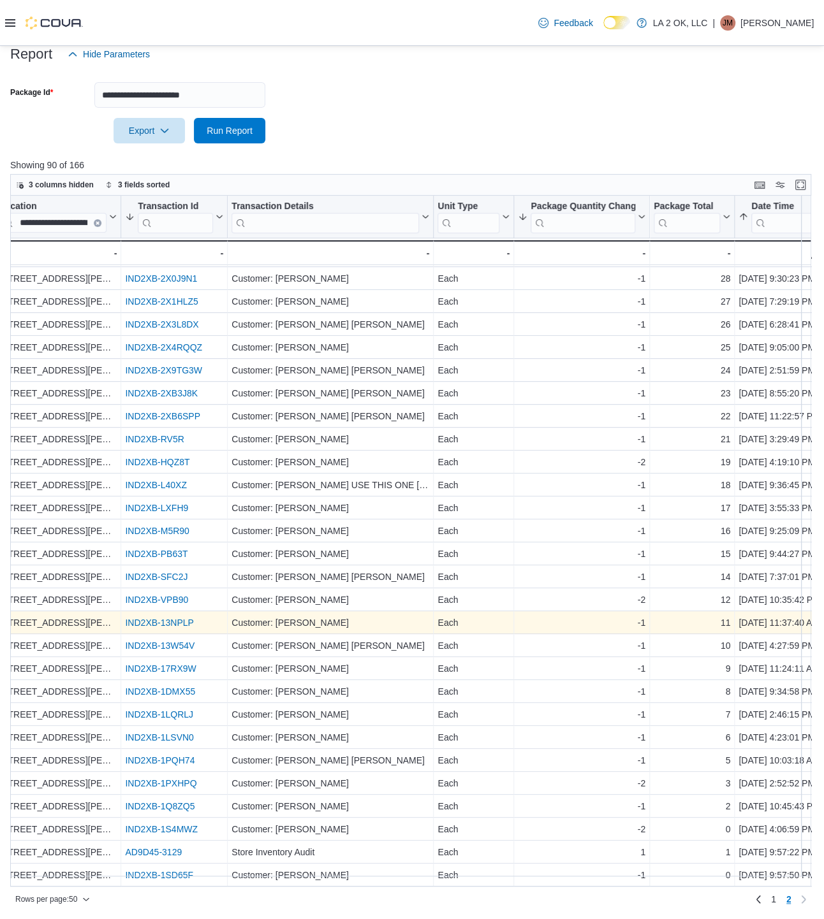
click at [182, 618] on link "IND2XB-13NPLP" at bounding box center [159, 623] width 68 height 10
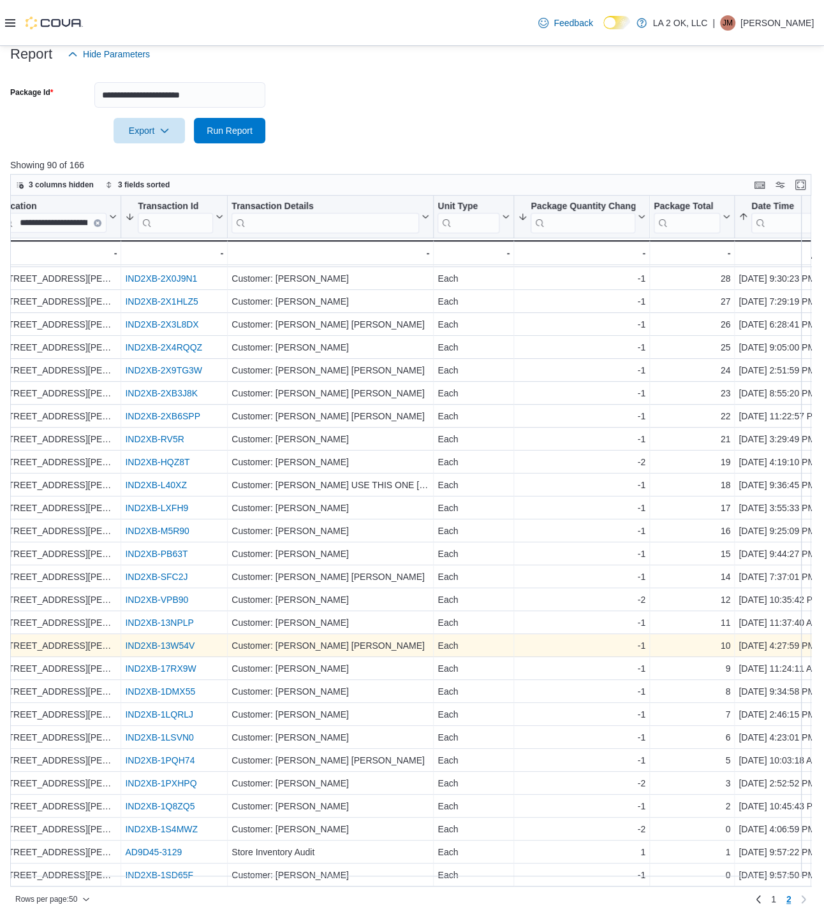
click at [184, 641] on link "IND2XB-13W54V" at bounding box center [159, 646] width 69 height 10
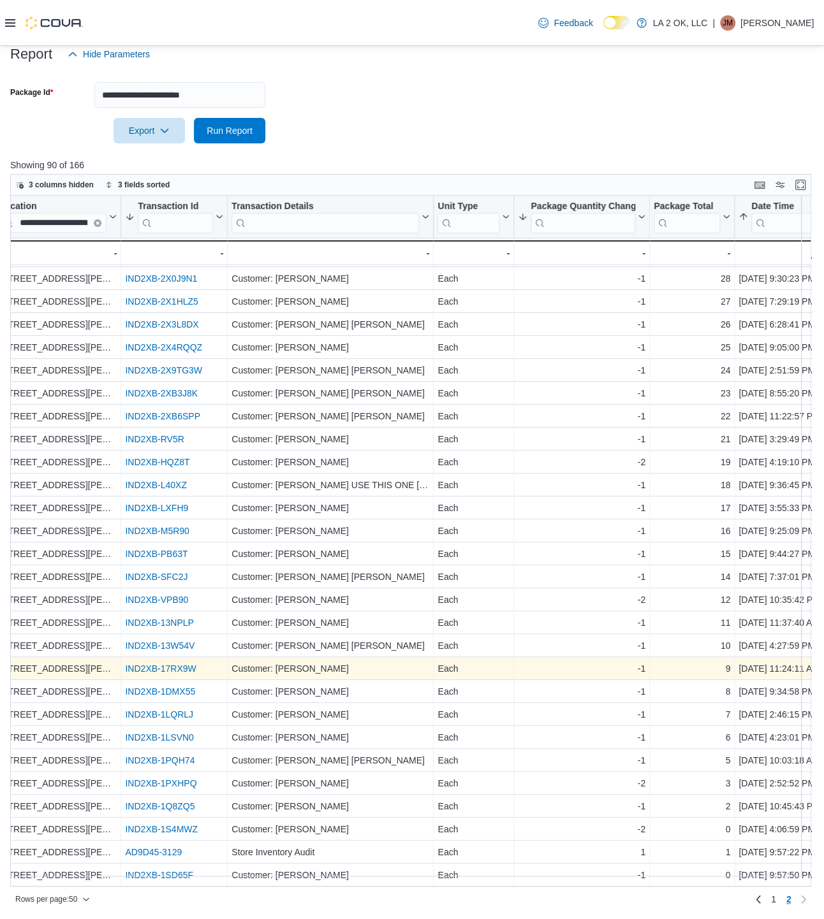
click at [187, 664] on link "IND2XB-17RX9W" at bounding box center [160, 669] width 71 height 10
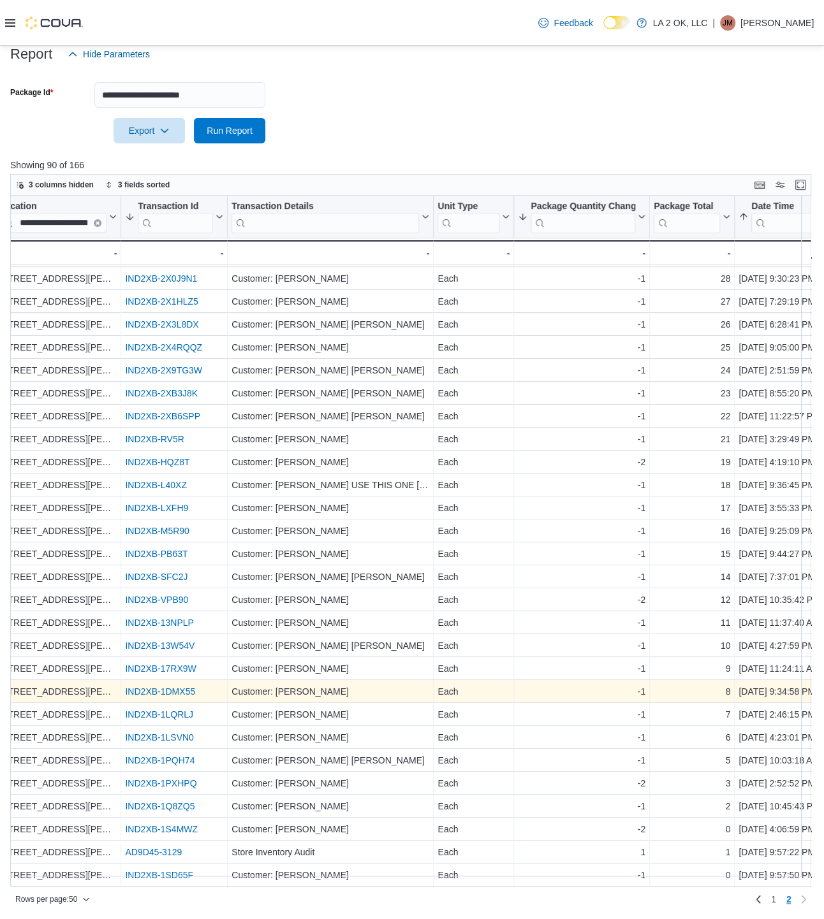
click at [184, 687] on link "IND2XB-1DMX55" at bounding box center [160, 692] width 70 height 10
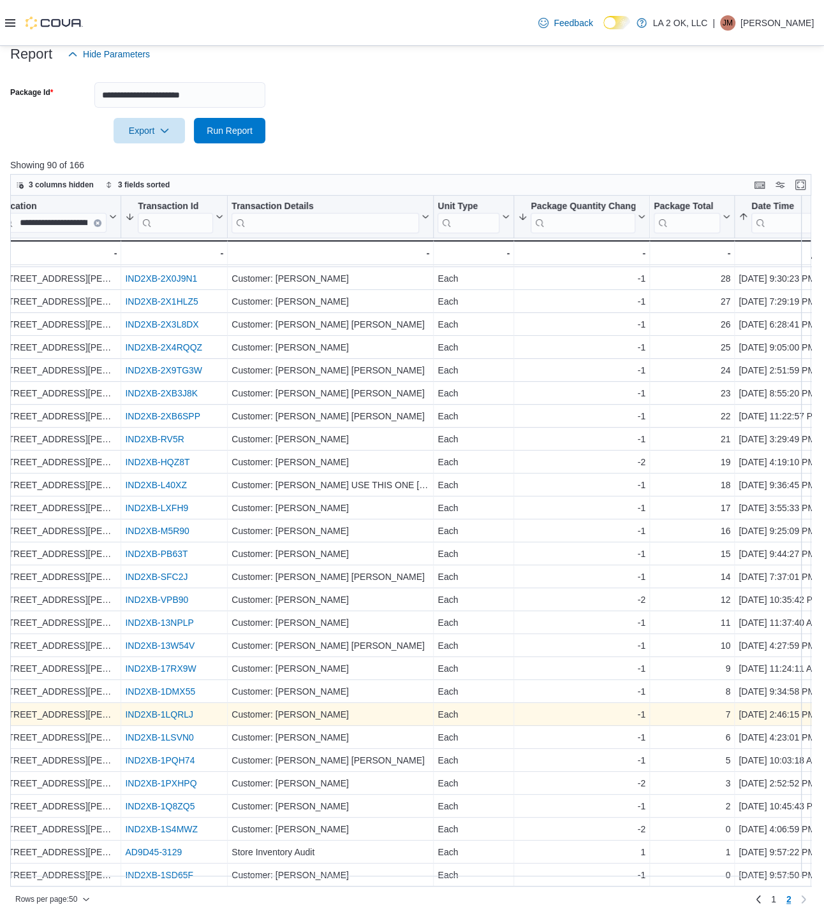
click at [159, 709] on link "IND2XB-1LQRLJ" at bounding box center [159, 714] width 68 height 10
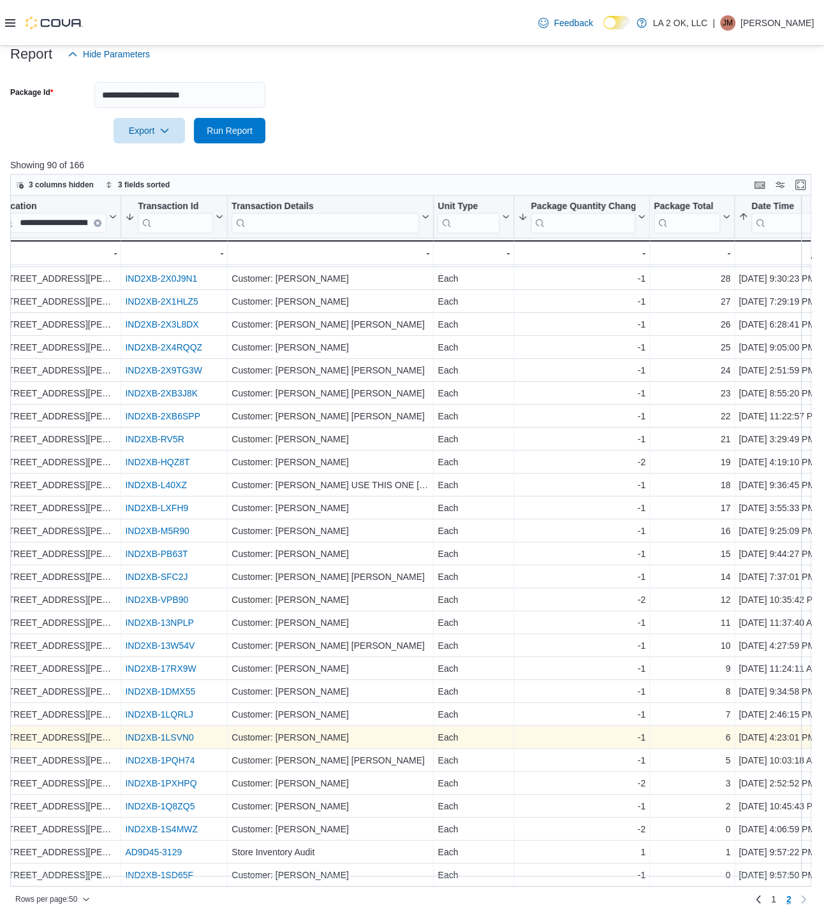
click at [156, 732] on link "IND2XB-1LSVN0" at bounding box center [159, 737] width 68 height 10
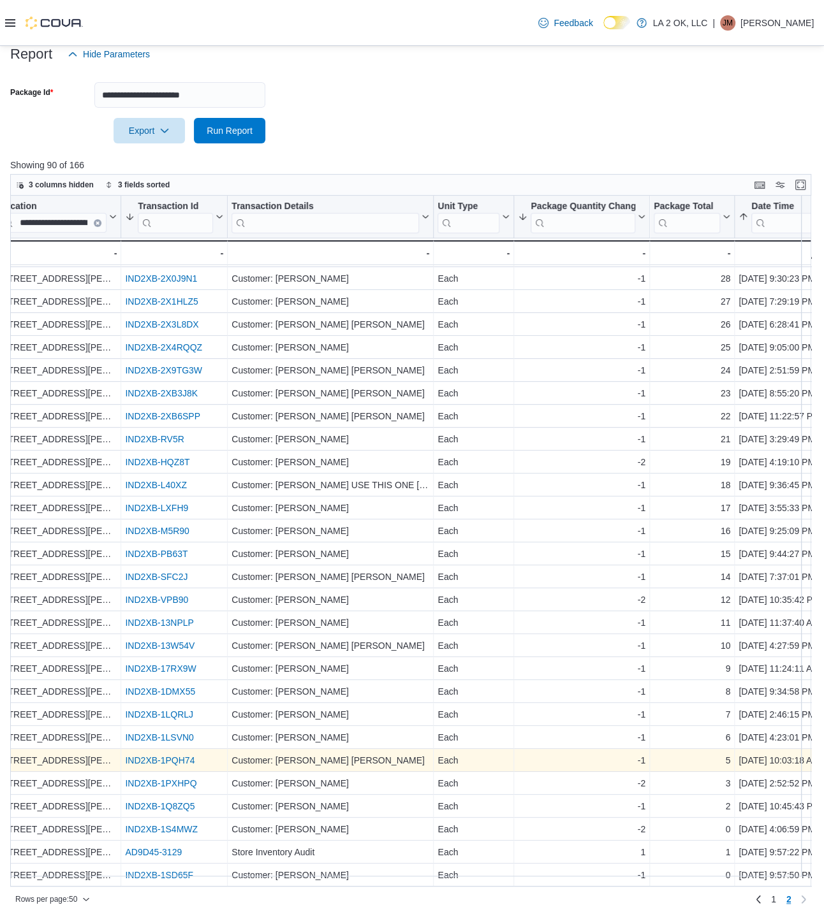
click at [181, 755] on div "IND2XB-1PQH74" at bounding box center [174, 760] width 98 height 15
click at [182, 755] on link "IND2XB-1PQH74" at bounding box center [159, 760] width 69 height 10
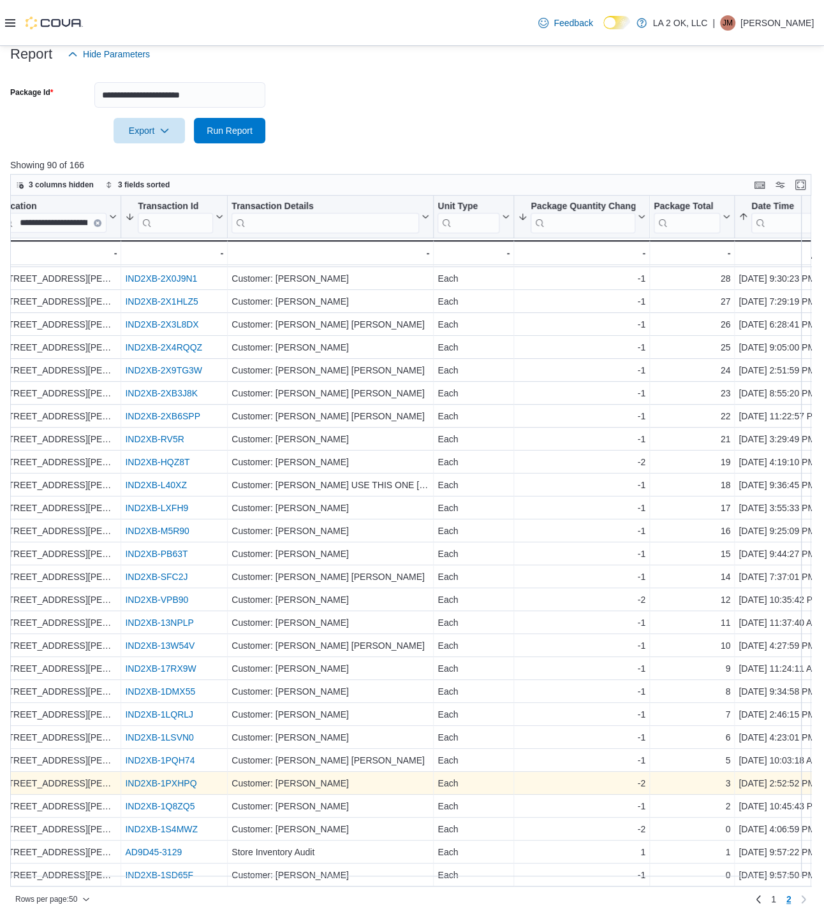
click at [191, 778] on link "IND2XB-1PXHPQ" at bounding box center [160, 783] width 71 height 10
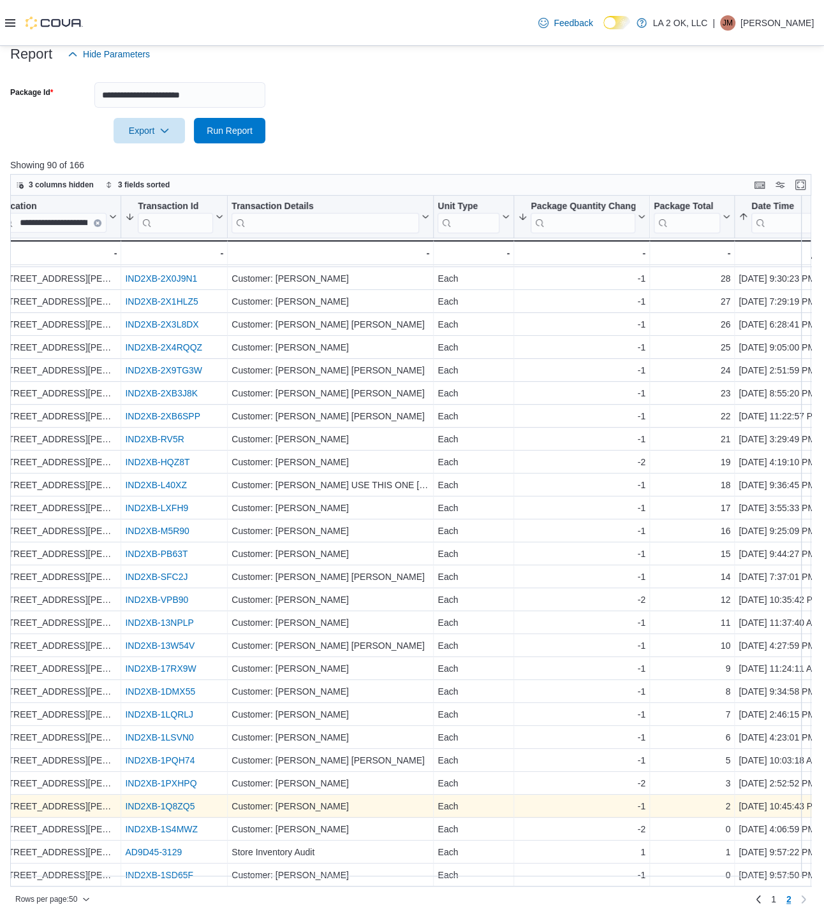
click at [164, 801] on link "IND2XB-1Q8ZQ5" at bounding box center [159, 806] width 69 height 10
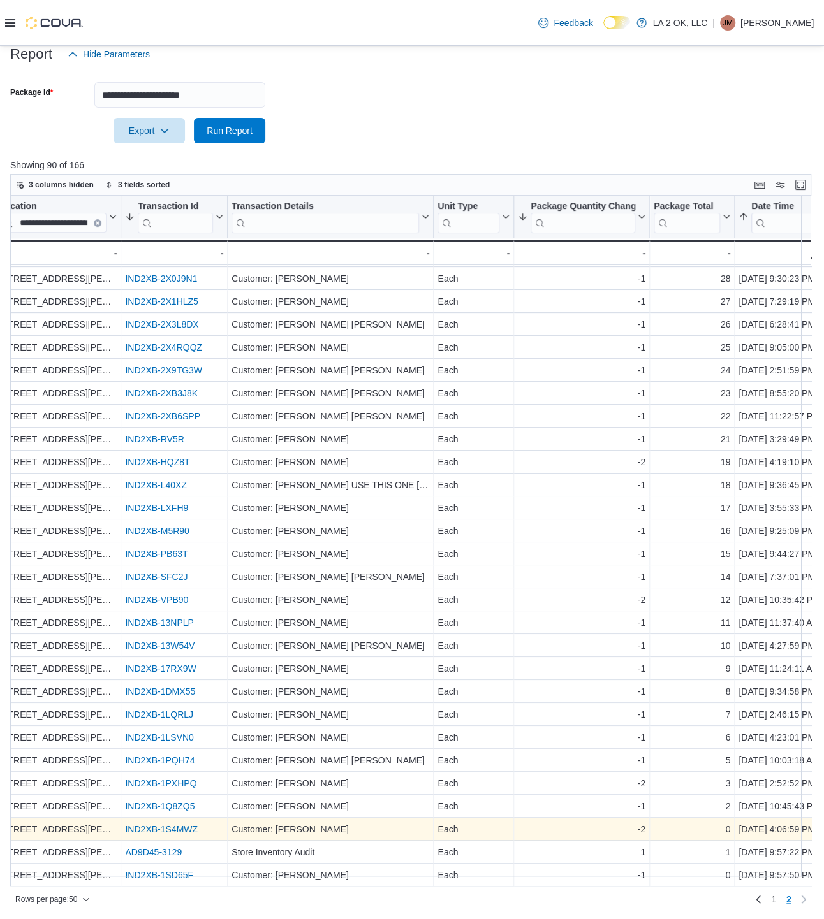
click at [183, 824] on link "IND2XB-1S4MWZ" at bounding box center [161, 829] width 73 height 10
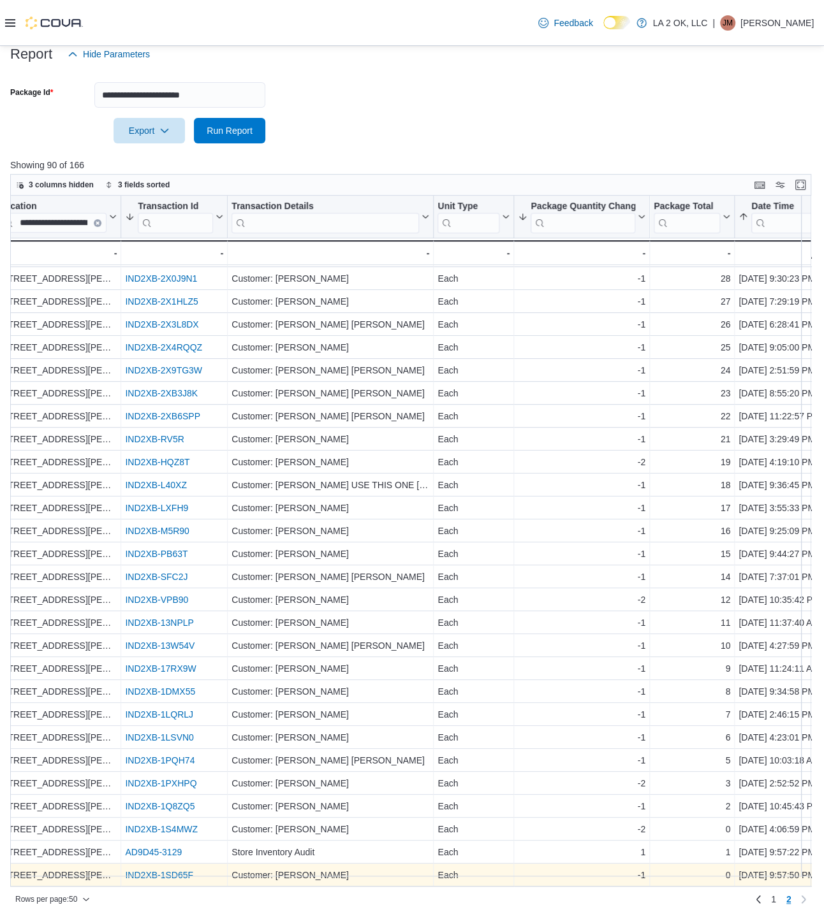
click at [164, 870] on link "IND2XB-1SD65F" at bounding box center [159, 875] width 68 height 10
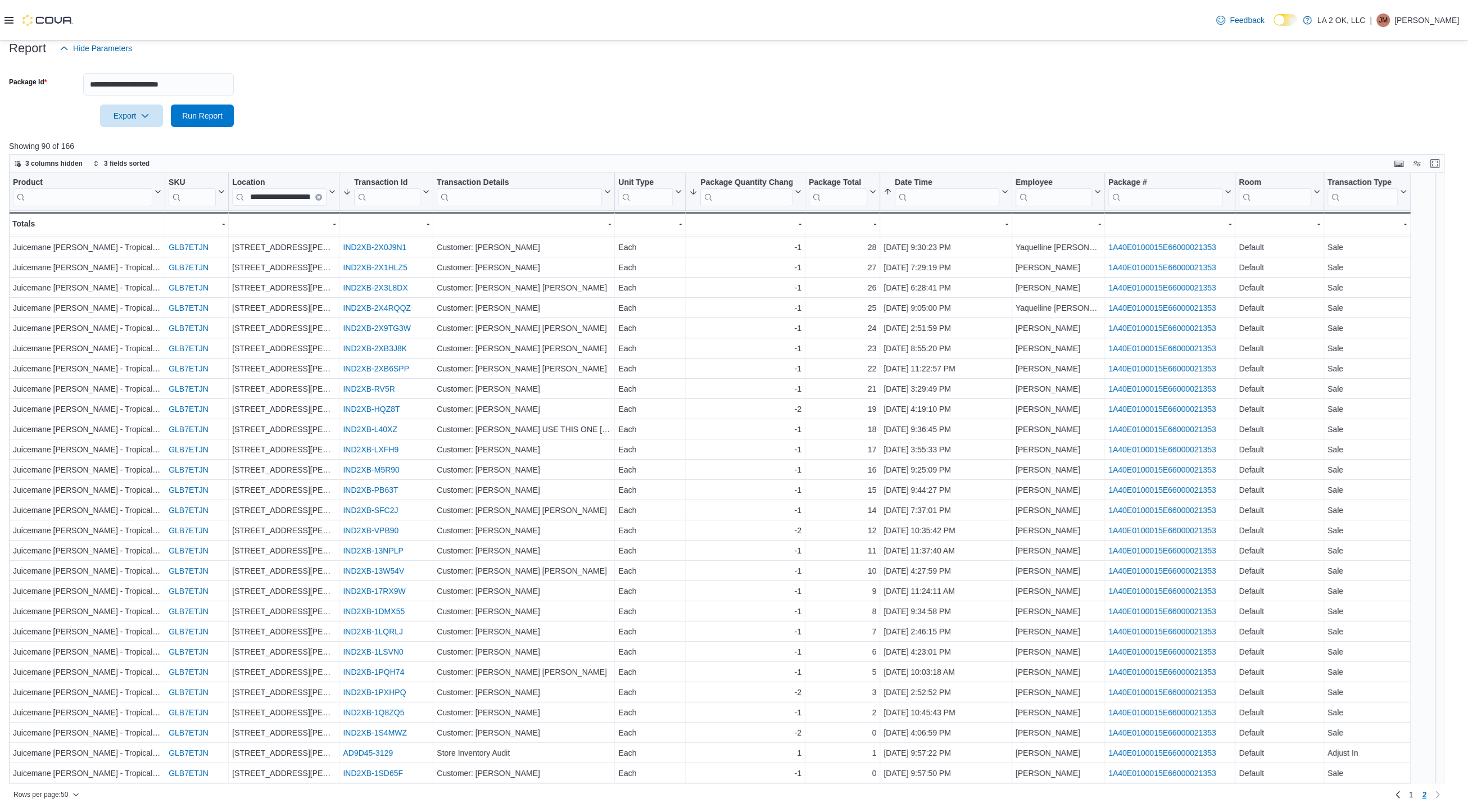
scroll to position [259, 0]
click at [209, 83] on input "**********" at bounding box center [158, 84] width 151 height 22
paste input "text"
type input "**********"
click at [171, 105] on button "Run Report" at bounding box center [202, 115] width 63 height 22
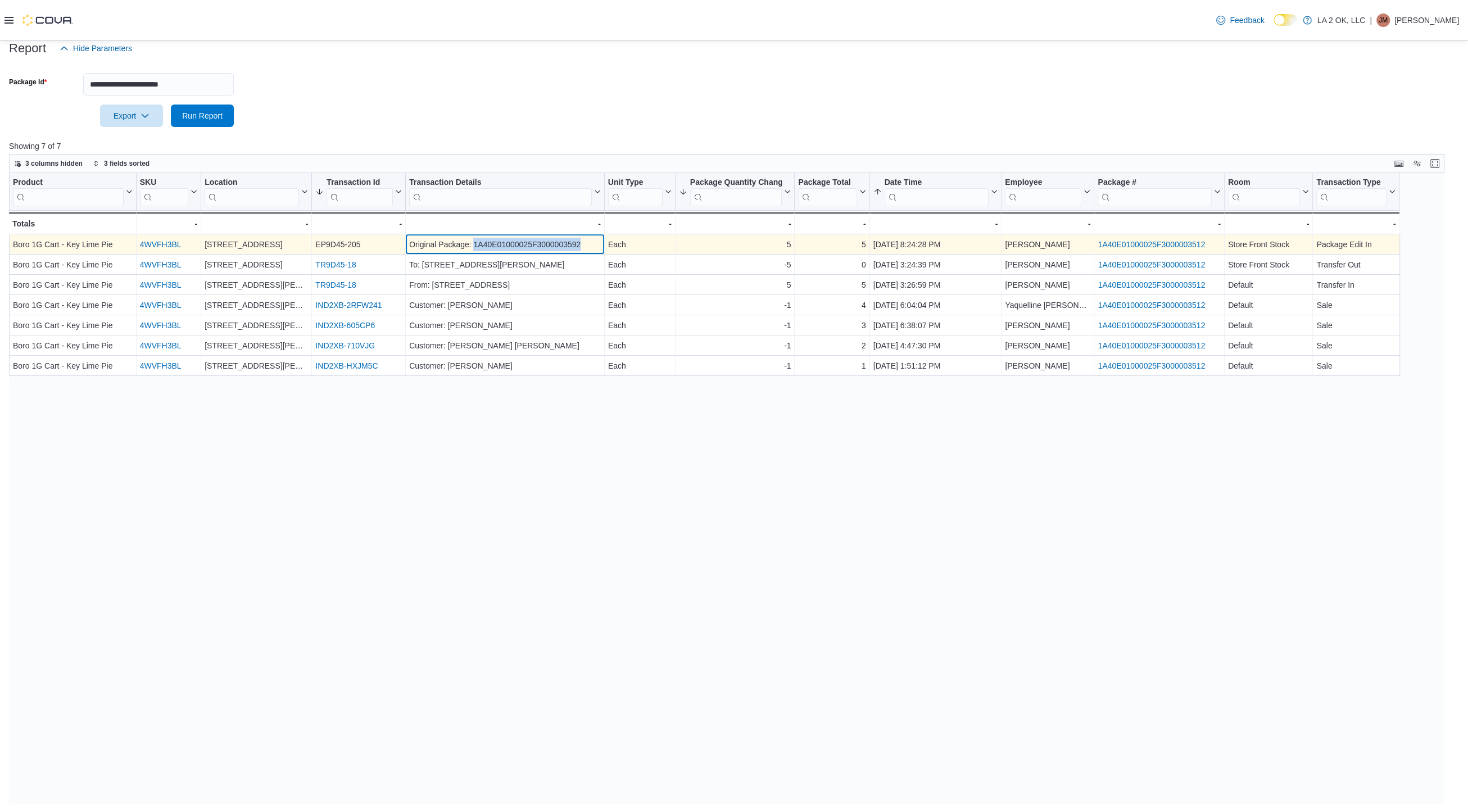
drag, startPoint x: 580, startPoint y: 245, endPoint x: 492, endPoint y: 242, distance: 88.1
click at [475, 242] on div "Original Package: 1A40E01000025F3000003592" at bounding box center [504, 244] width 191 height 13
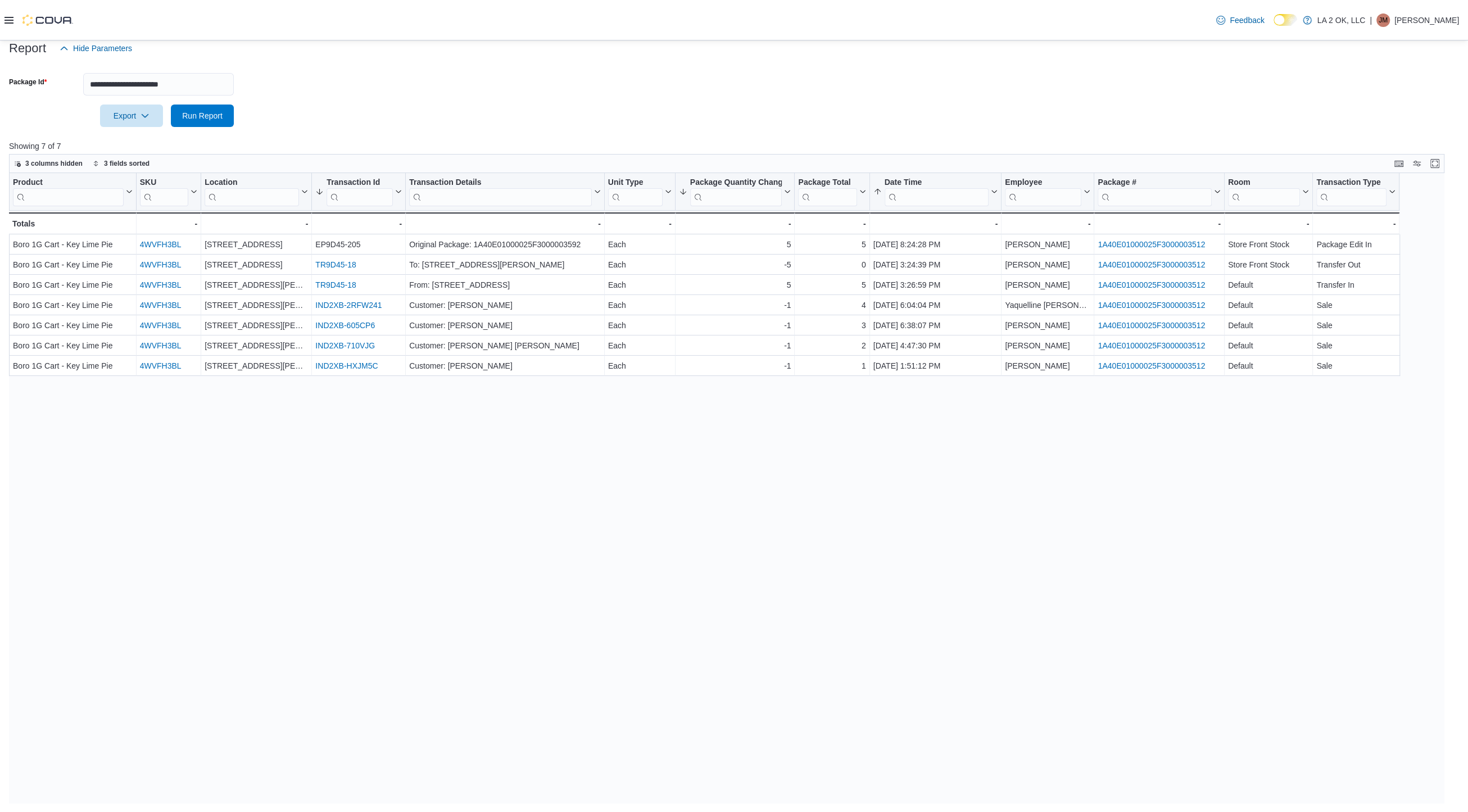
click at [411, 486] on div "Product Click to view column header actions SKU Click to view column header act…" at bounding box center [733, 488] width 1448 height 630
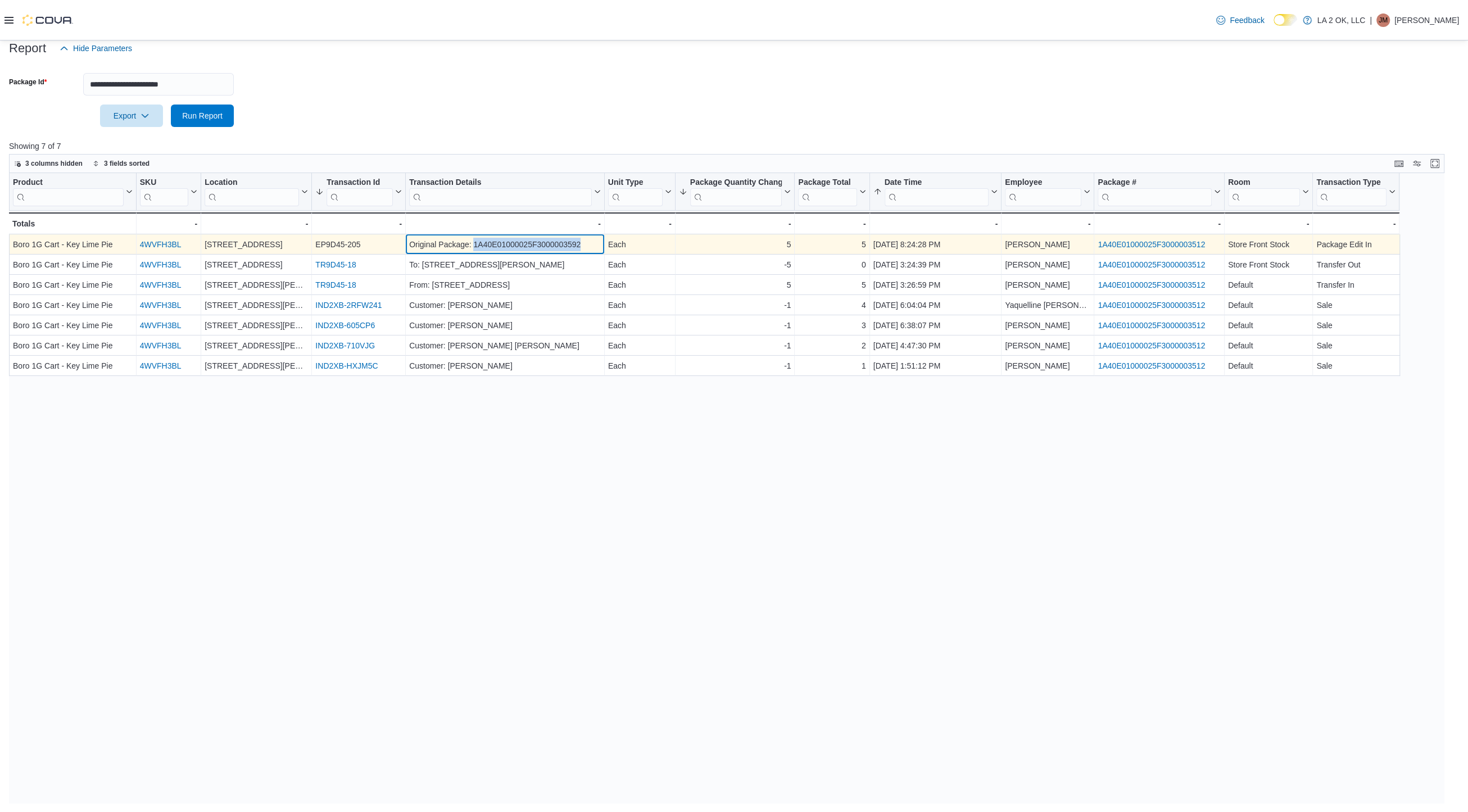
drag, startPoint x: 588, startPoint y: 242, endPoint x: 473, endPoint y: 249, distance: 115.2
click at [473, 248] on div "Original Package: 1A40E01000025F3000003592" at bounding box center [504, 244] width 191 height 13
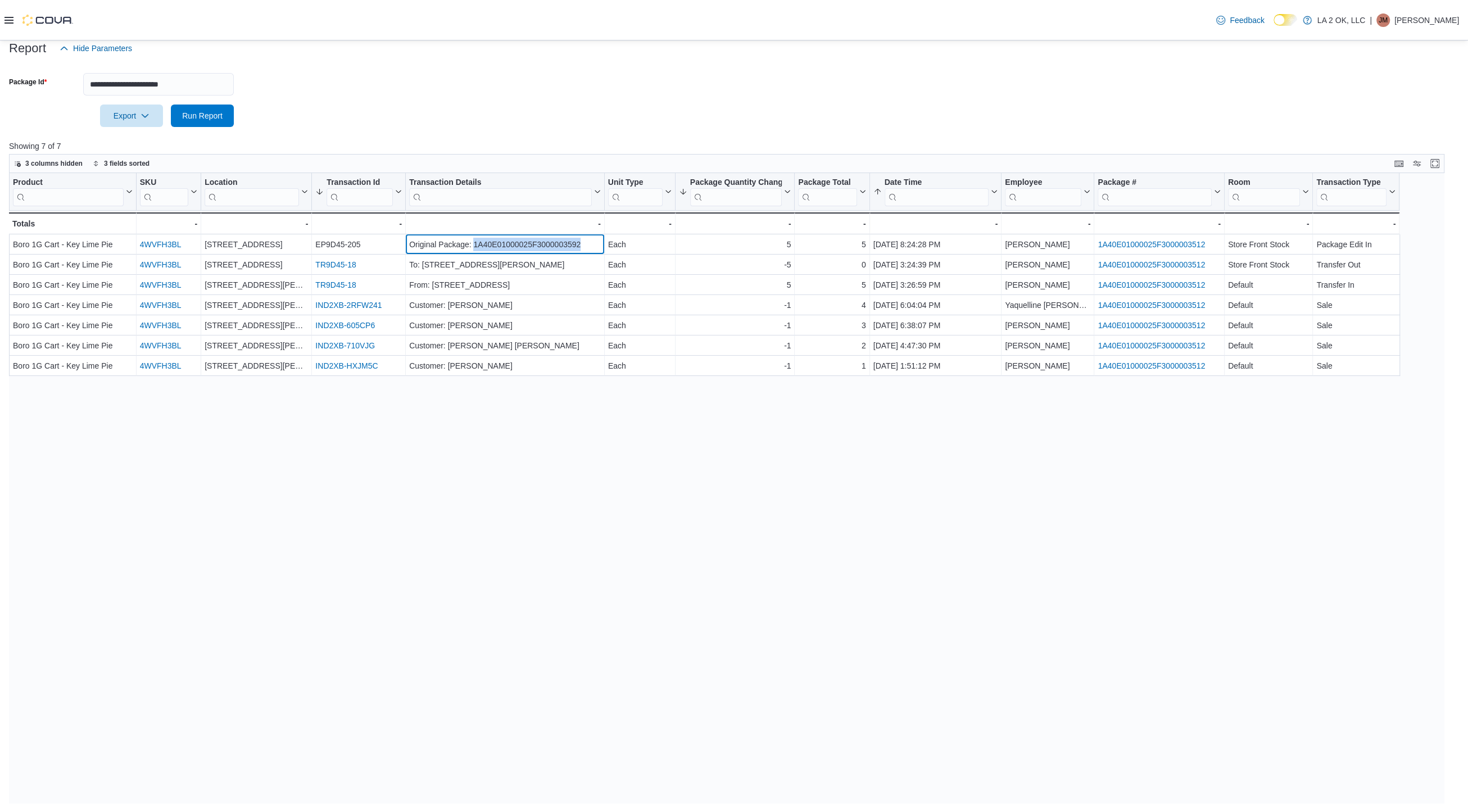
copy div "1A40E01000025F3000003592"
drag, startPoint x: 205, startPoint y: 86, endPoint x: 46, endPoint y: 77, distance: 159.3
click at [46, 77] on div "**********" at bounding box center [121, 84] width 225 height 22
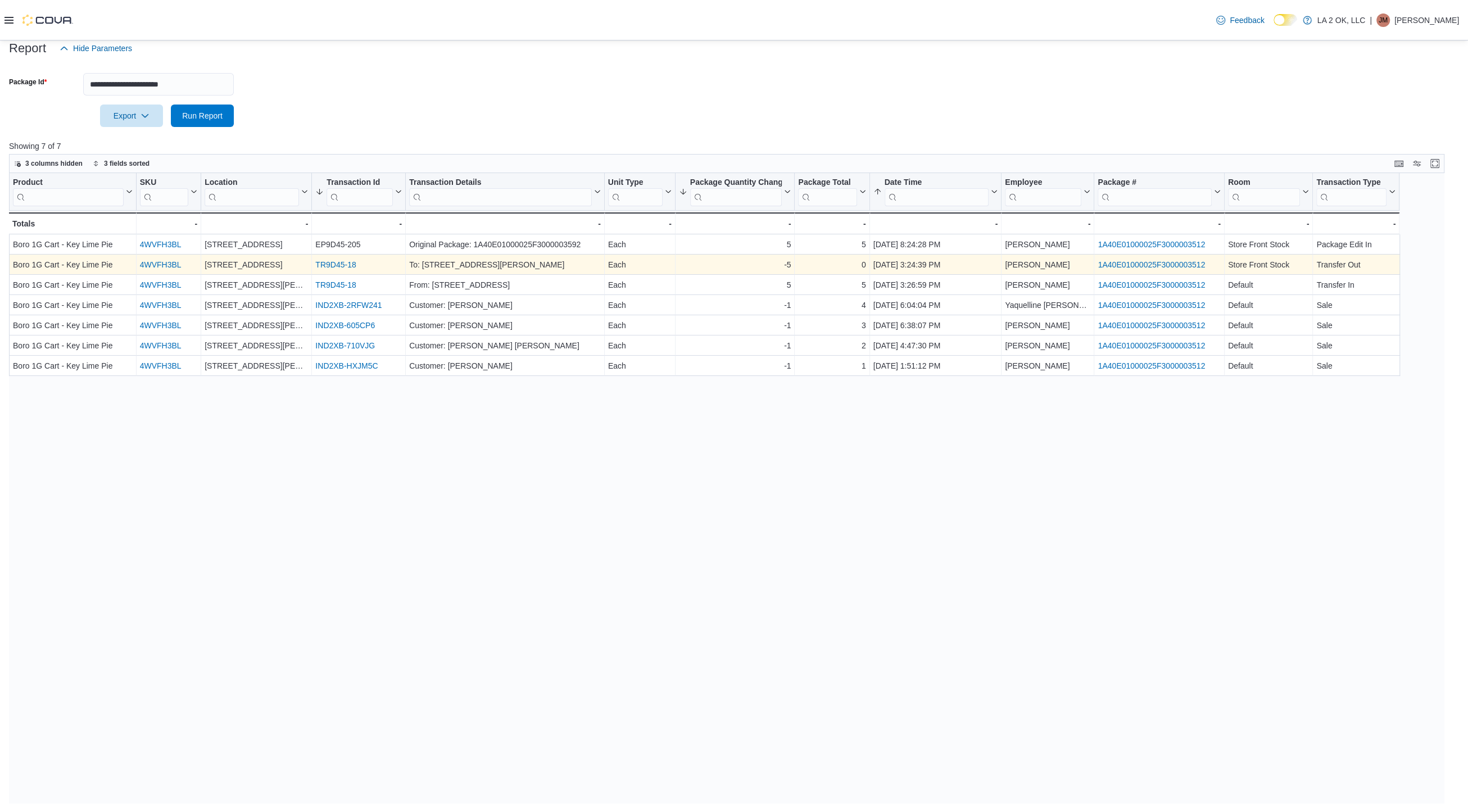
click at [336, 265] on link "TR9D45-18" at bounding box center [336, 264] width 41 height 9
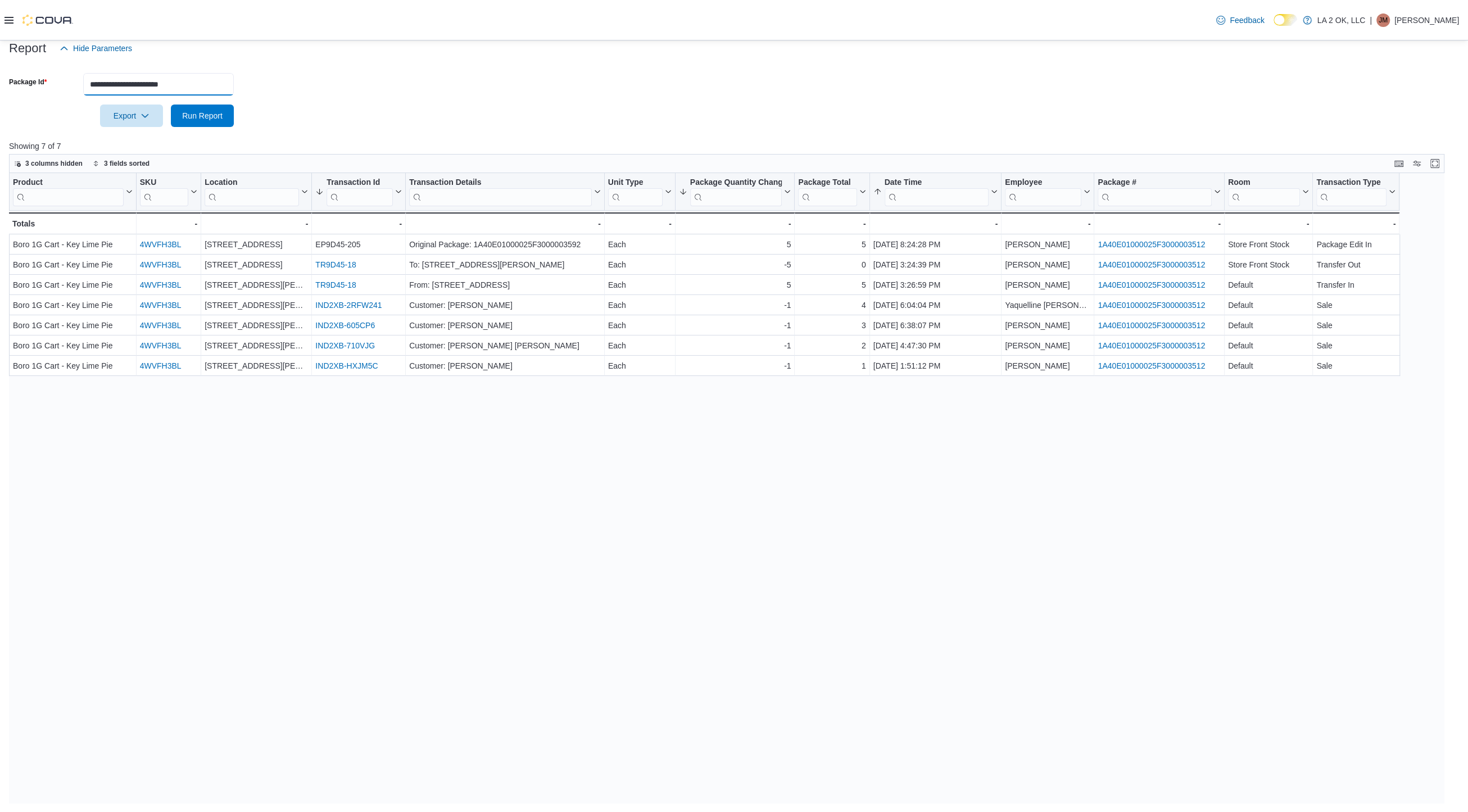
click at [216, 78] on input "**********" at bounding box center [158, 84] width 151 height 22
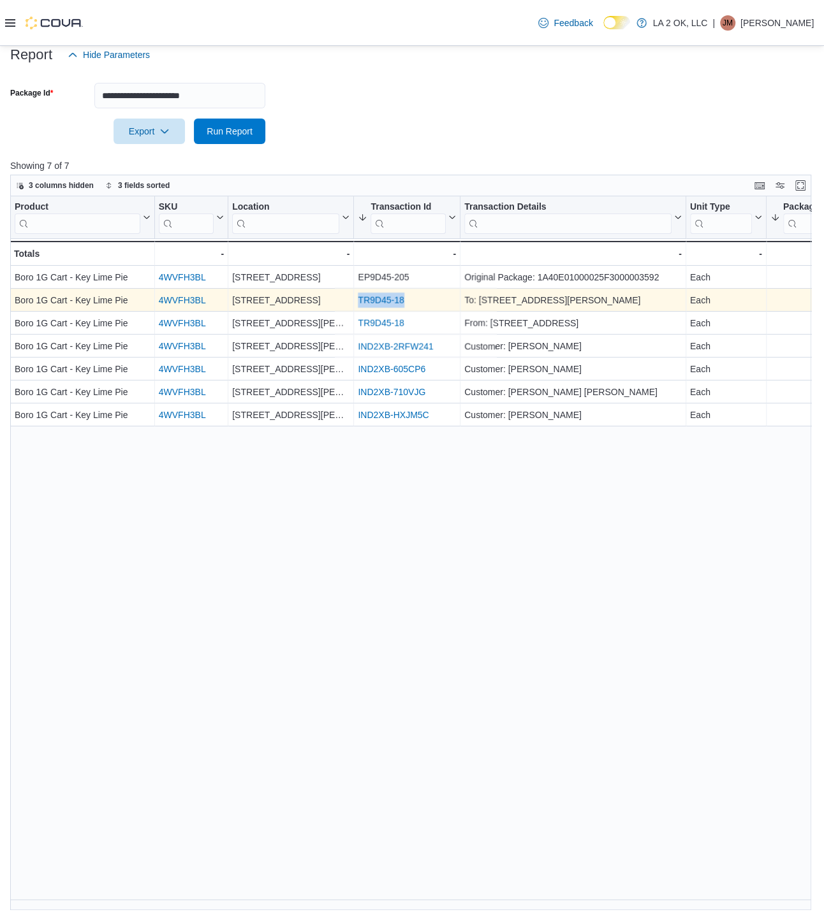
drag, startPoint x: 412, startPoint y: 296, endPoint x: 360, endPoint y: 298, distance: 52.3
click at [360, 298] on div "TR9D45-18" at bounding box center [407, 300] width 98 height 15
copy link "TR9D45-18"
drag, startPoint x: 127, startPoint y: 300, endPoint x: 15, endPoint y: 299, distance: 112.2
click at [15, 299] on div "Boro 1G Cart - Key Lime Pie" at bounding box center [83, 300] width 136 height 15
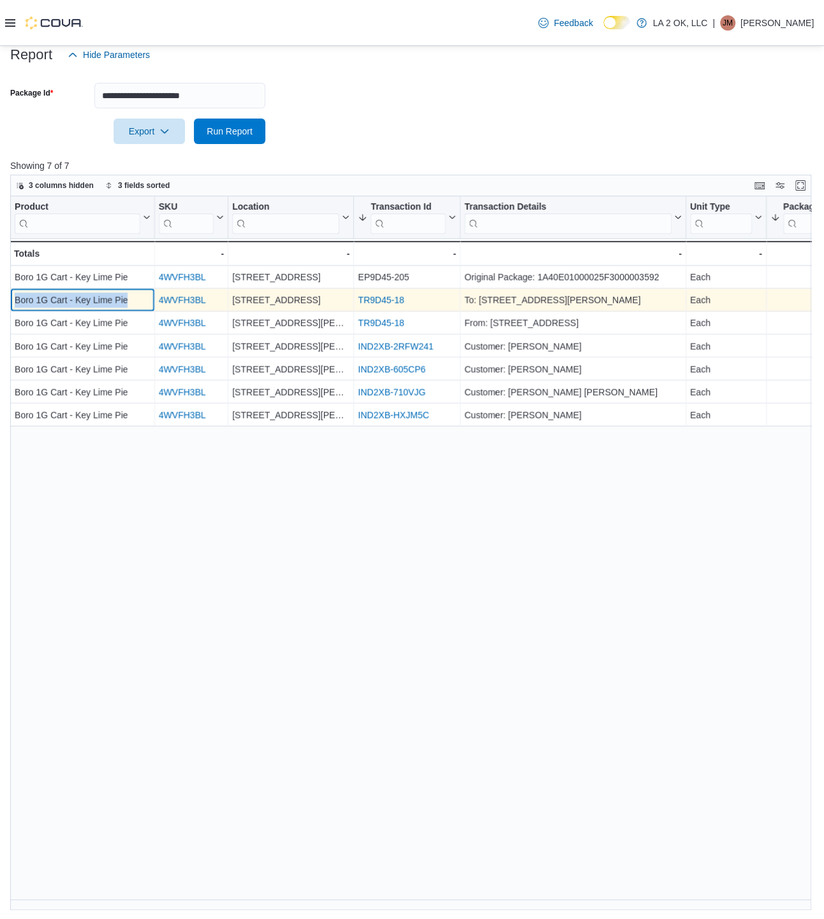
copy div "Boro 1G Cart - Key Lime Pie"
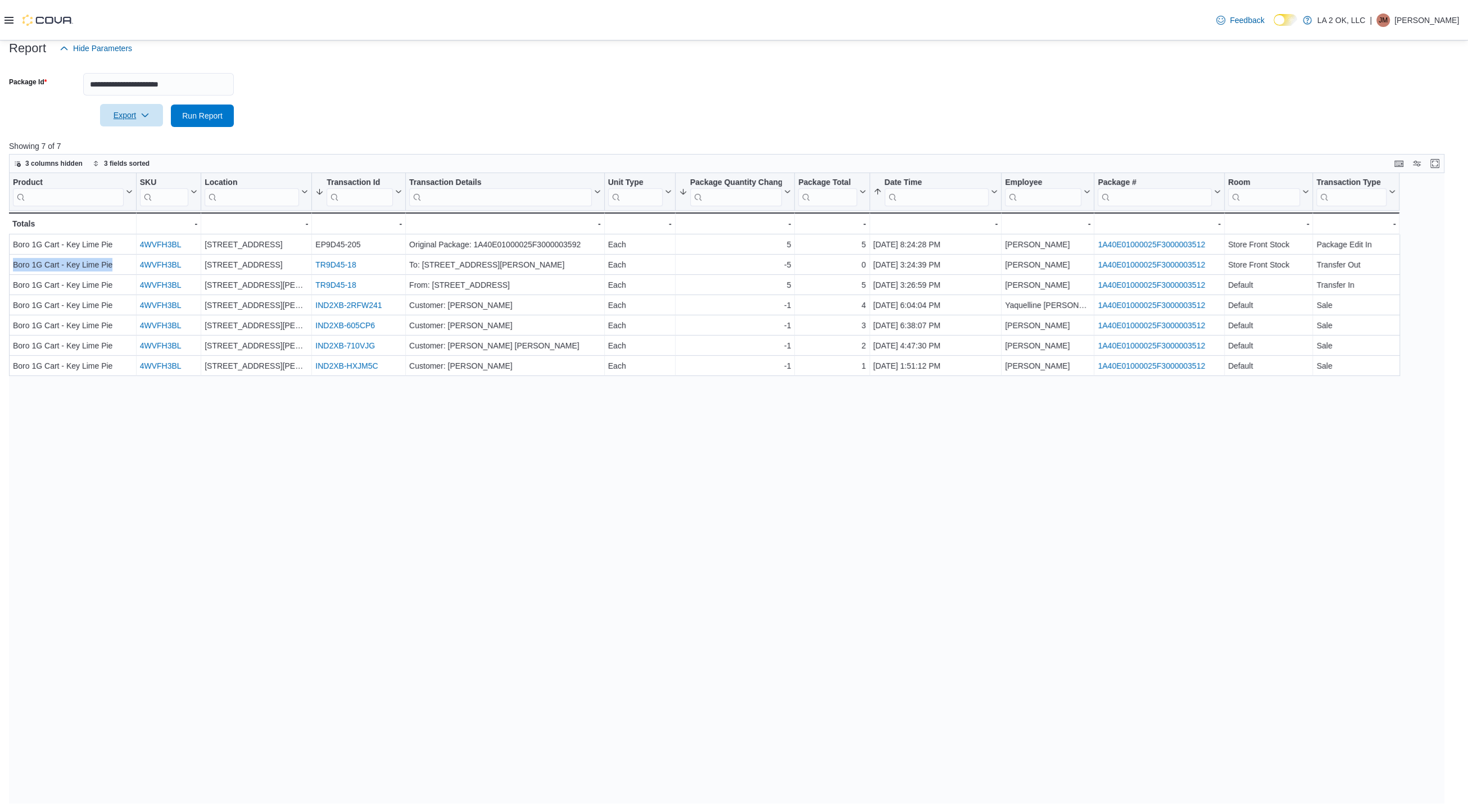
click at [144, 122] on span "Export" at bounding box center [131, 115] width 49 height 22
click at [153, 145] on button "Export to Excel" at bounding box center [133, 138] width 64 height 22
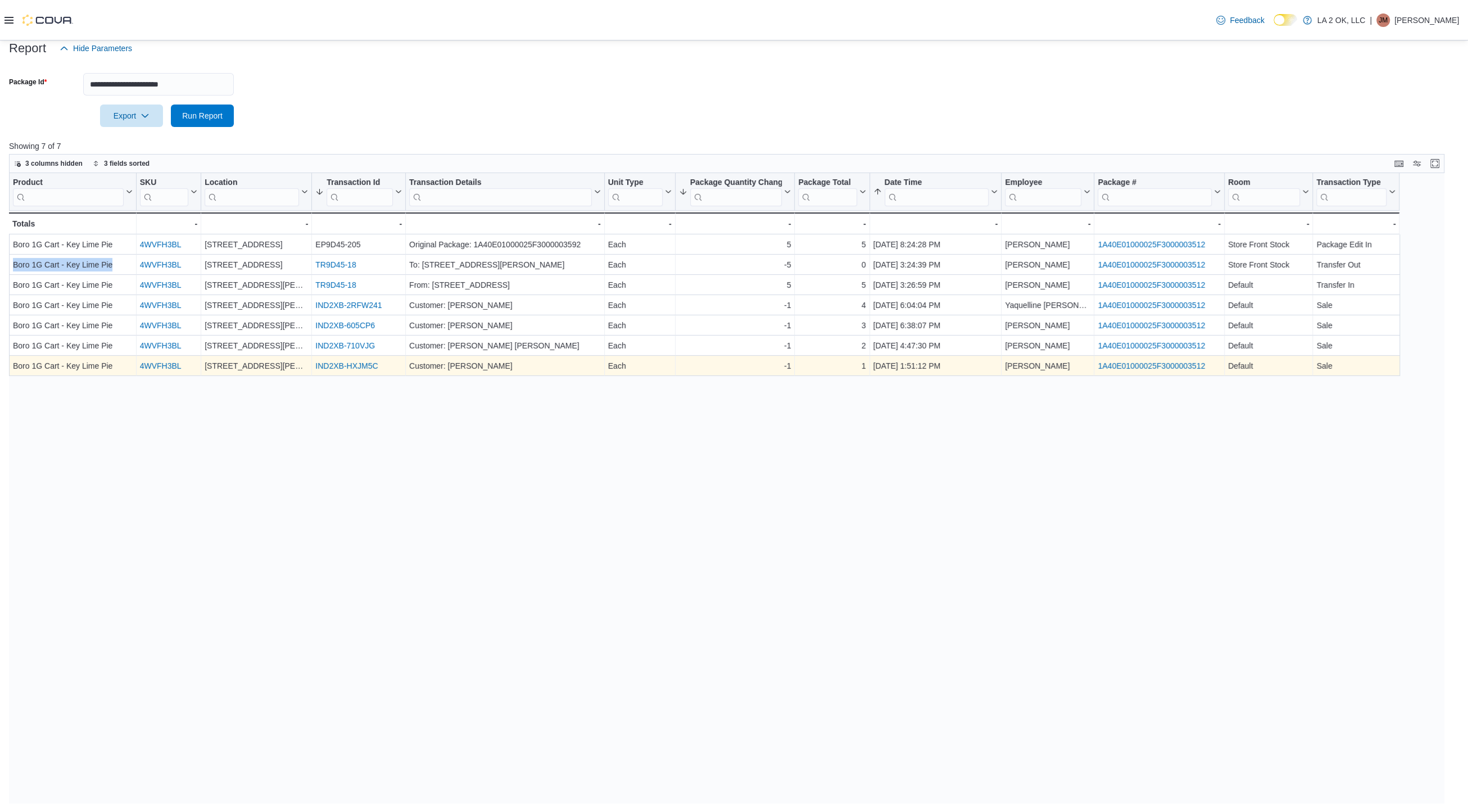
drag, startPoint x: 463, startPoint y: 492, endPoint x: 732, endPoint y: 359, distance: 300.1
click at [464, 492] on div "Product Click to view column header actions SKU Click to view column header act…" at bounding box center [733, 488] width 1448 height 630
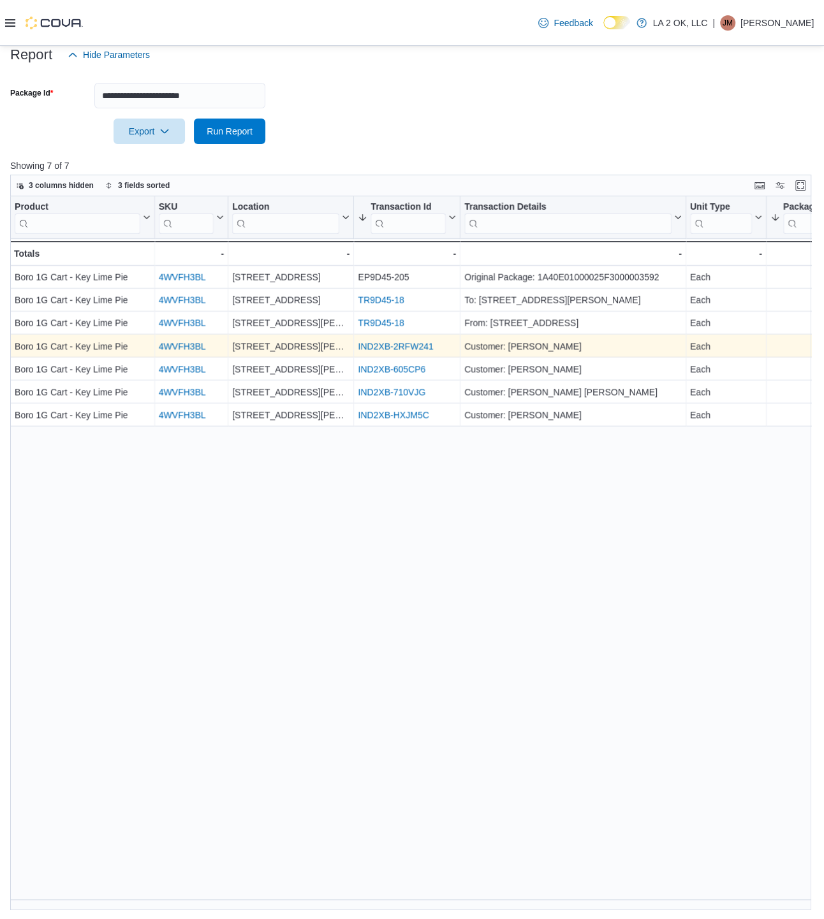
click at [379, 345] on link "IND2XB-2RFW241" at bounding box center [395, 346] width 75 height 10
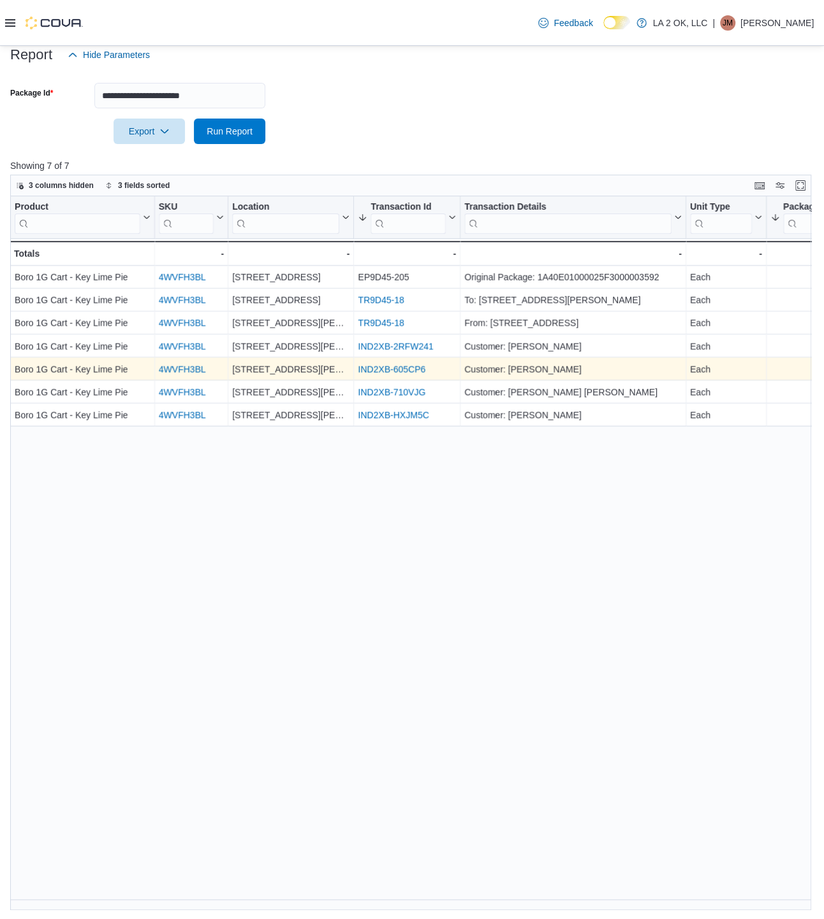
click at [411, 372] on link "IND2XB-605CP6" at bounding box center [392, 369] width 68 height 10
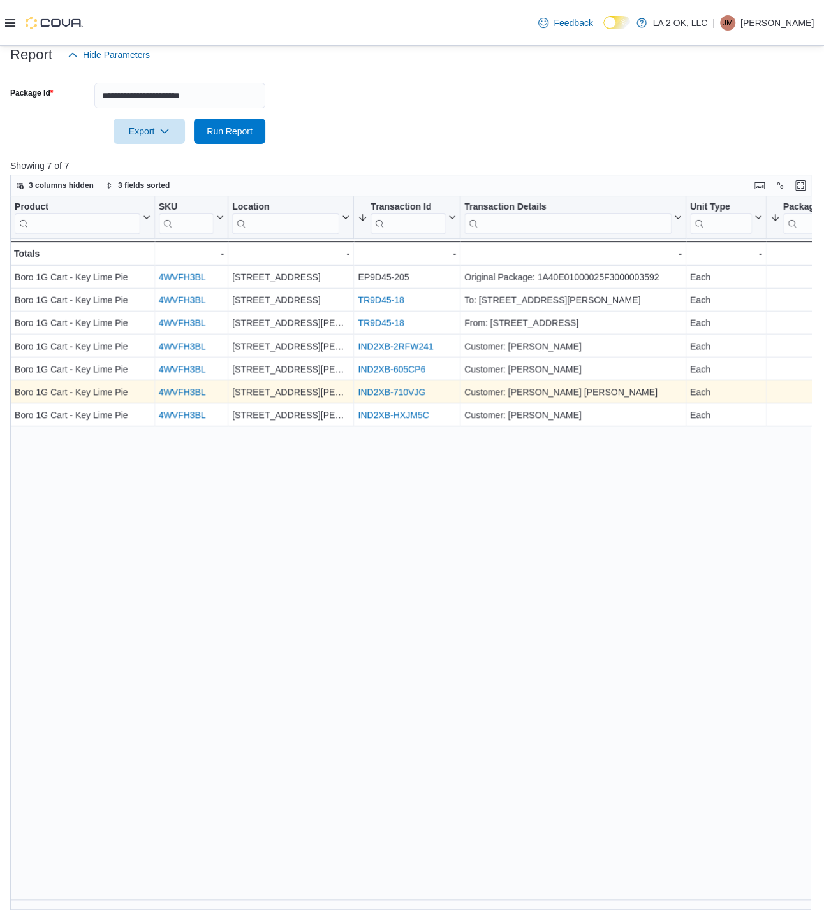
click at [385, 395] on link "IND2XB-710VJG" at bounding box center [392, 392] width 68 height 10
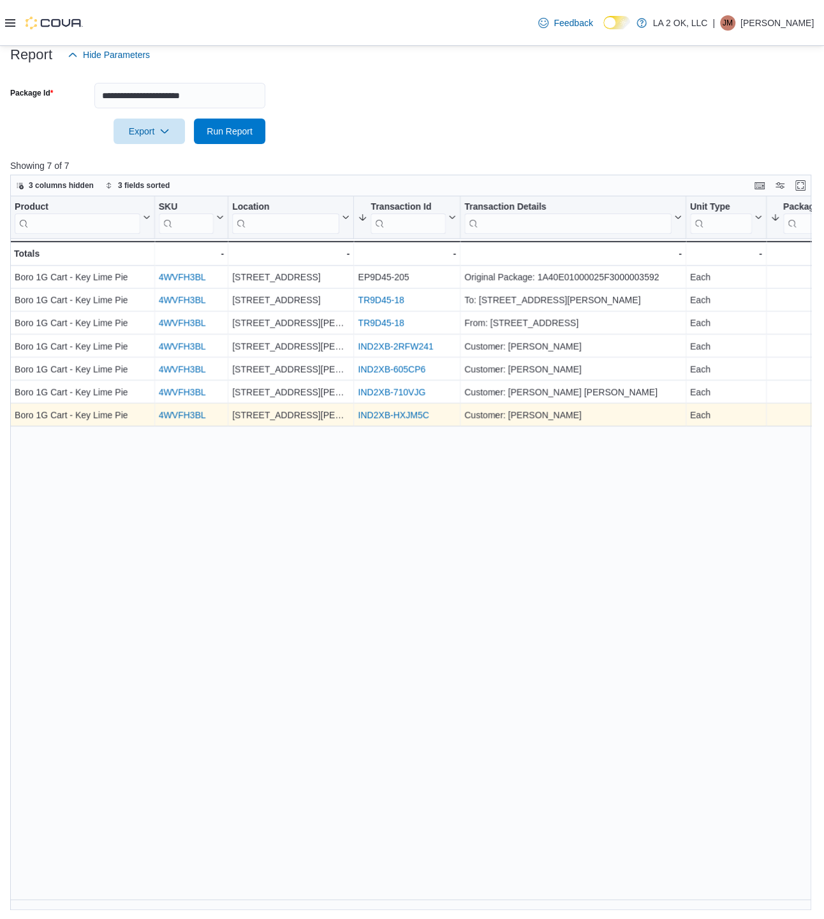
click at [384, 413] on link "IND2XB-HXJM5C" at bounding box center [393, 415] width 71 height 10
